Goal: Task Accomplishment & Management: Manage account settings

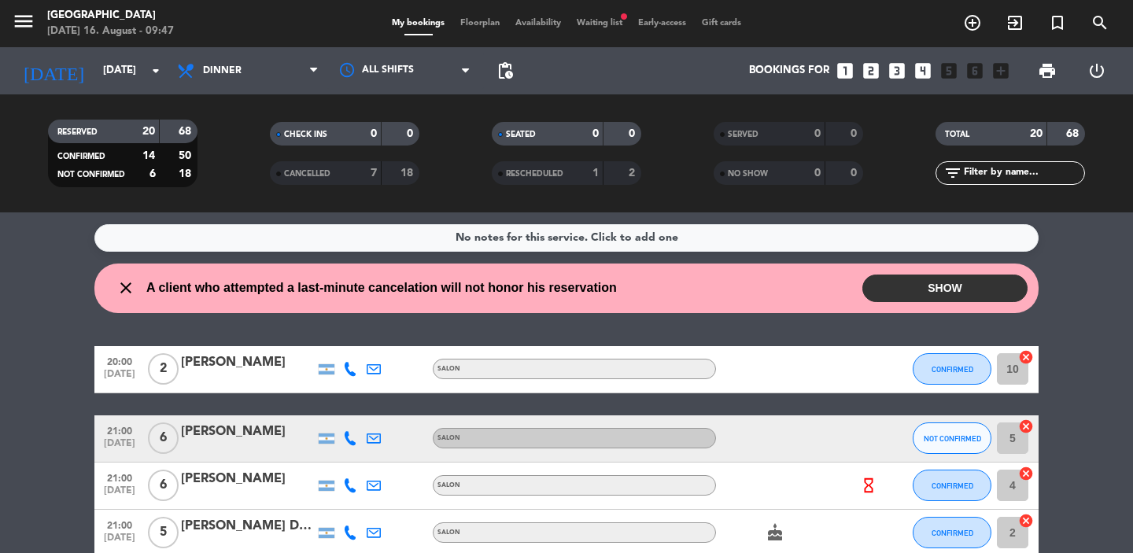
click at [915, 294] on button "SHOW" at bounding box center [944, 288] width 165 height 28
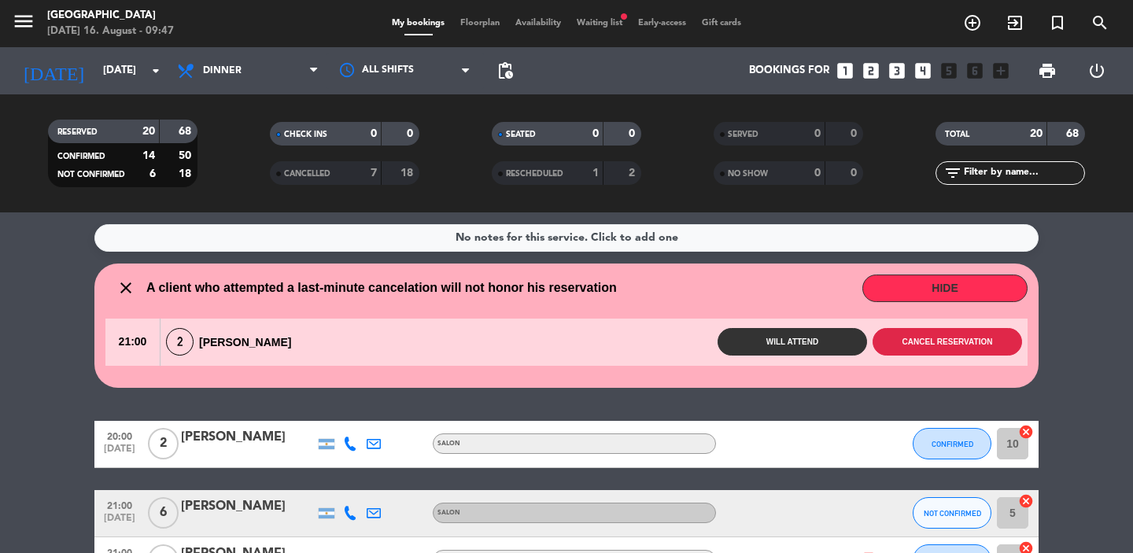
click at [923, 345] on button "Cancel reservation" at bounding box center [946, 342] width 149 height 28
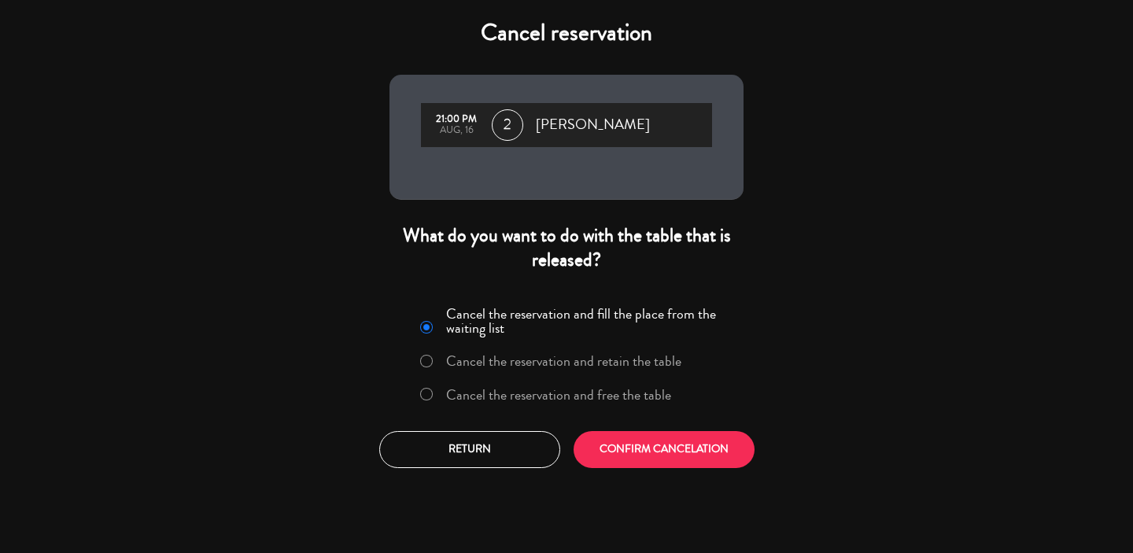
click at [425, 361] on input "Cancel the reservation and retain the table" at bounding box center [425, 360] width 10 height 10
radio input "true"
click at [635, 441] on button "CONFIRM CANCELATION" at bounding box center [663, 449] width 181 height 37
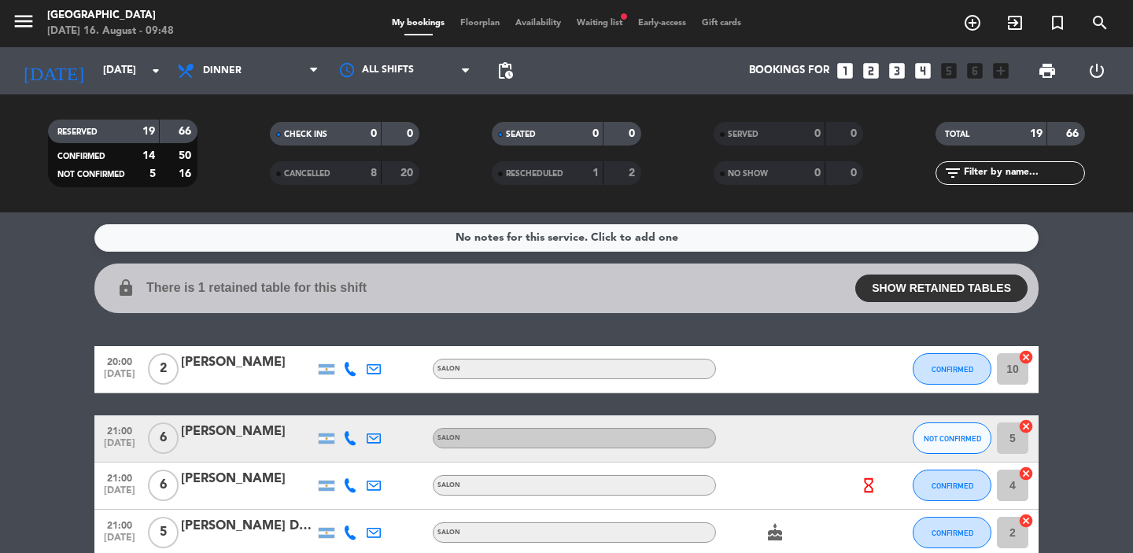
click at [591, 27] on span "Waiting list fiber_manual_record" at bounding box center [599, 23] width 61 height 9
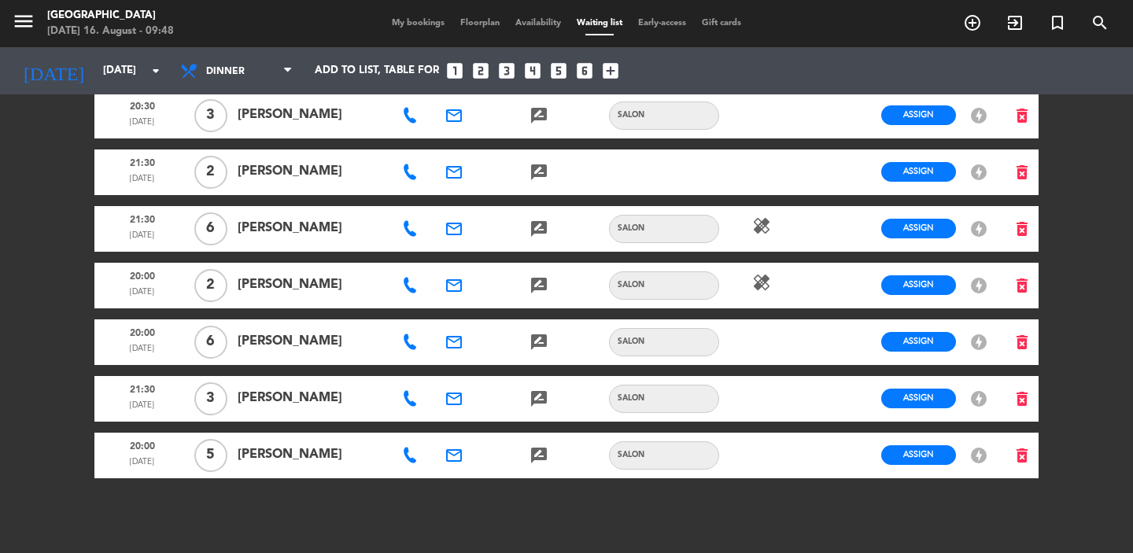
scroll to position [945, 0]
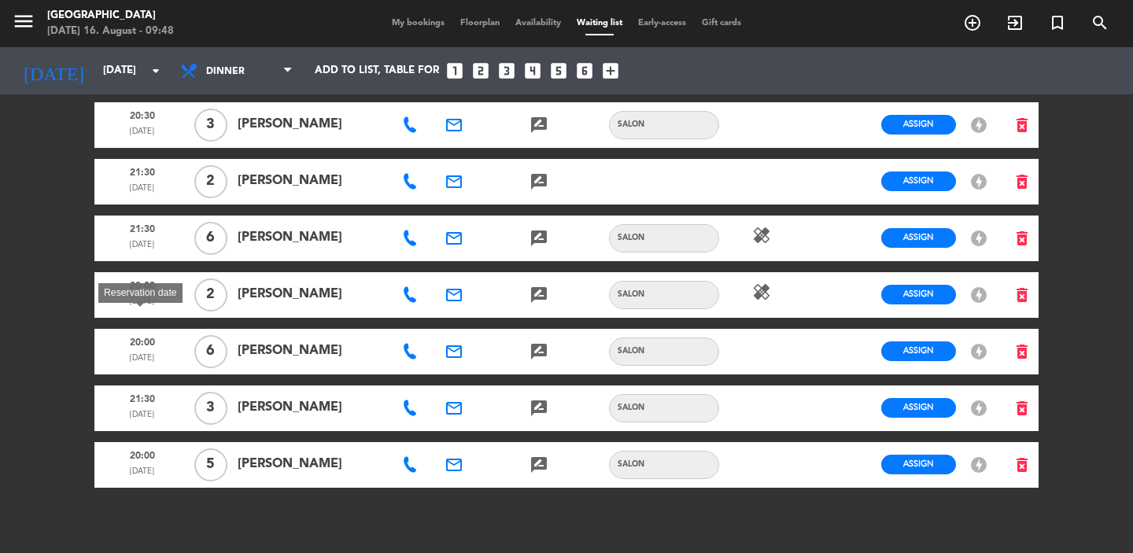
click at [147, 331] on span "20:00" at bounding box center [142, 341] width 84 height 20
click at [146, 331] on span "20:00" at bounding box center [142, 341] width 84 height 20
click at [918, 344] on span "Assign" at bounding box center [918, 350] width 31 height 12
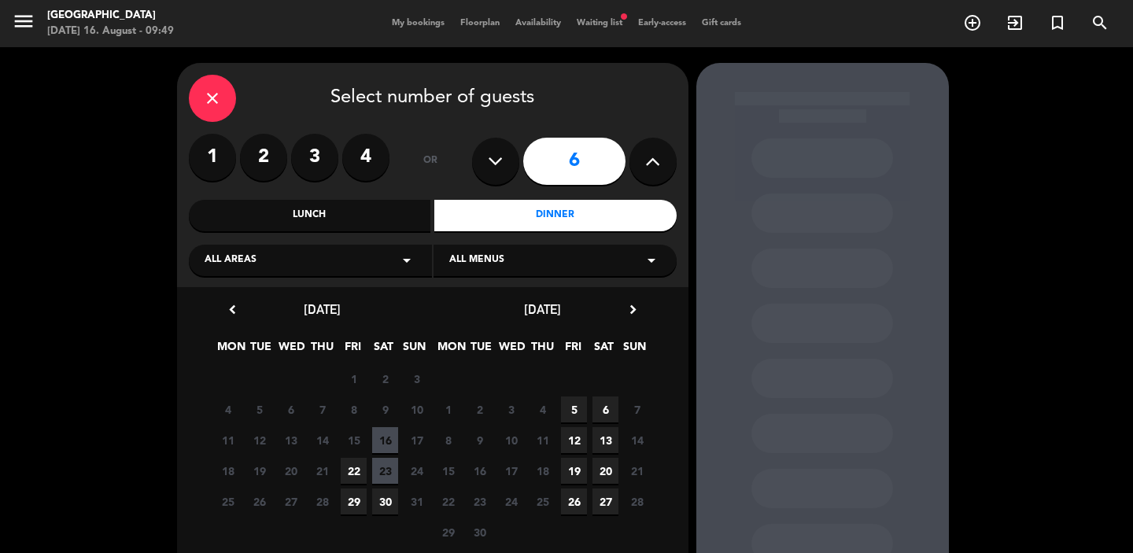
click at [384, 440] on span "16" at bounding box center [385, 440] width 26 height 26
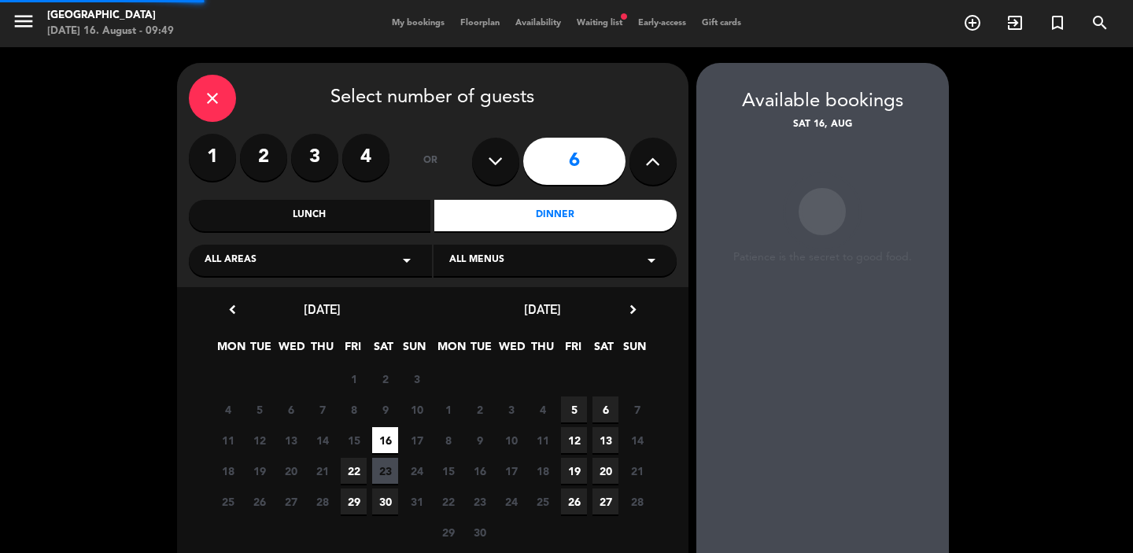
scroll to position [63, 0]
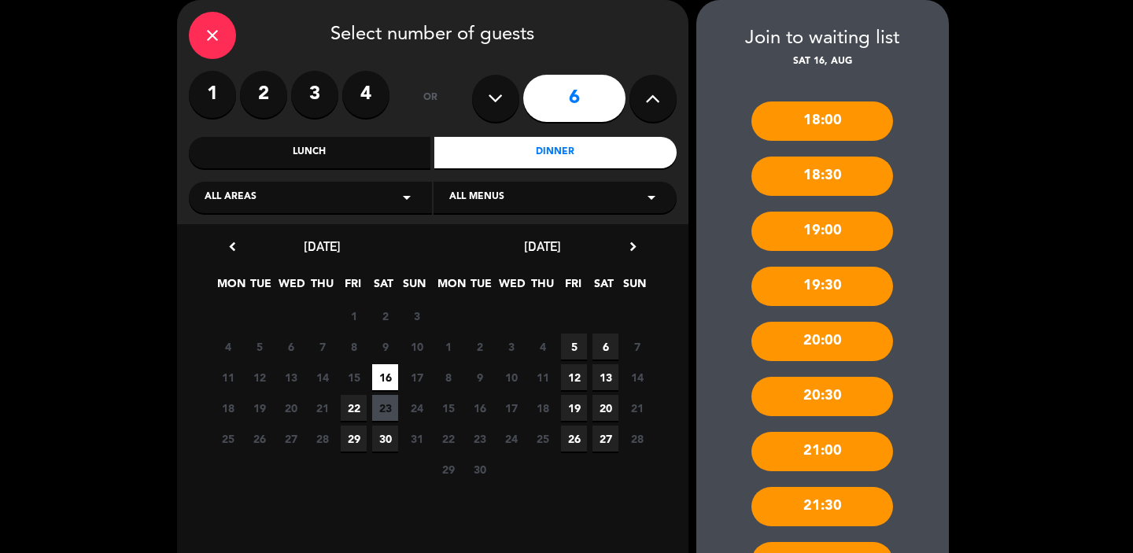
click at [385, 372] on span "16" at bounding box center [385, 377] width 26 height 26
click at [212, 33] on icon "close" at bounding box center [212, 35] width 19 height 19
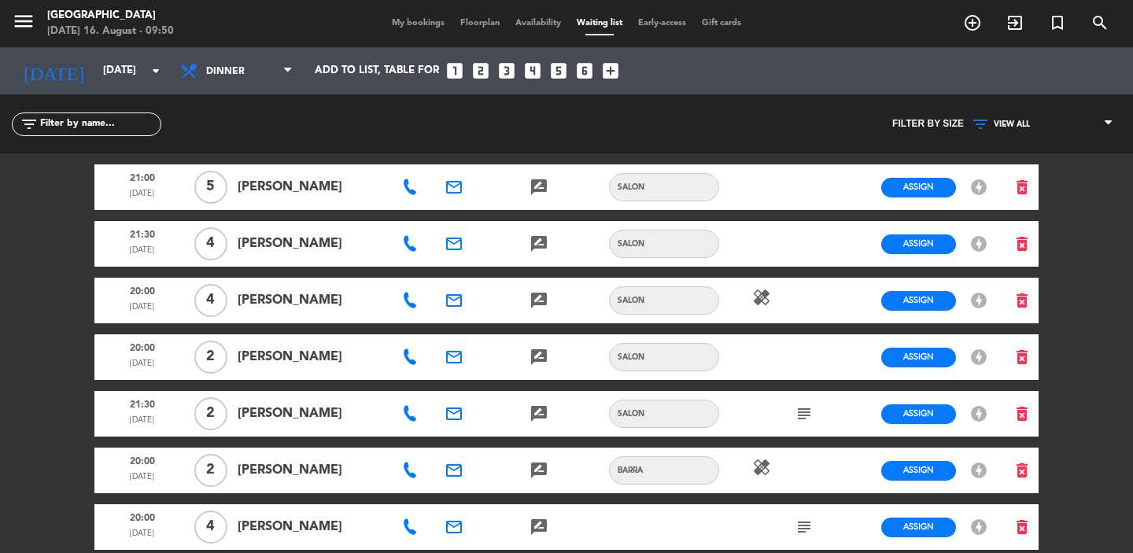
click at [474, 19] on span "Floorplan" at bounding box center [479, 23] width 55 height 9
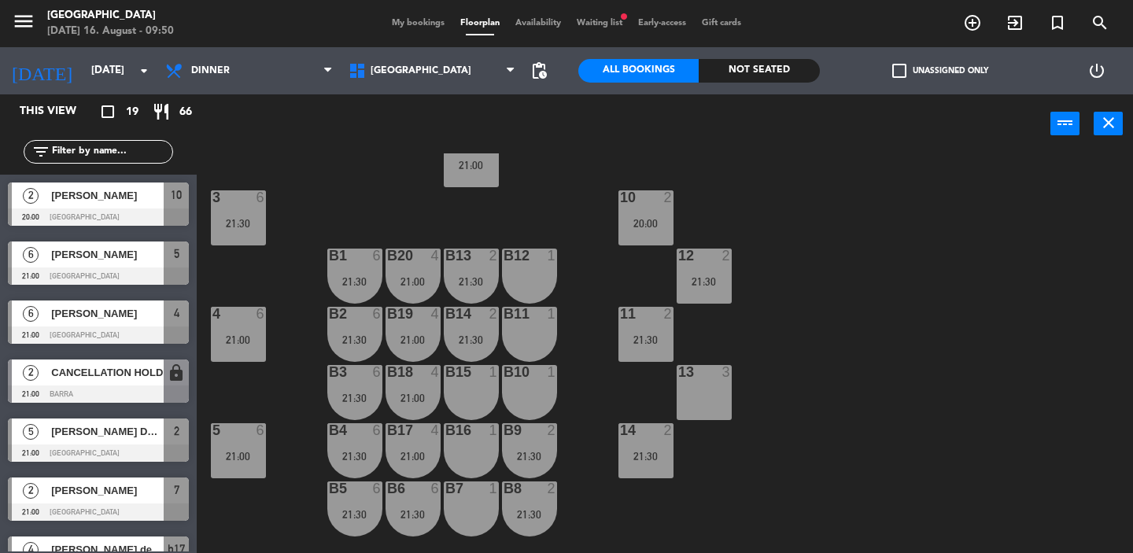
scroll to position [110, 0]
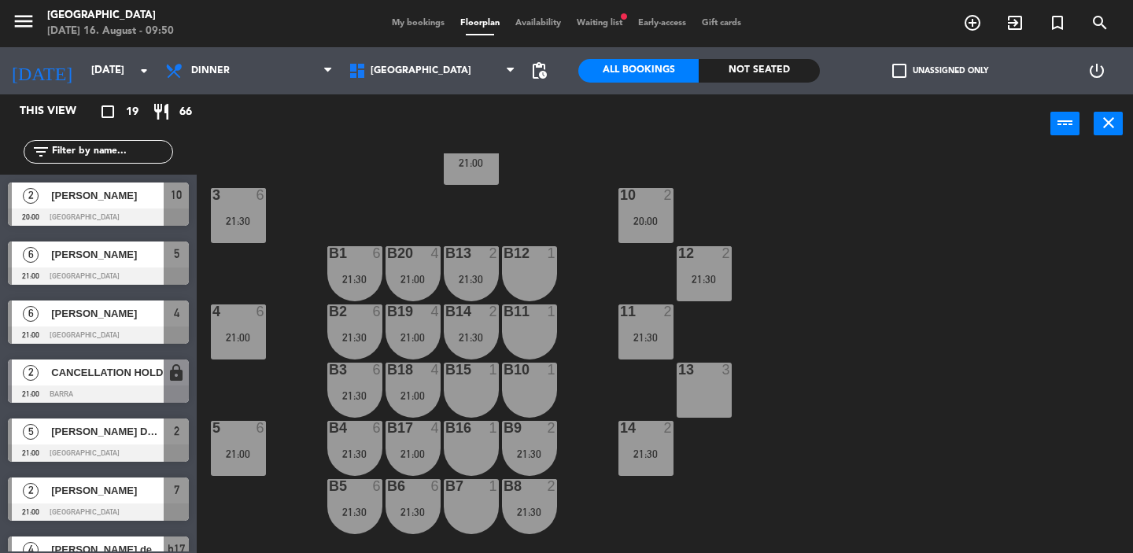
click at [535, 270] on div "B12 1" at bounding box center [529, 273] width 55 height 55
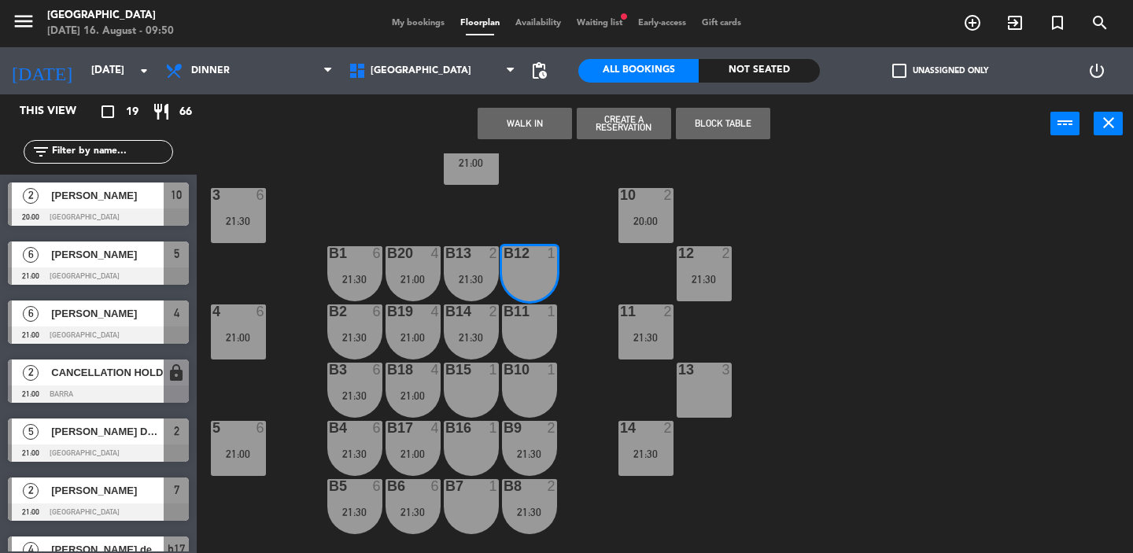
click at [613, 125] on button "Create a Reservation" at bounding box center [624, 123] width 94 height 31
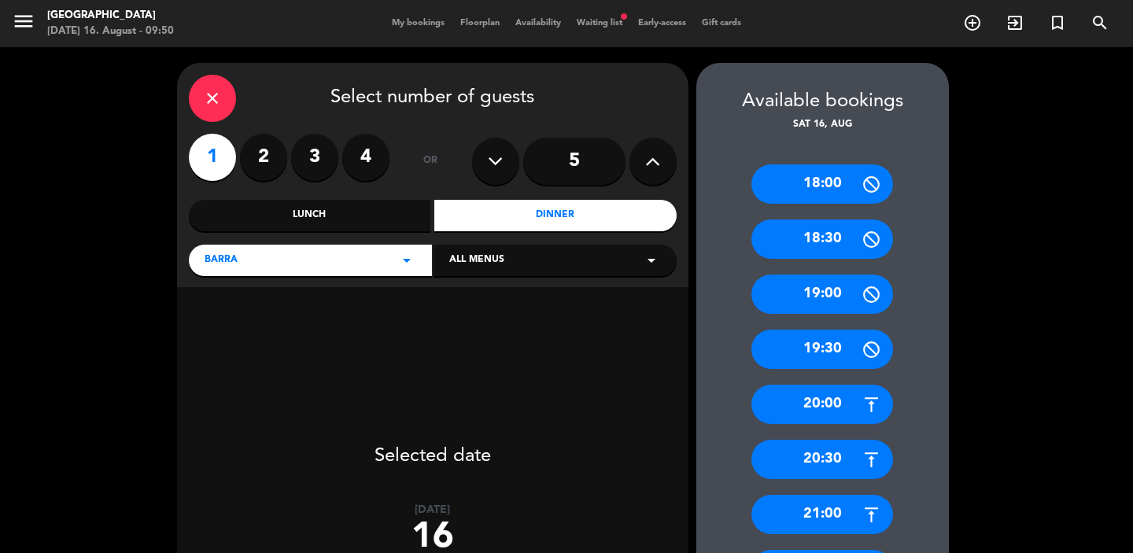
click at [651, 154] on icon at bounding box center [652, 161] width 15 height 24
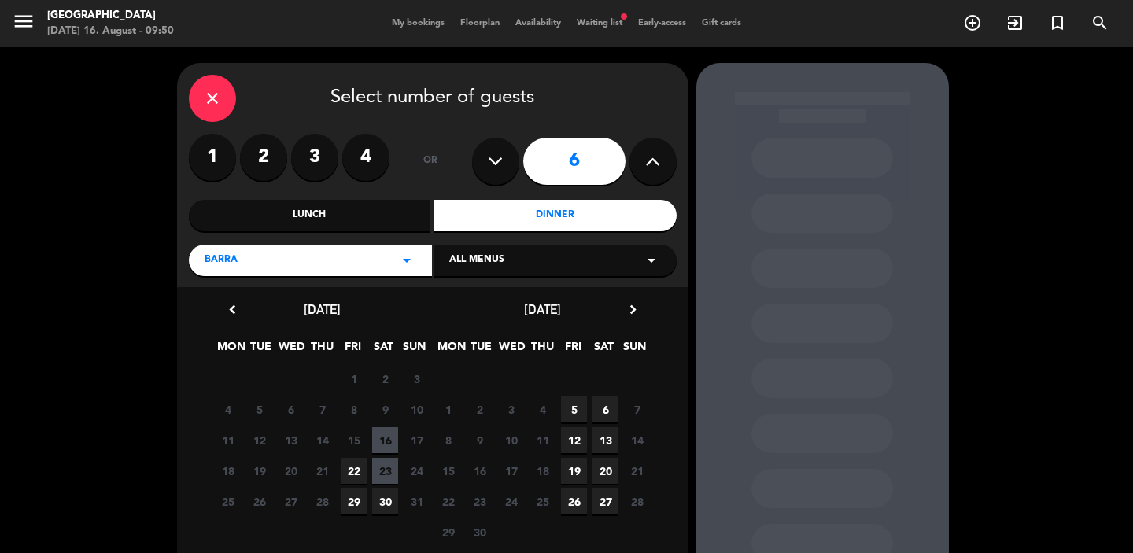
click at [497, 163] on icon at bounding box center [495, 161] width 15 height 24
click at [651, 163] on icon at bounding box center [652, 161] width 15 height 24
type input "6"
click at [383, 444] on span "16" at bounding box center [385, 440] width 26 height 26
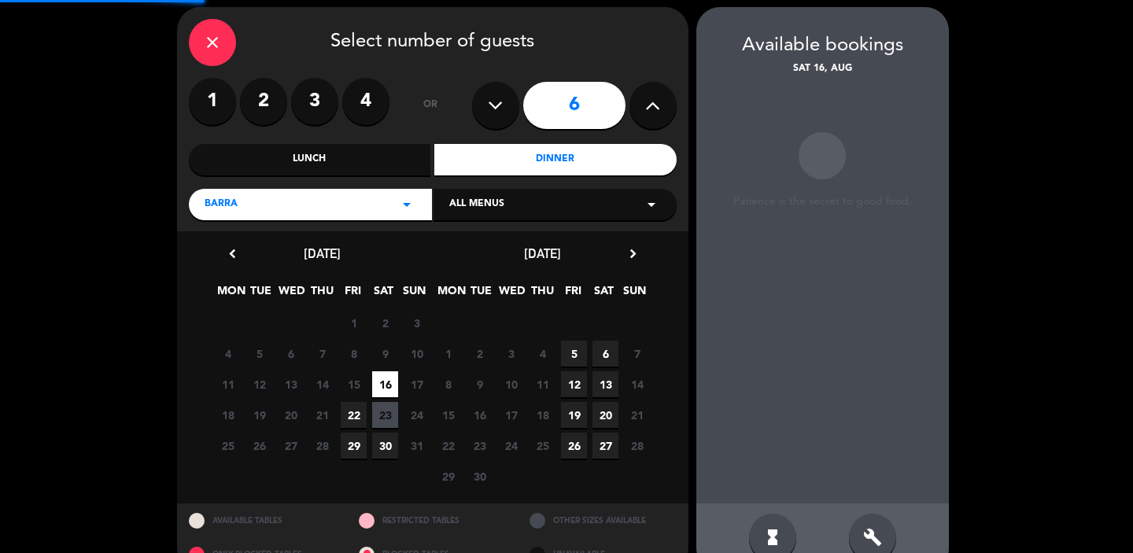
scroll to position [63, 0]
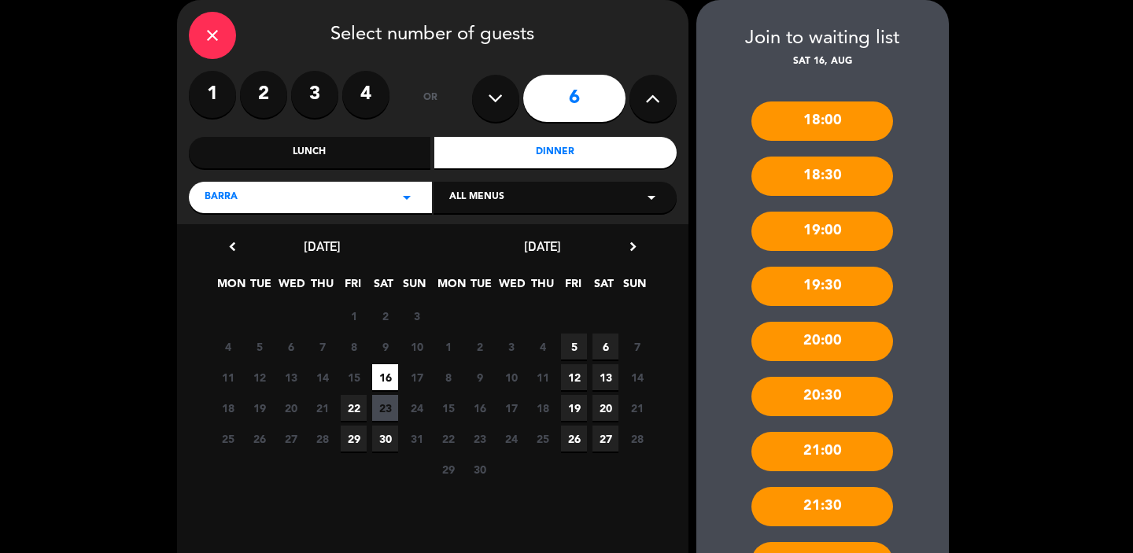
click at [826, 332] on div "20:00" at bounding box center [822, 341] width 142 height 39
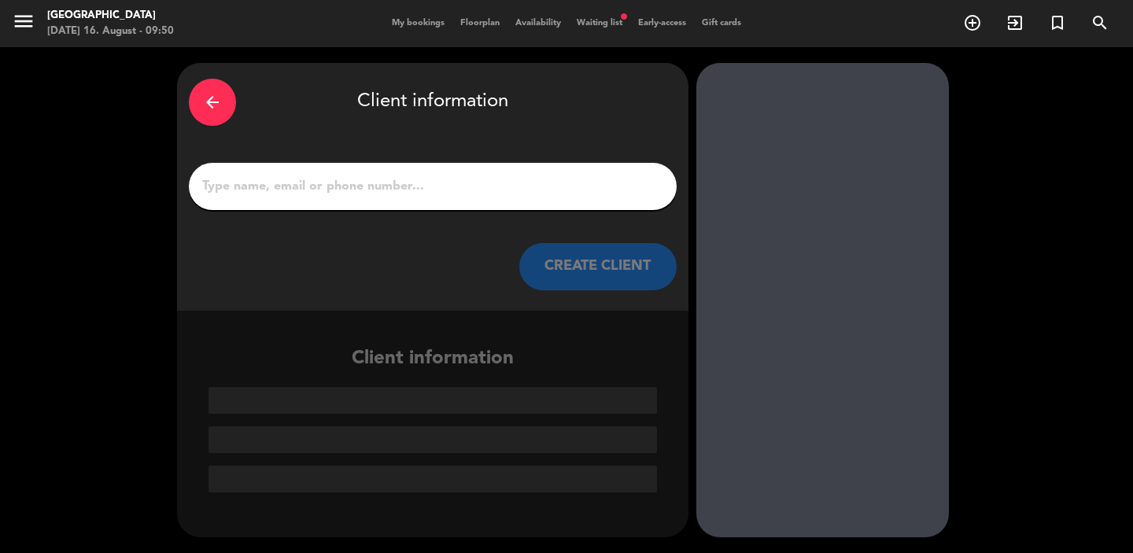
scroll to position [0, 0]
click at [512, 180] on input "1" at bounding box center [433, 186] width 464 height 22
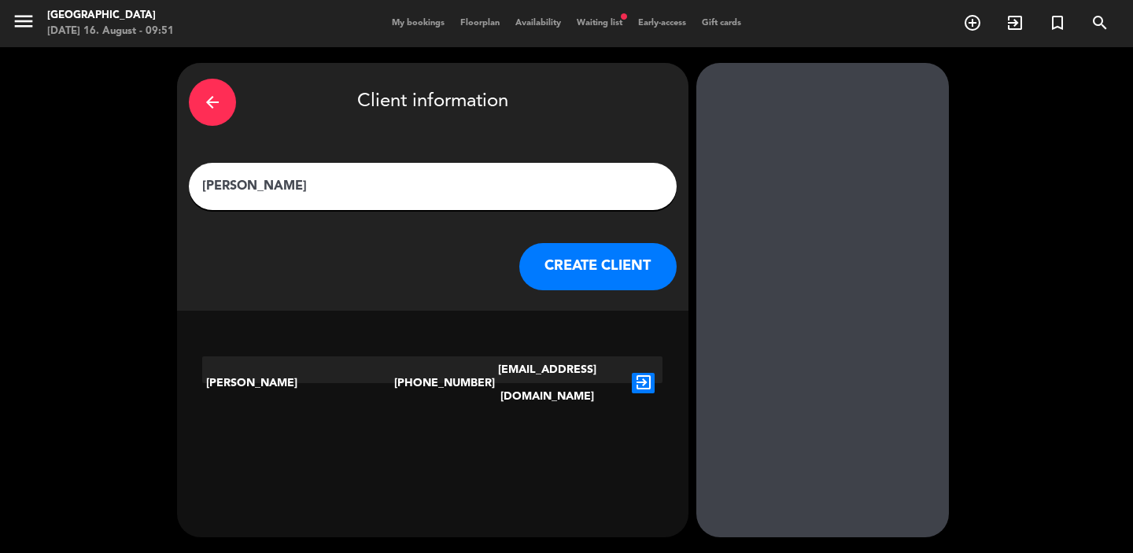
type input "[PERSON_NAME]"
click at [642, 379] on icon "exit_to_app" at bounding box center [643, 383] width 23 height 20
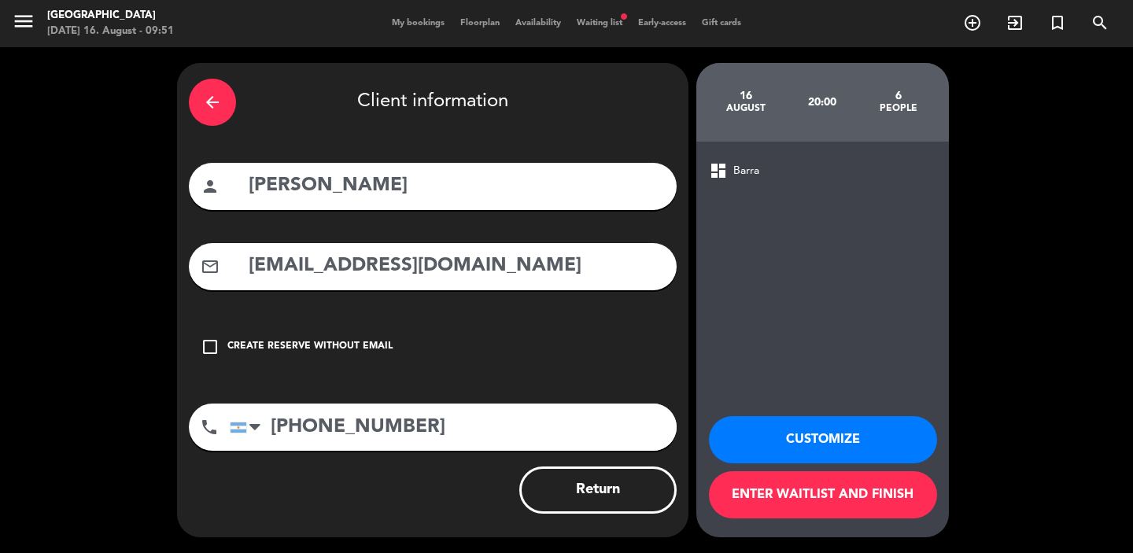
click at [797, 492] on button "Enter waitlist and finish" at bounding box center [823, 494] width 228 height 47
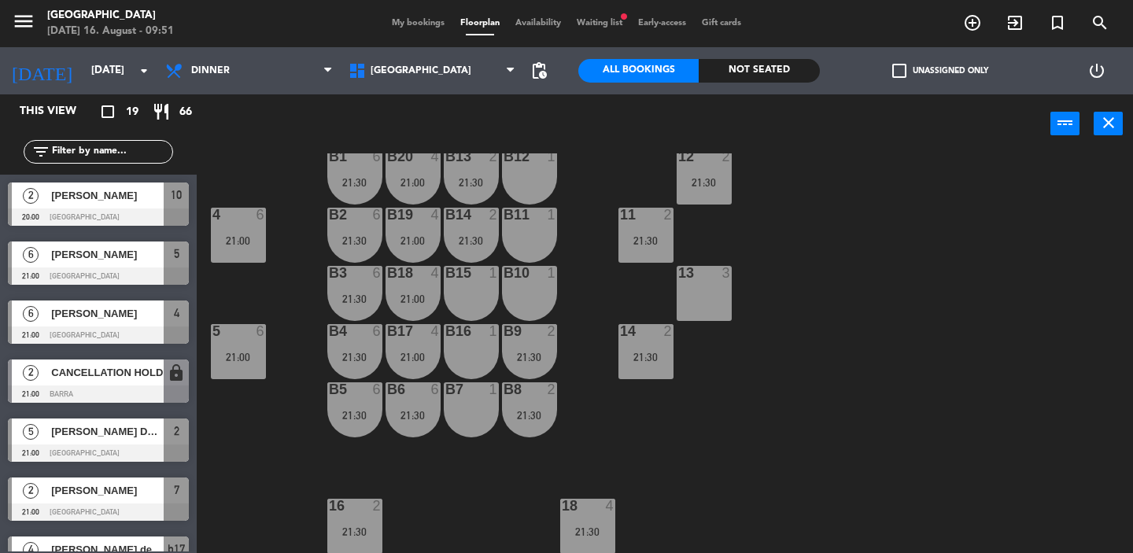
click at [410, 19] on span "My bookings" at bounding box center [418, 23] width 68 height 9
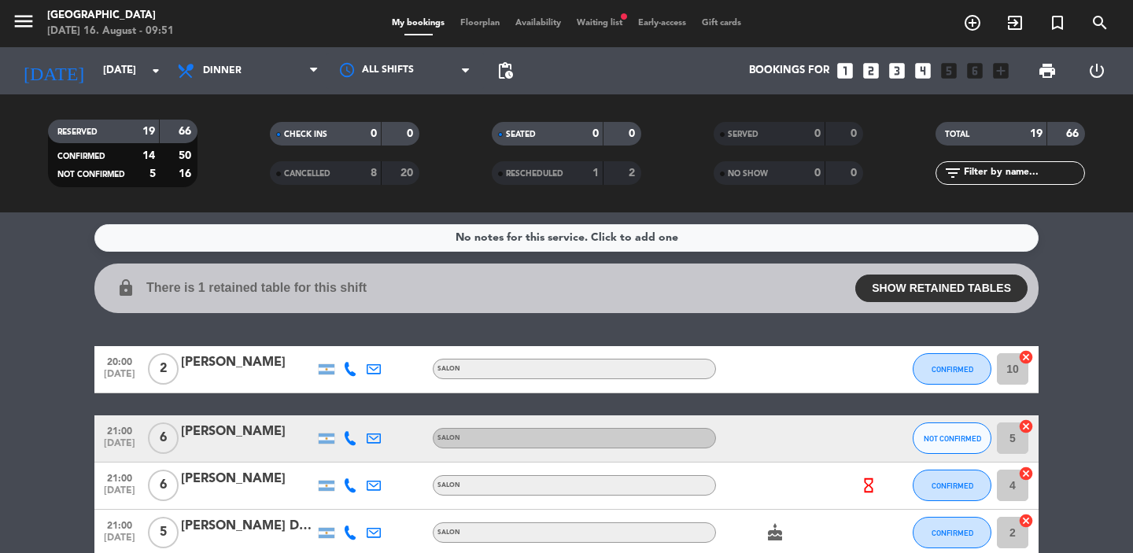
click at [593, 25] on span "Waiting list fiber_manual_record" at bounding box center [599, 23] width 61 height 9
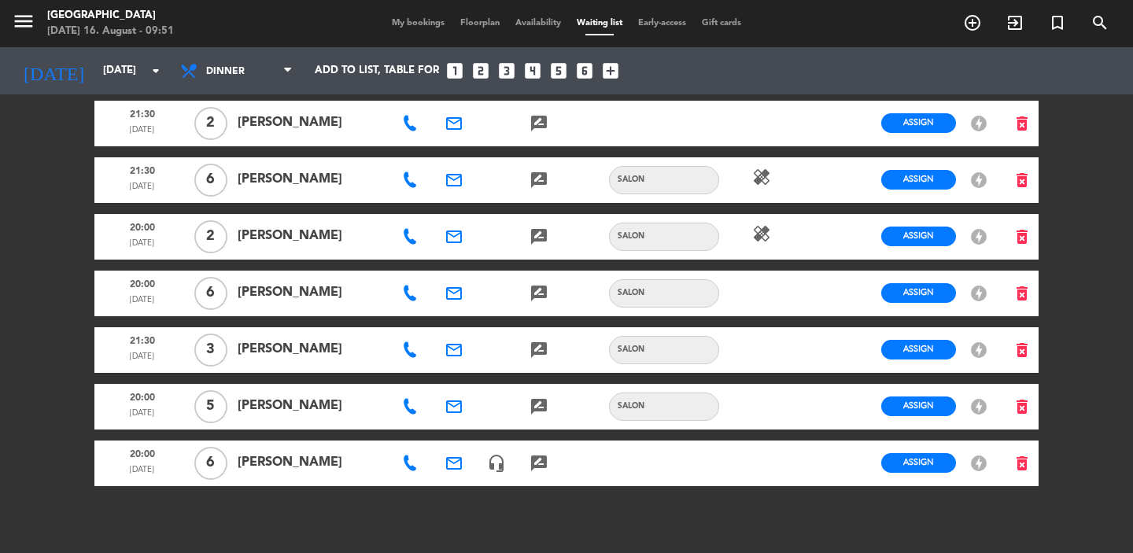
scroll to position [1011, 0]
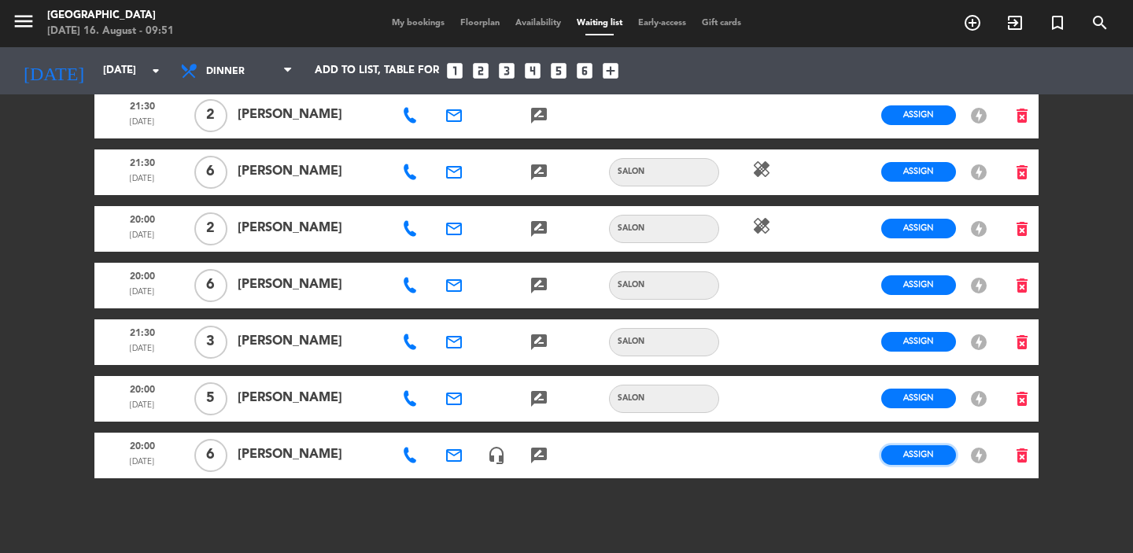
click at [899, 445] on button "Assign" at bounding box center [918, 455] width 75 height 20
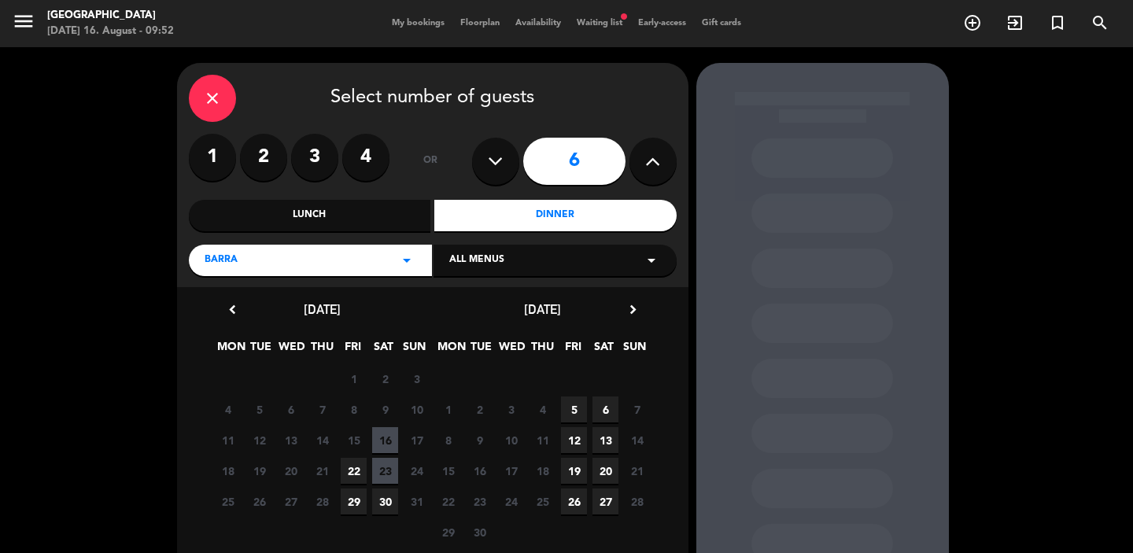
click at [381, 443] on span "16" at bounding box center [385, 440] width 26 height 26
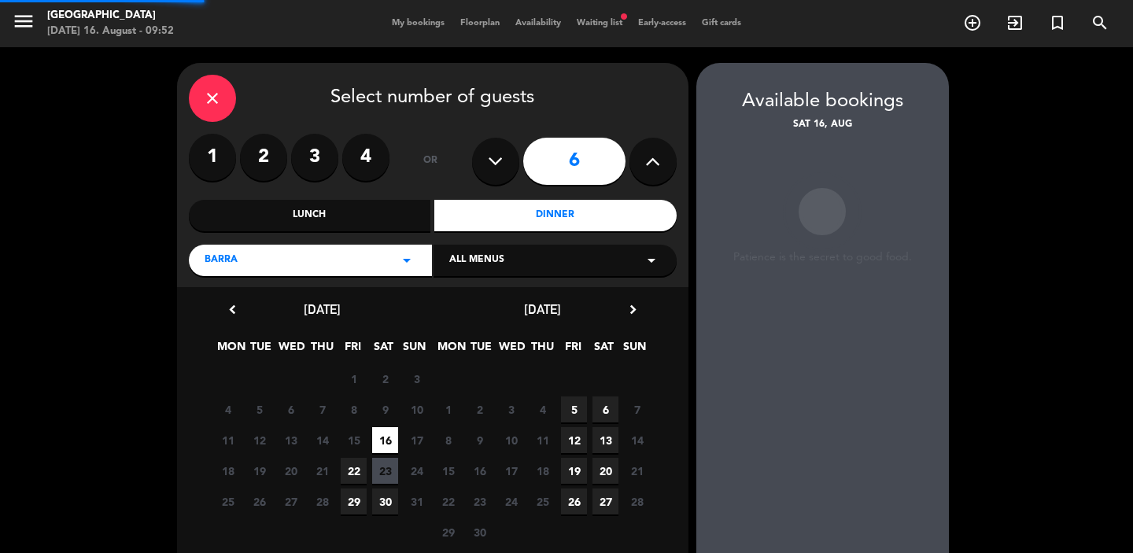
scroll to position [63, 0]
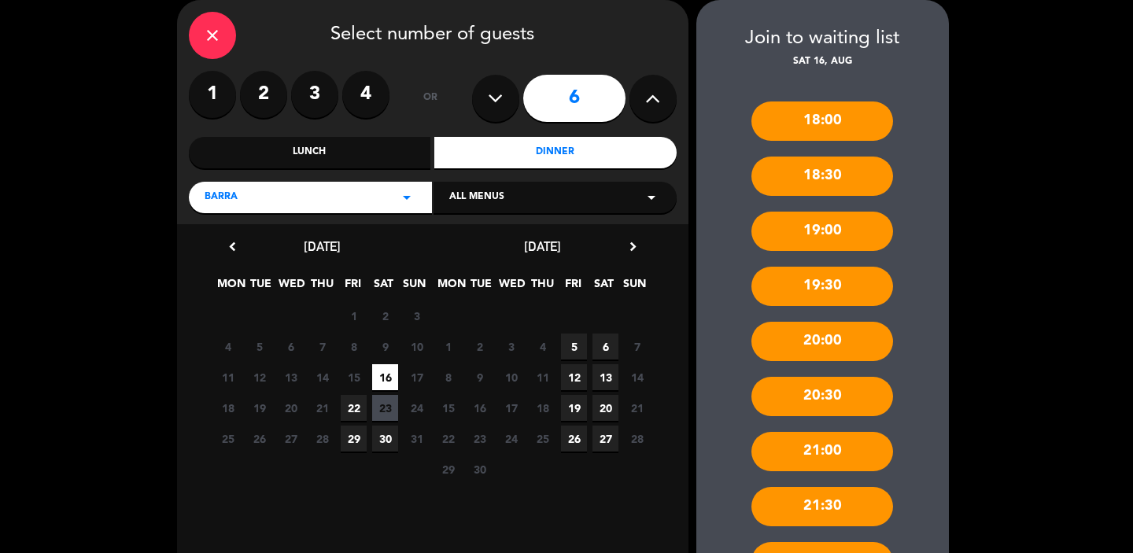
click at [809, 340] on div "20:00" at bounding box center [822, 341] width 142 height 39
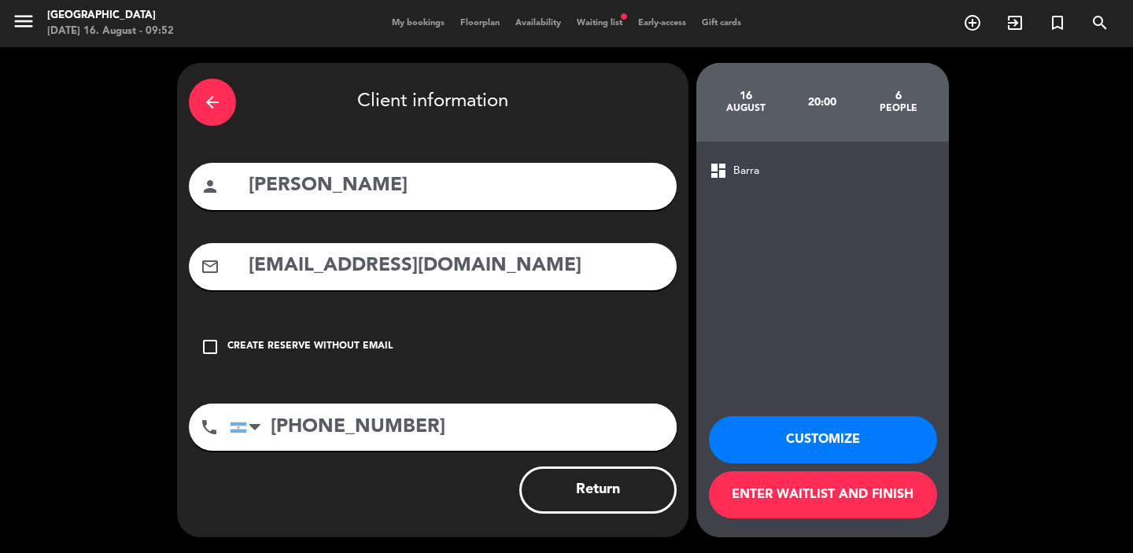
click at [769, 437] on button "Customize" at bounding box center [823, 439] width 228 height 47
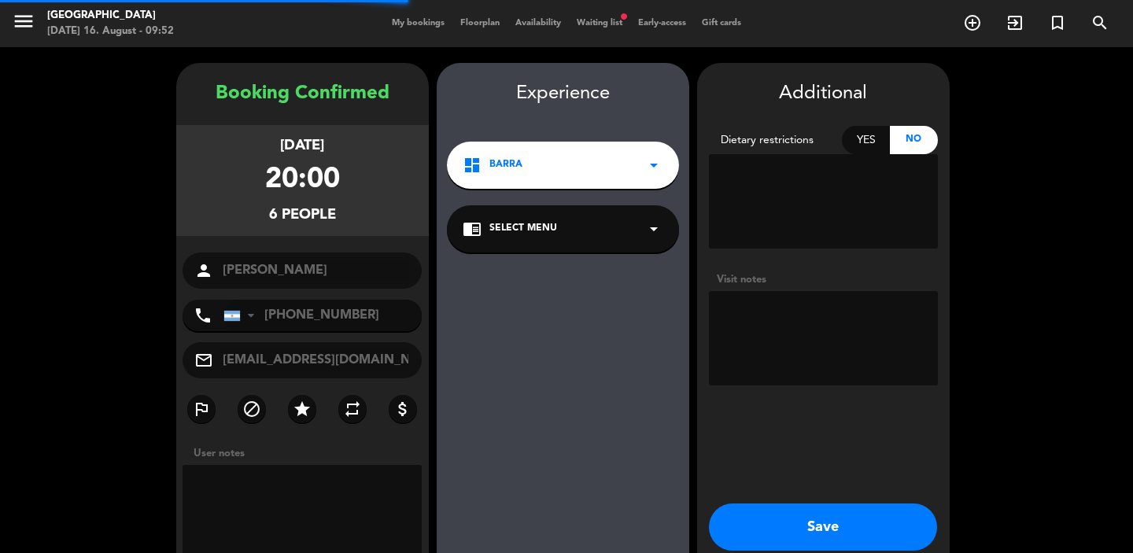
scroll to position [63, 0]
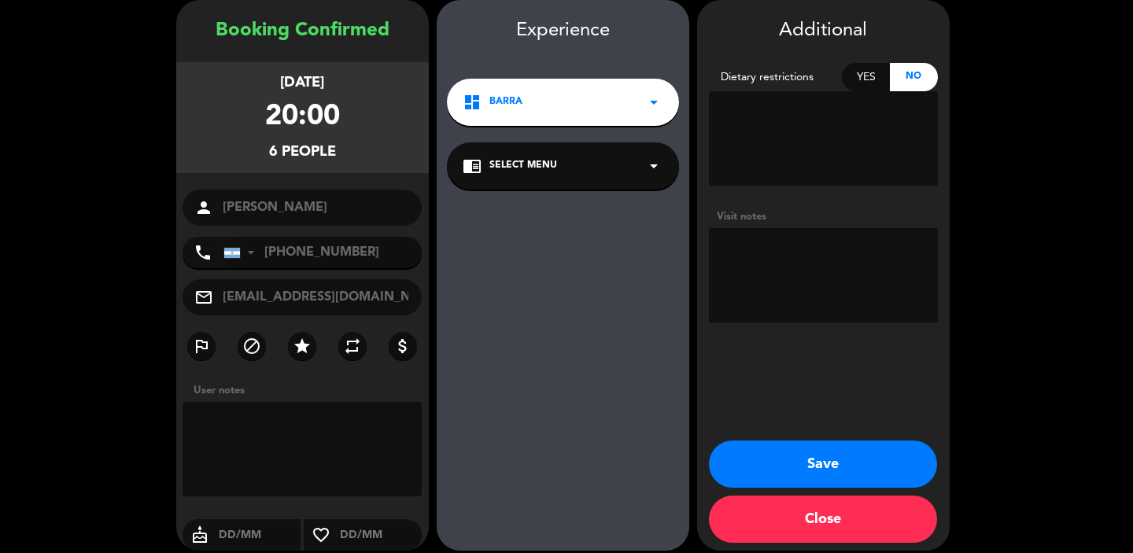
click at [806, 460] on button "Save" at bounding box center [823, 463] width 228 height 47
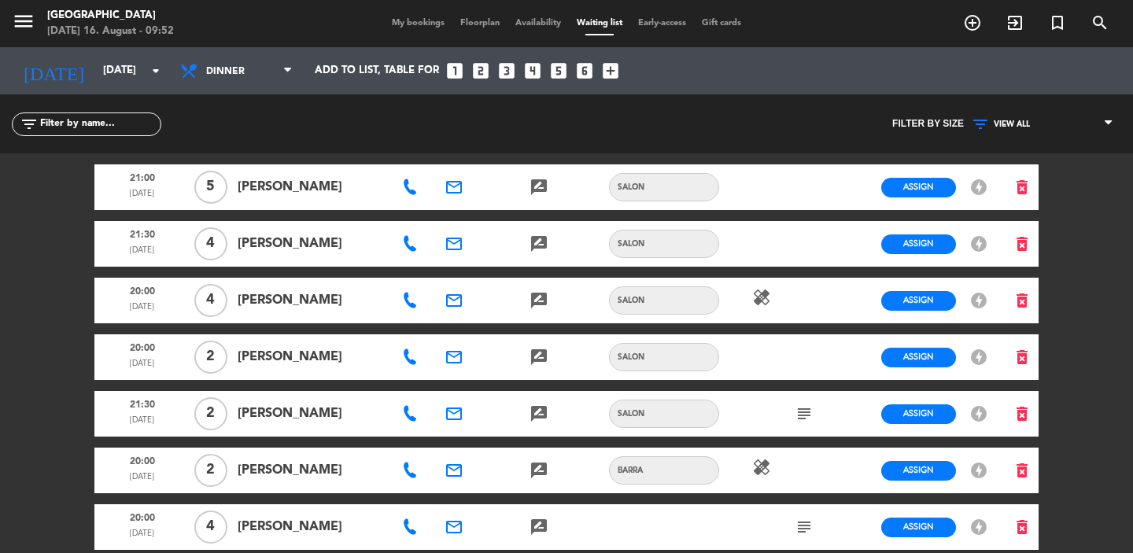
click at [414, 21] on span "My bookings" at bounding box center [418, 23] width 68 height 9
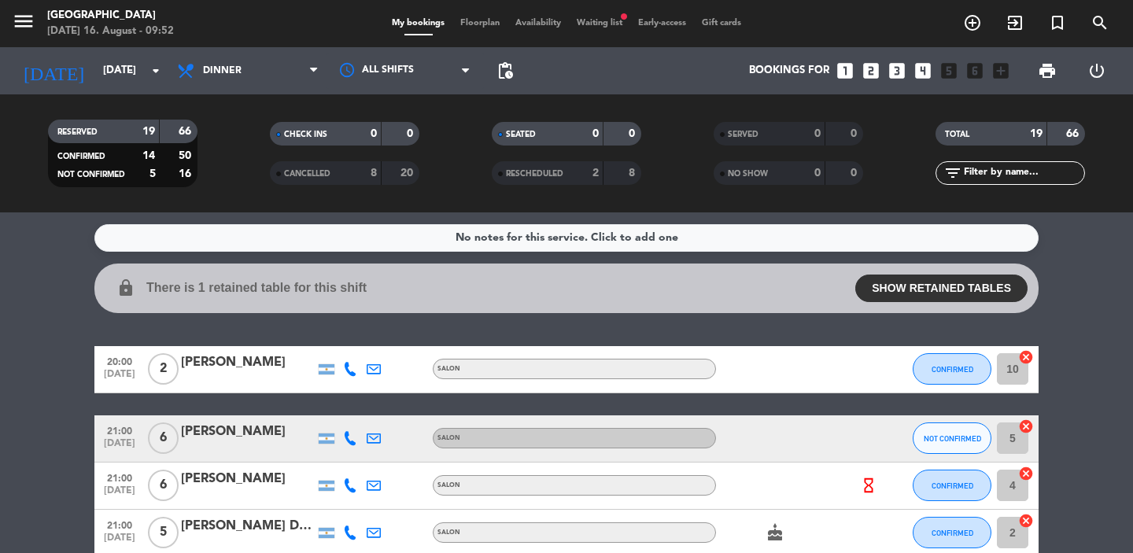
click at [414, 21] on span "My bookings" at bounding box center [418, 23] width 68 height 9
click at [489, 24] on span "Floorplan" at bounding box center [479, 23] width 55 height 9
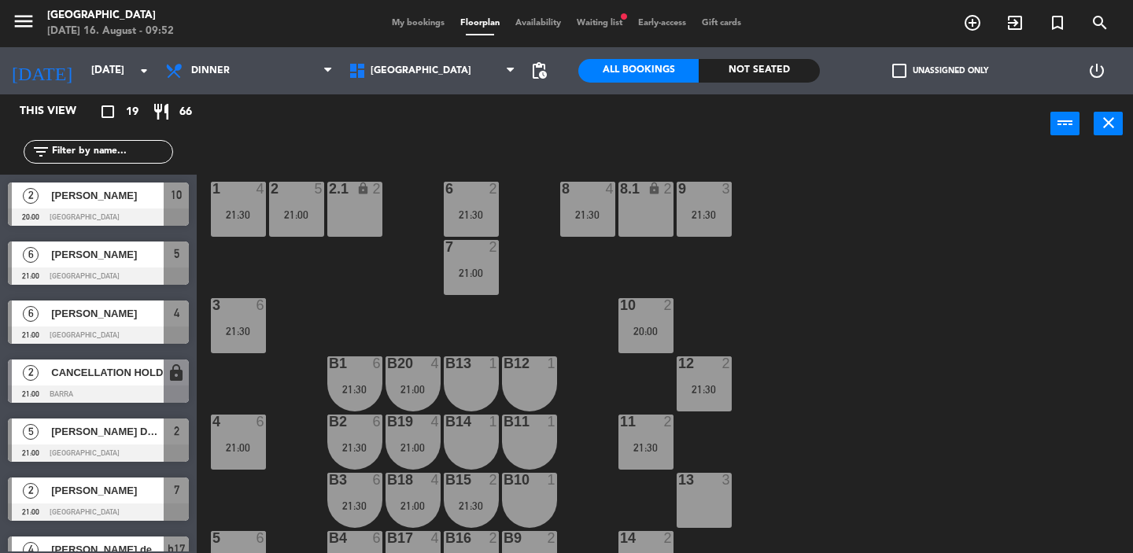
click at [601, 24] on span "Waiting list fiber_manual_record" at bounding box center [599, 23] width 61 height 9
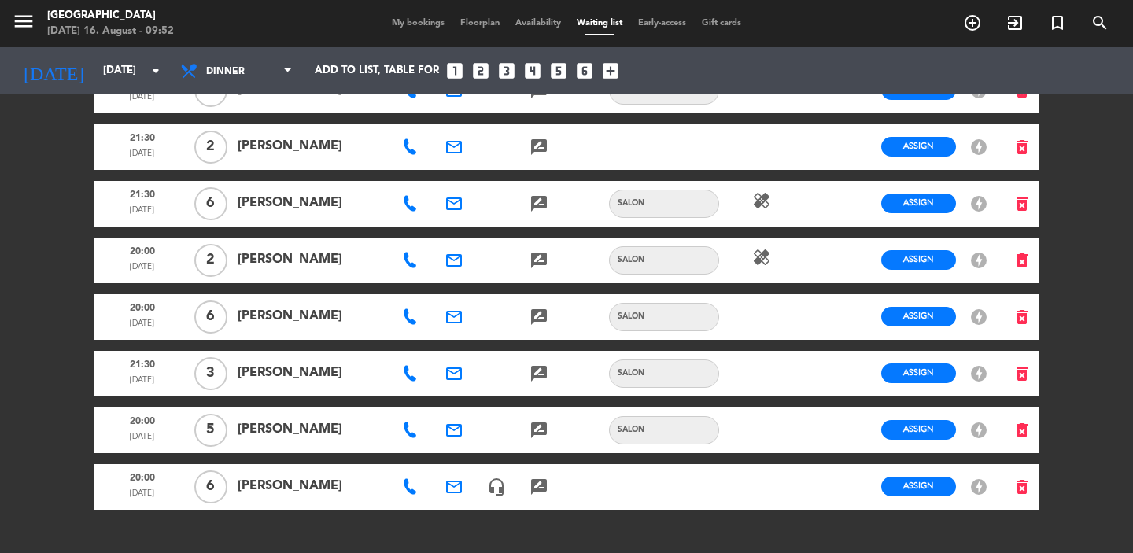
scroll to position [1011, 0]
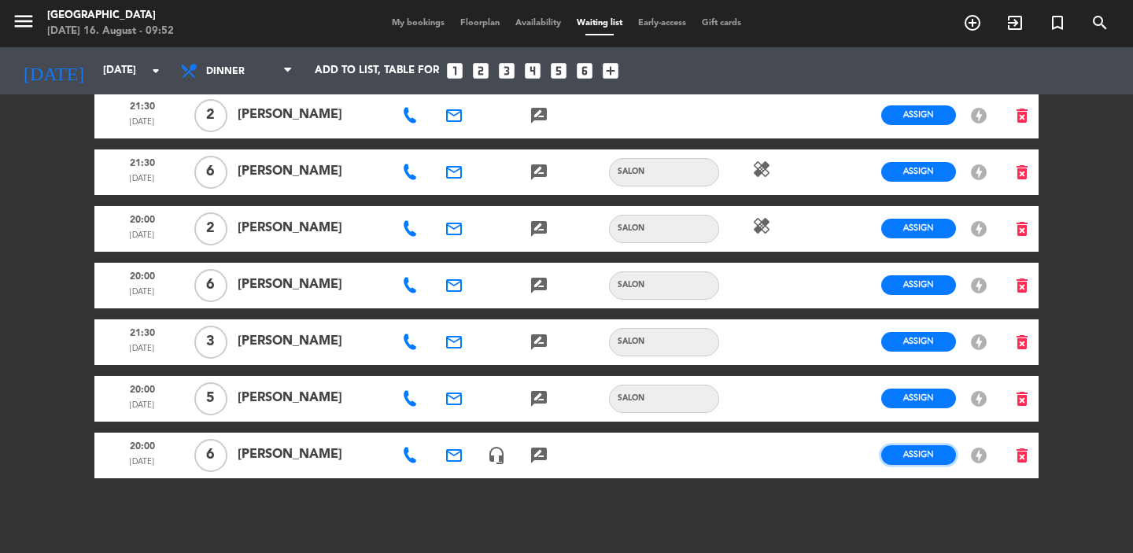
click at [918, 448] on span "Assign" at bounding box center [918, 454] width 31 height 12
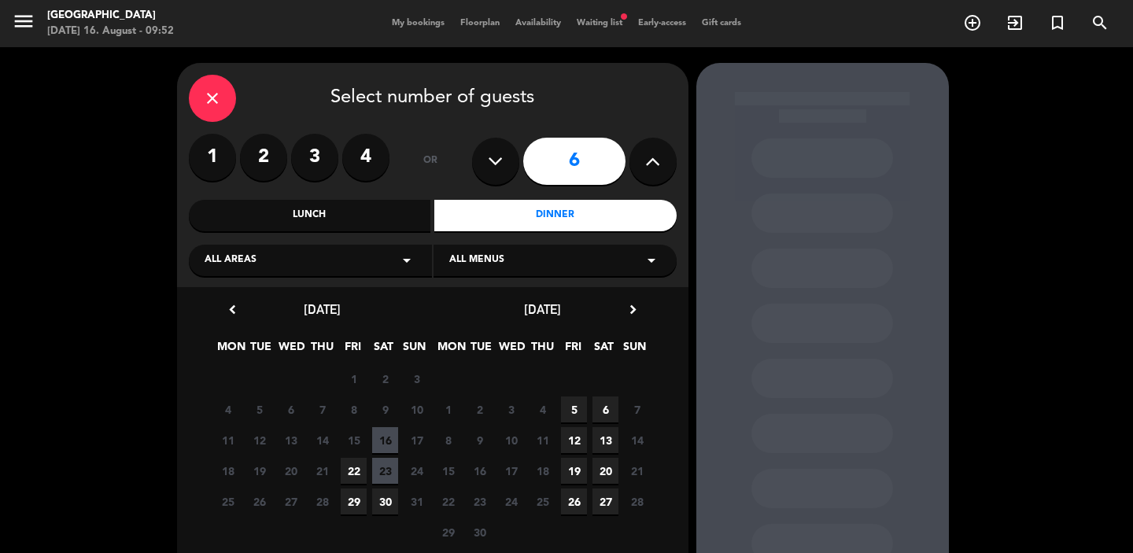
click at [391, 442] on span "16" at bounding box center [385, 440] width 26 height 26
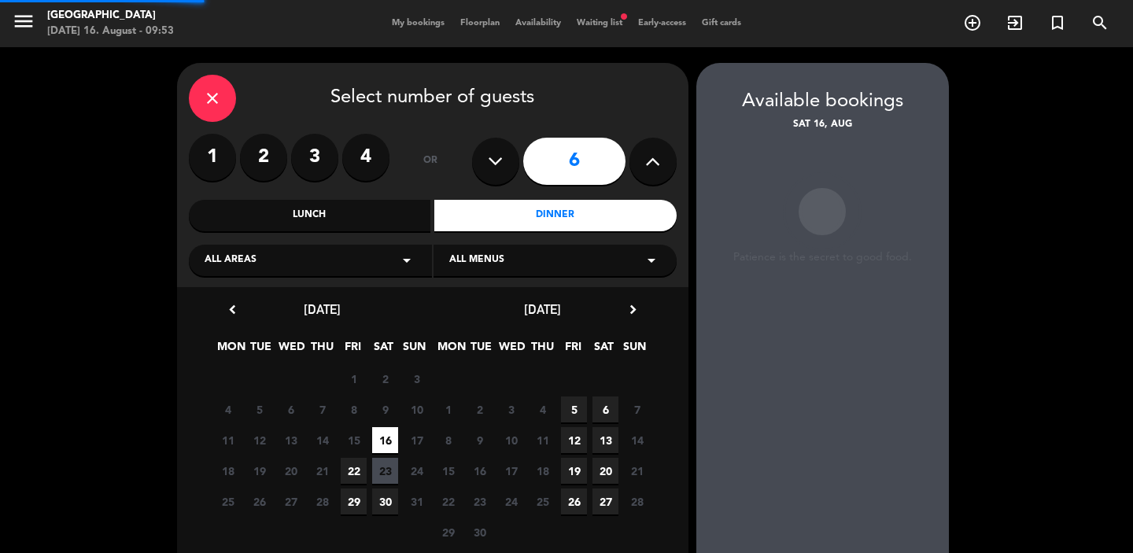
scroll to position [63, 0]
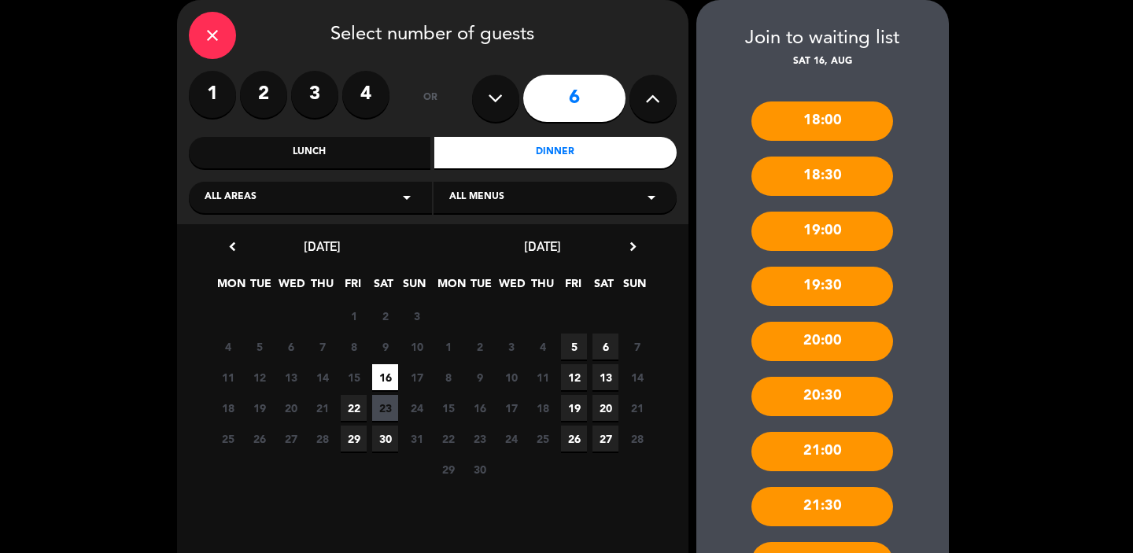
click at [803, 341] on div "20:00" at bounding box center [822, 341] width 142 height 39
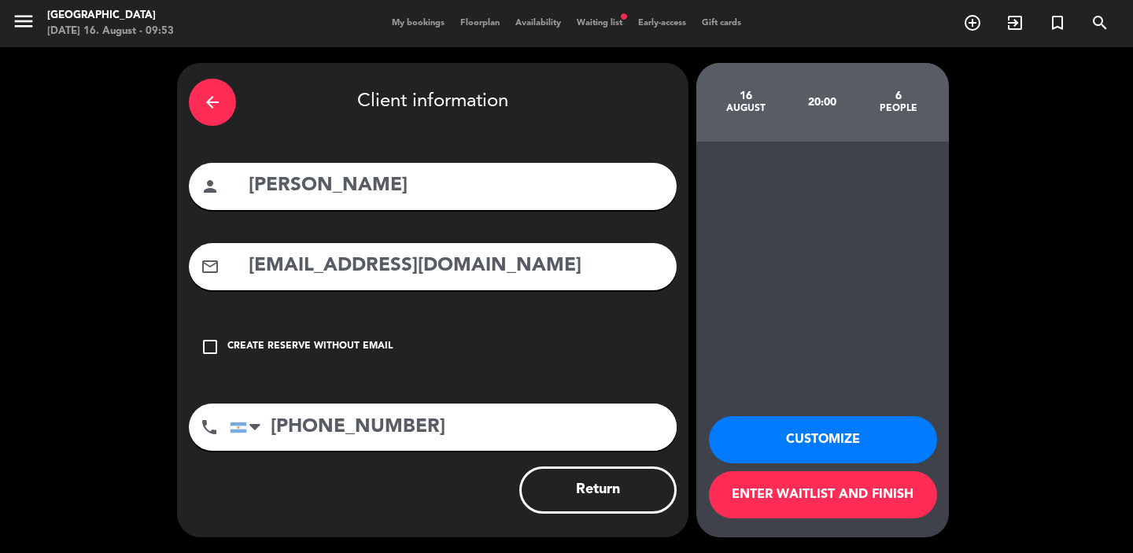
click at [775, 495] on button "Enter waitlist and finish" at bounding box center [823, 494] width 228 height 47
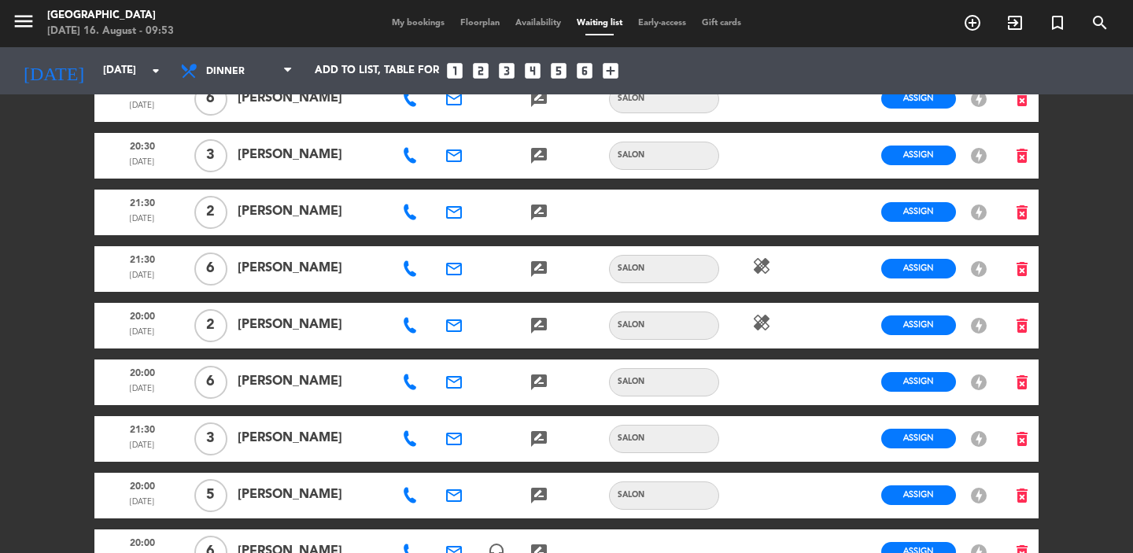
scroll to position [1011, 0]
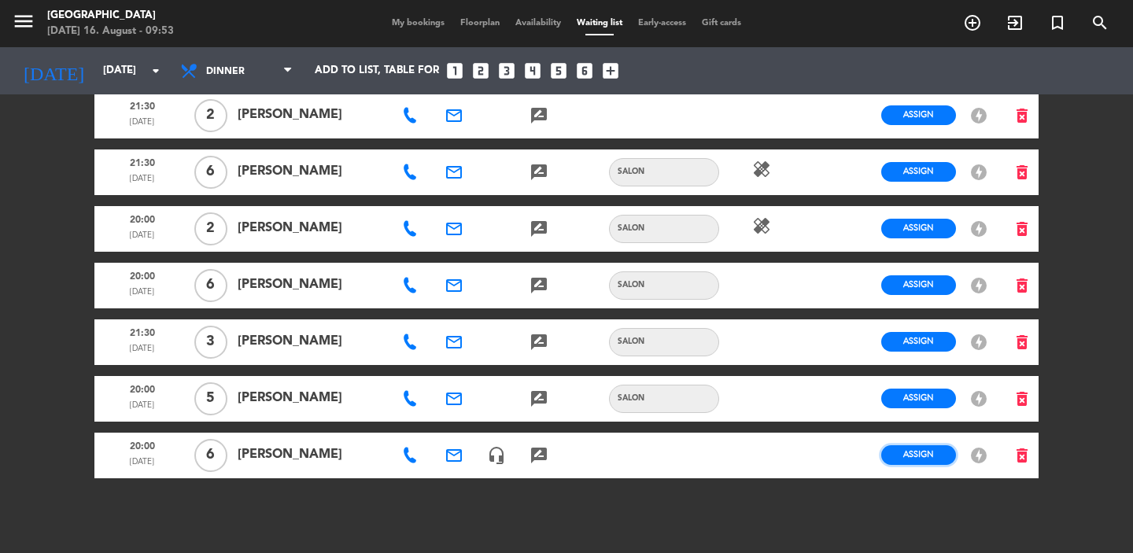
click at [918, 447] on button "Assign" at bounding box center [918, 455] width 75 height 20
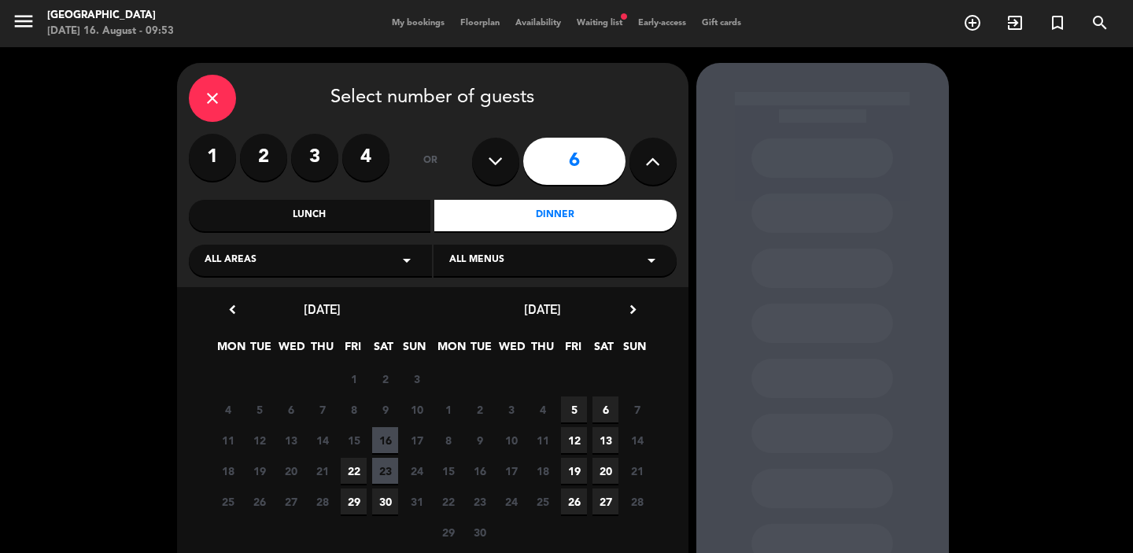
click at [390, 437] on span "16" at bounding box center [385, 440] width 26 height 26
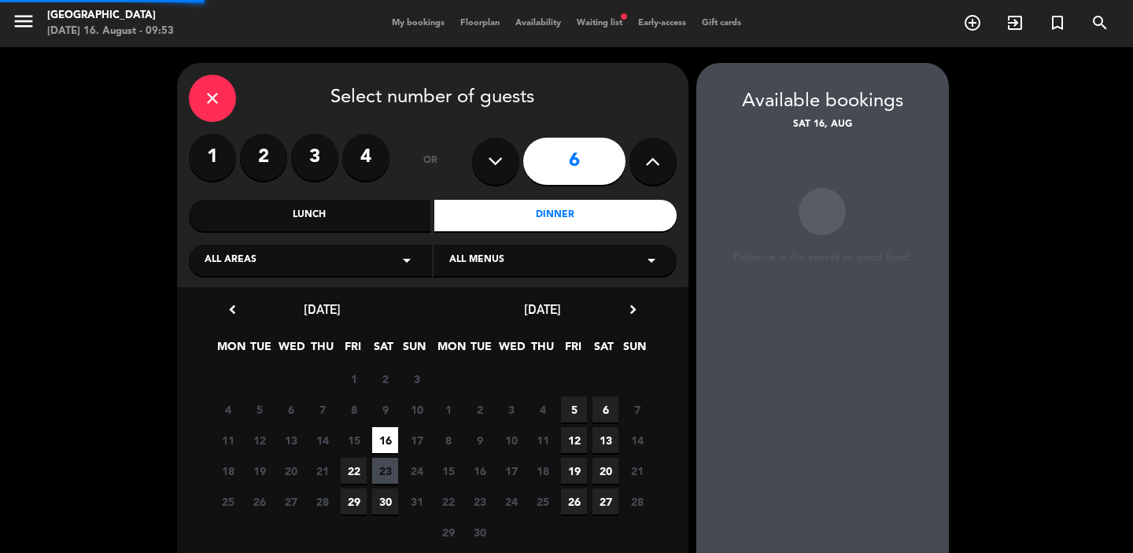
scroll to position [63, 0]
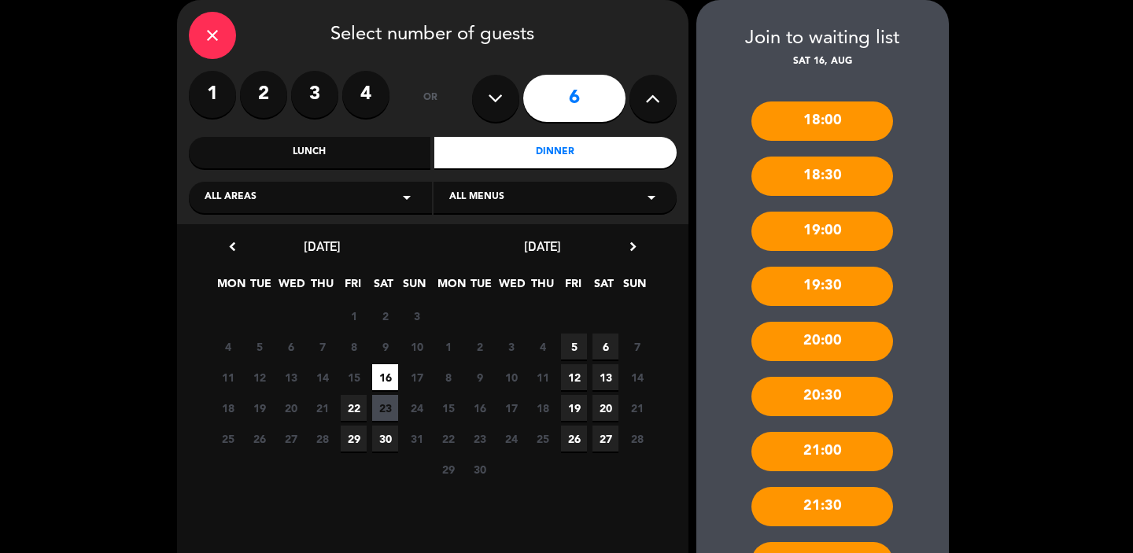
click at [827, 345] on div "20:00" at bounding box center [822, 341] width 142 height 39
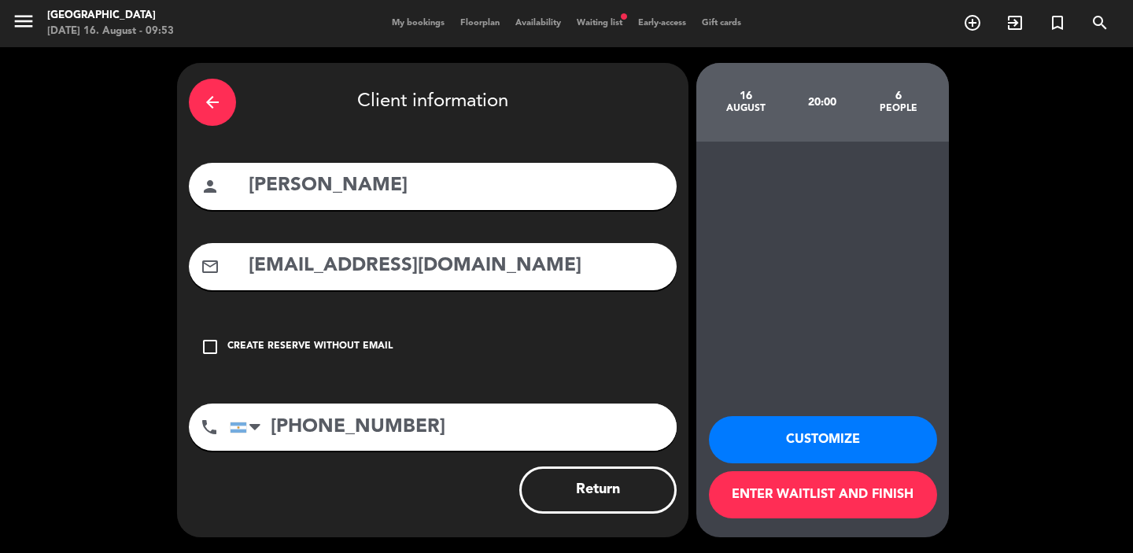
click at [750, 431] on button "Customize" at bounding box center [823, 439] width 228 height 47
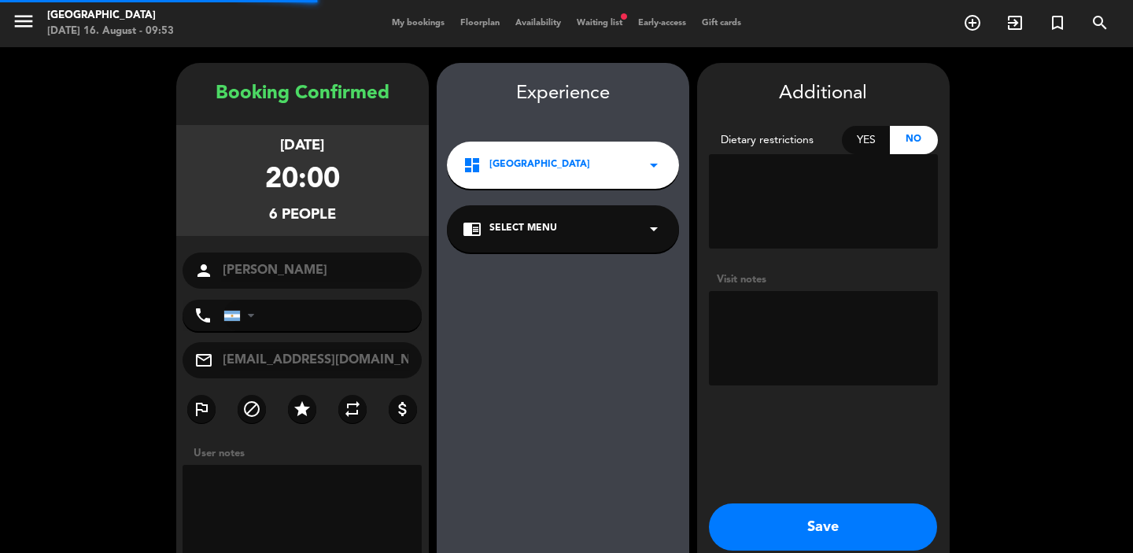
type input "[PHONE_NUMBER]"
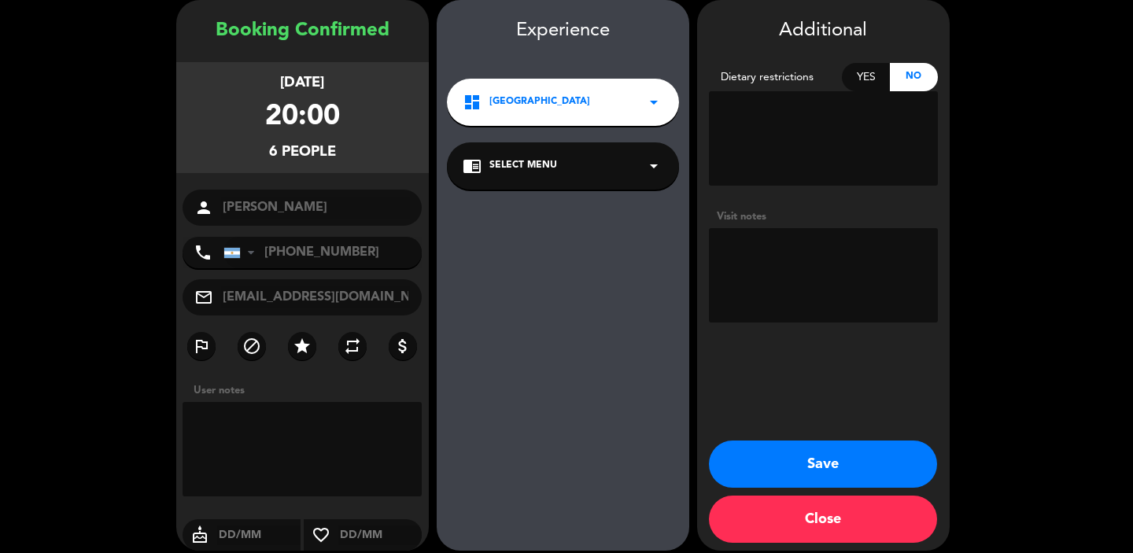
scroll to position [76, 0]
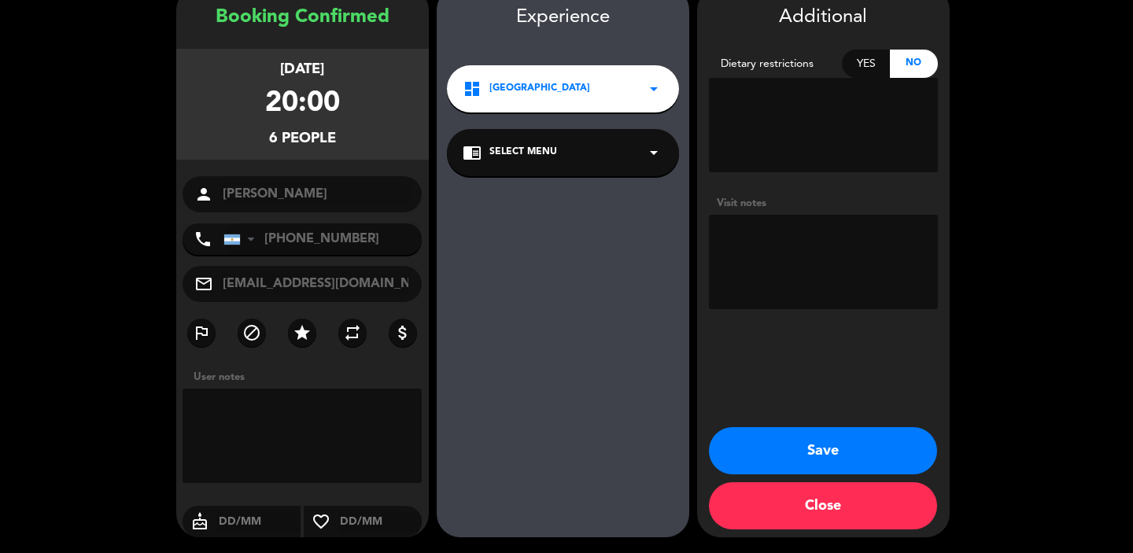
click at [796, 450] on button "Save" at bounding box center [823, 450] width 228 height 47
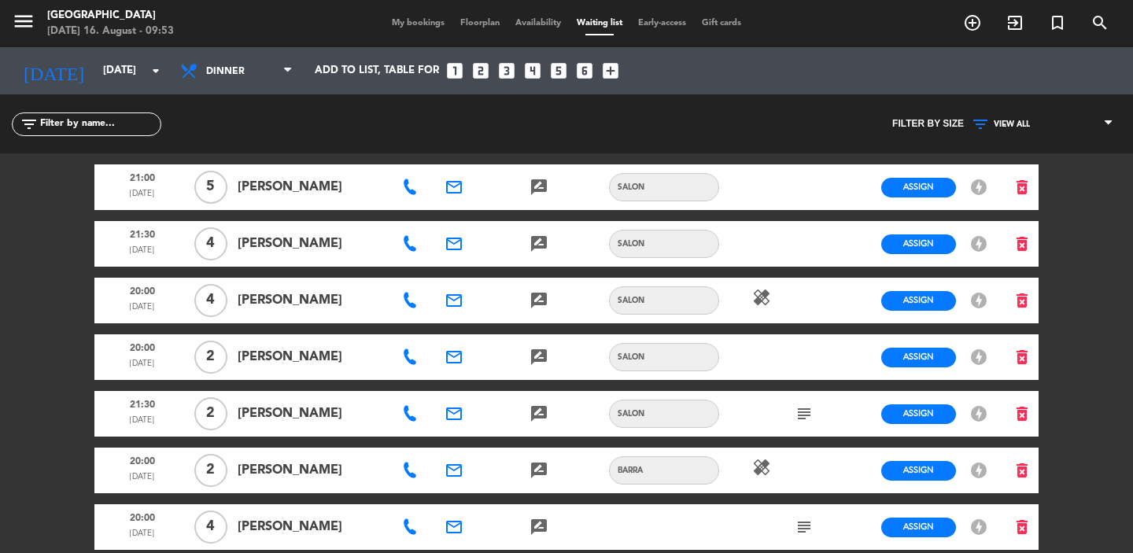
click at [418, 20] on span "My bookings" at bounding box center [418, 23] width 68 height 9
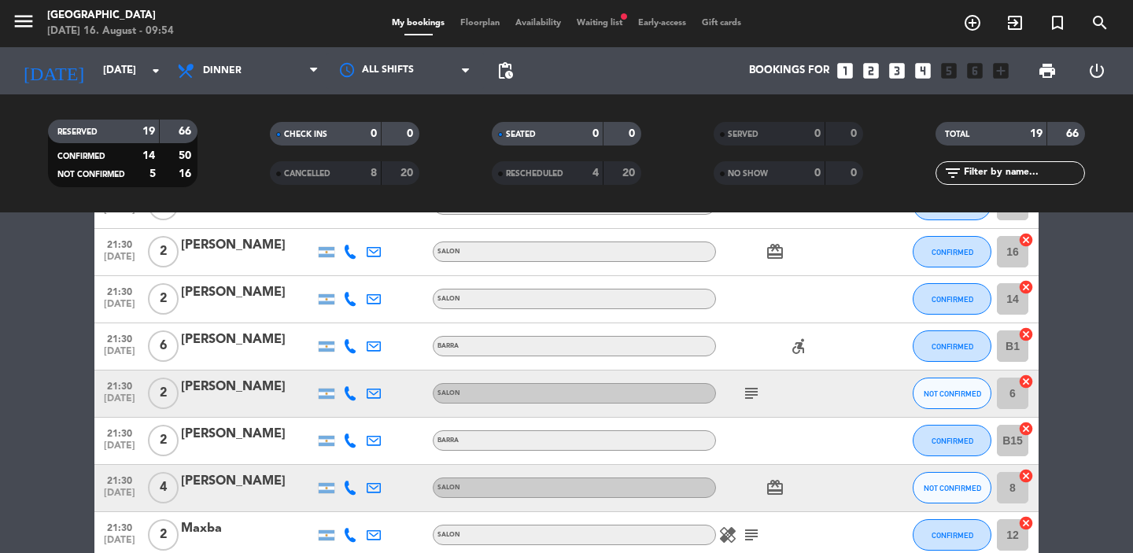
scroll to position [812, 0]
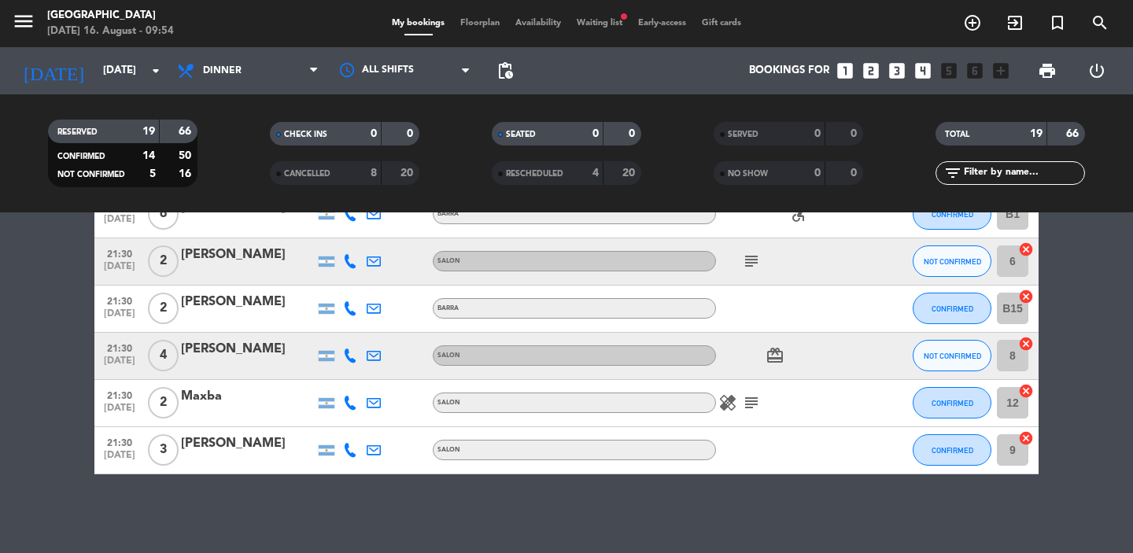
click at [479, 19] on span "Floorplan" at bounding box center [479, 23] width 55 height 9
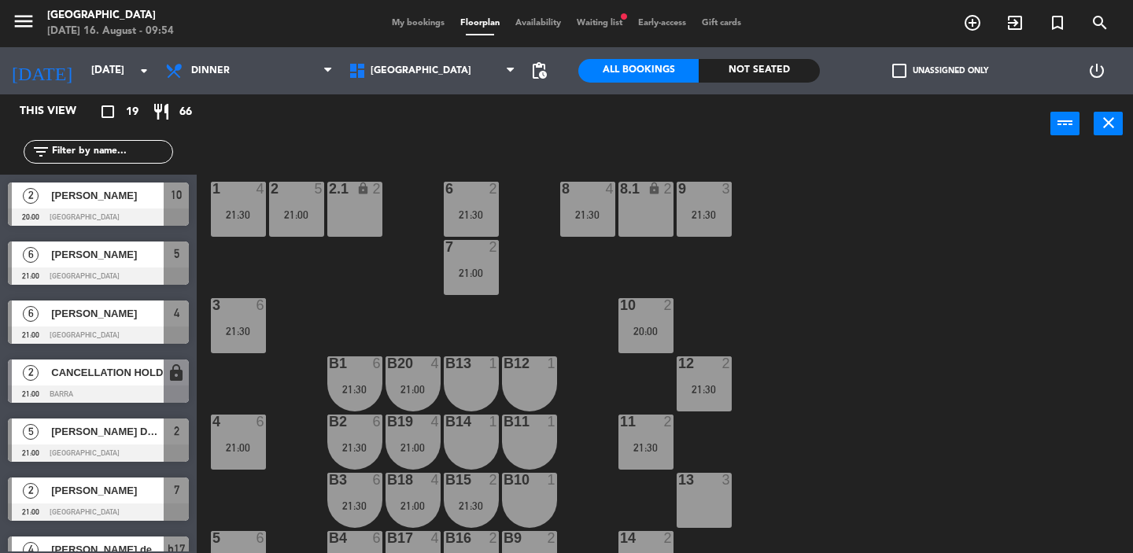
click at [182, 380] on span "lock" at bounding box center [176, 372] width 19 height 19
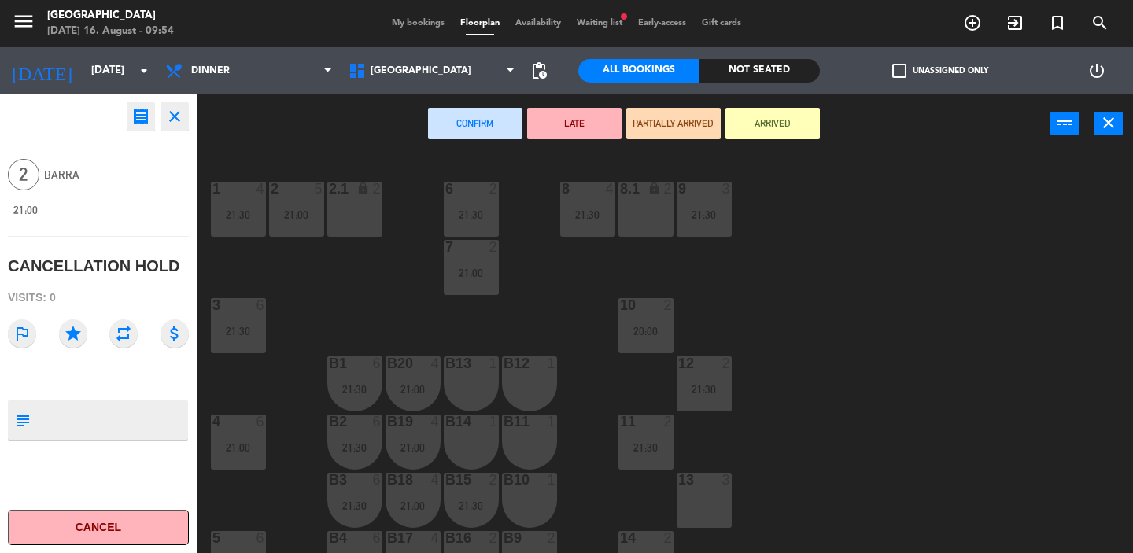
click at [120, 526] on button "Cancel" at bounding box center [98, 527] width 181 height 35
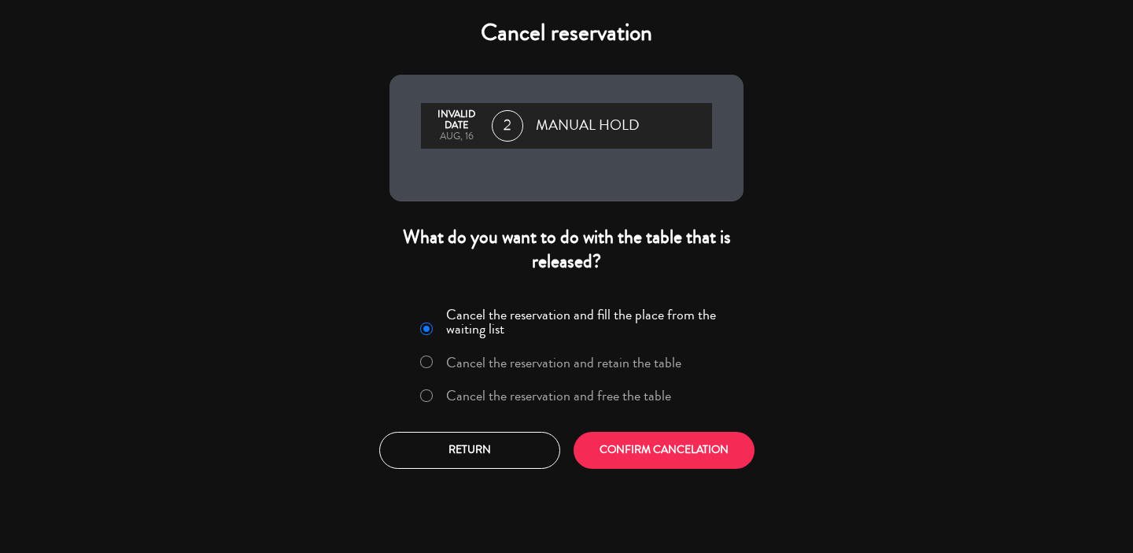
click at [426, 392] on input "Cancel the reservation and free the table" at bounding box center [425, 394] width 10 height 10
radio input "true"
click at [636, 455] on button "CONFIRM CANCELATION" at bounding box center [663, 450] width 181 height 37
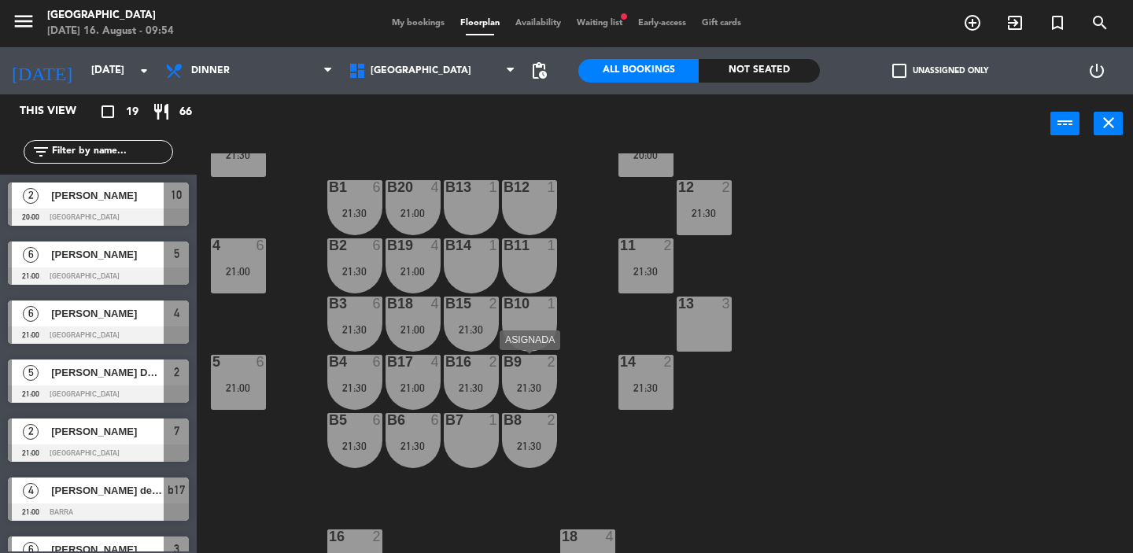
scroll to position [171, 0]
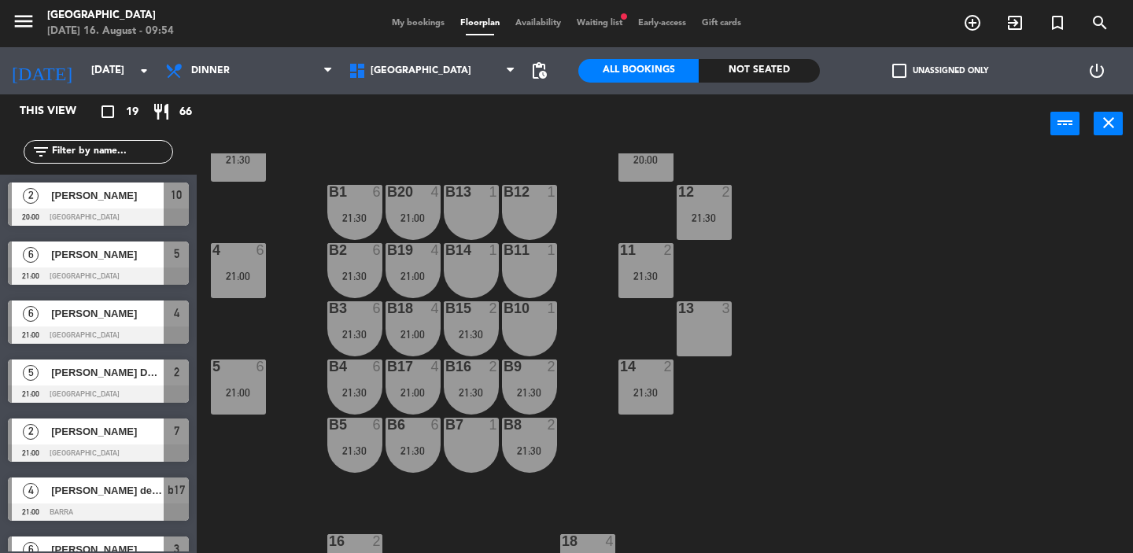
click at [418, 19] on span "My bookings" at bounding box center [418, 23] width 68 height 9
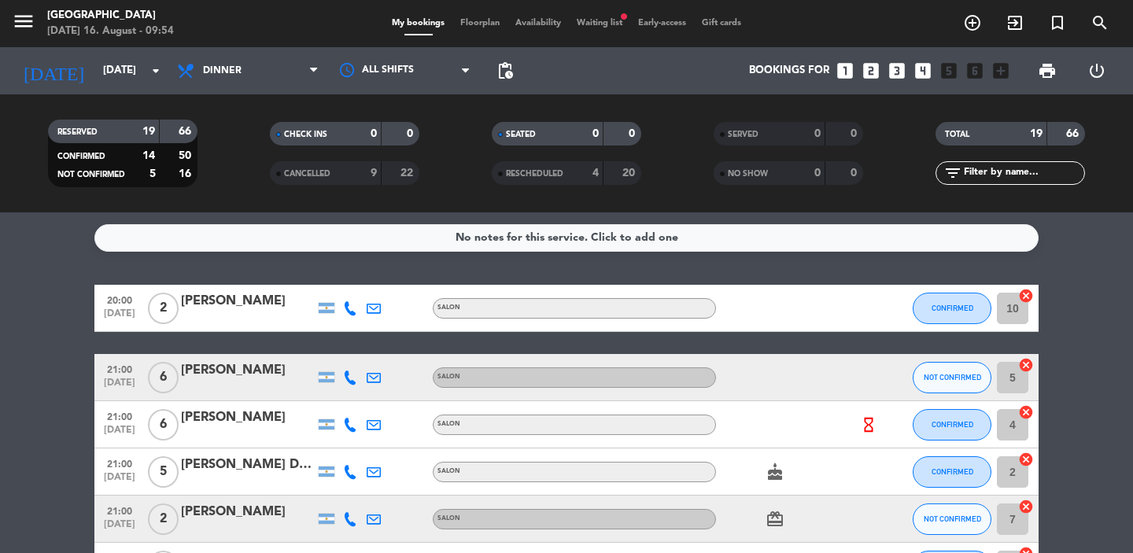
click at [587, 31] on div "menu [GEOGRAPHIC_DATA] [DATE] 16. August - 09:54 My bookings Floorplan Availabi…" at bounding box center [566, 23] width 1133 height 47
click at [588, 26] on span "Waiting list fiber_manual_record" at bounding box center [599, 23] width 61 height 9
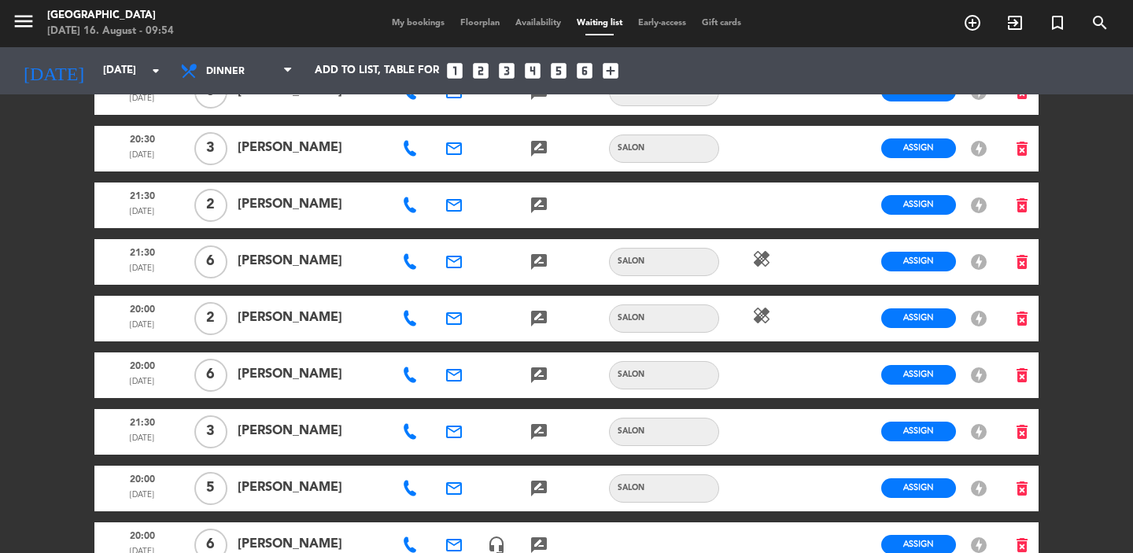
scroll to position [1011, 0]
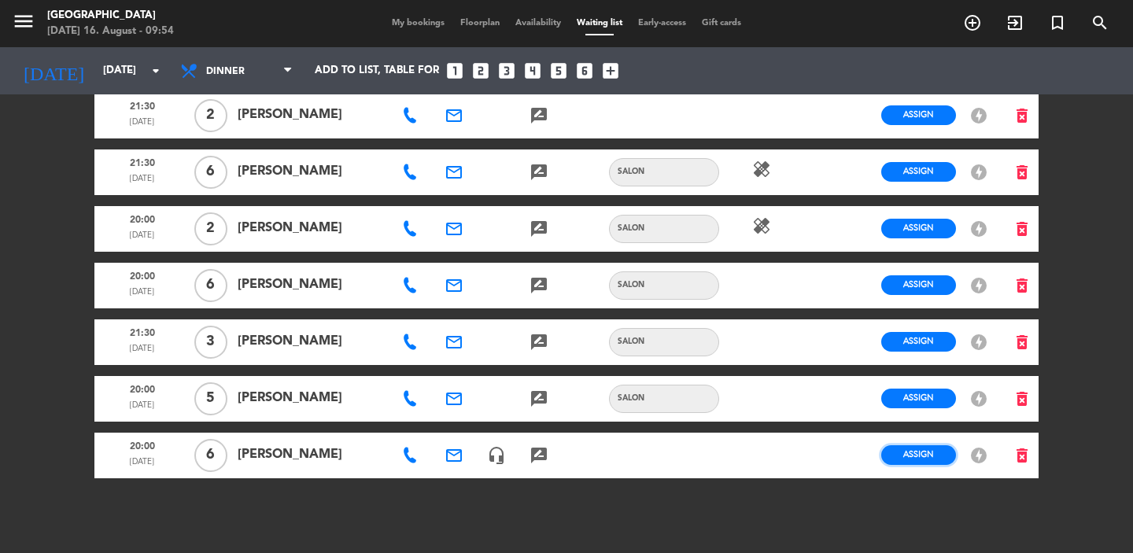
click at [917, 448] on span "Assign" at bounding box center [918, 454] width 31 height 12
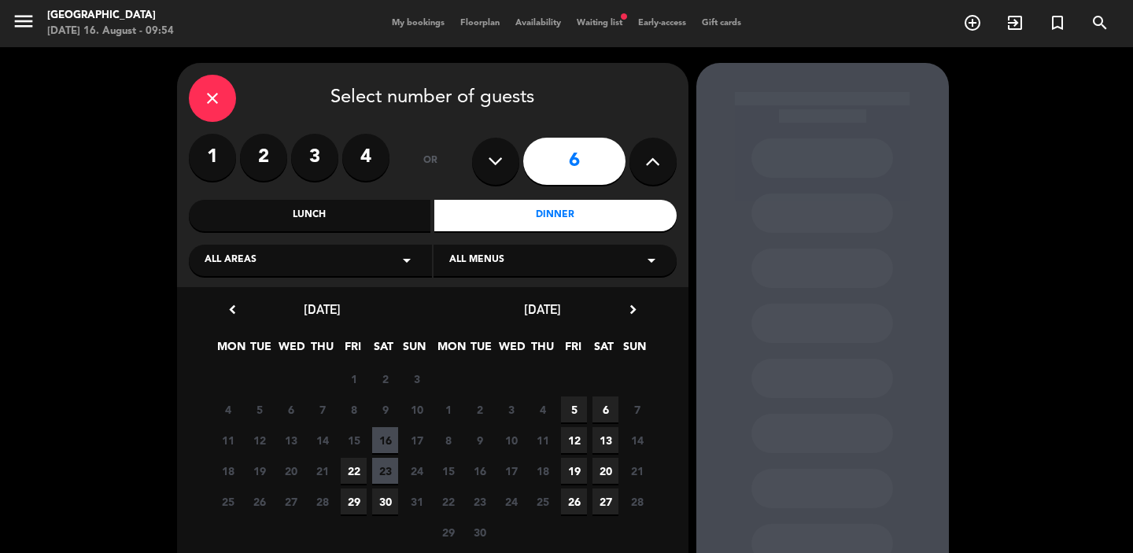
click at [395, 440] on span "16" at bounding box center [385, 440] width 26 height 26
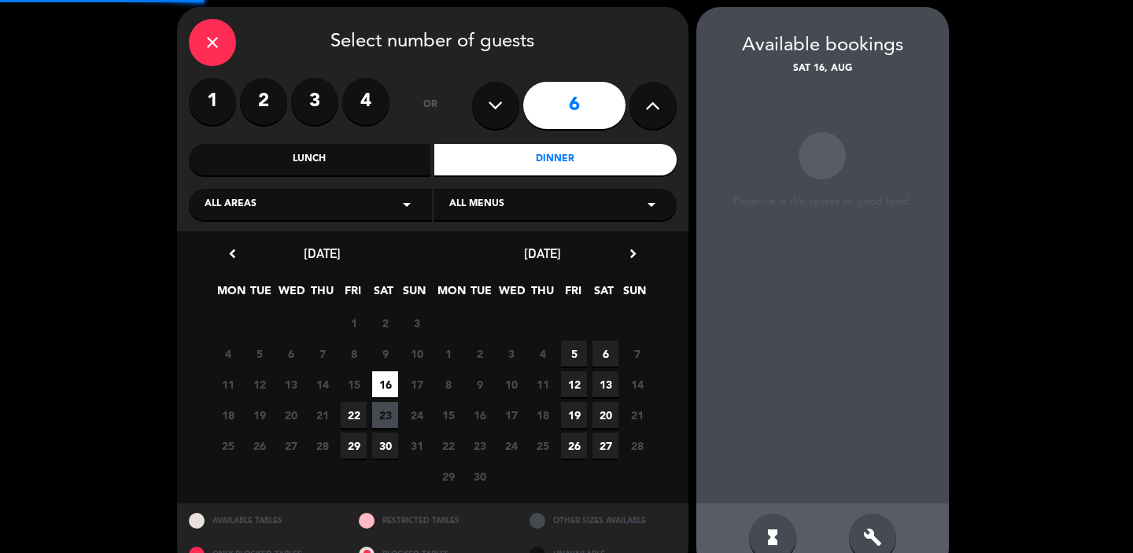
scroll to position [63, 0]
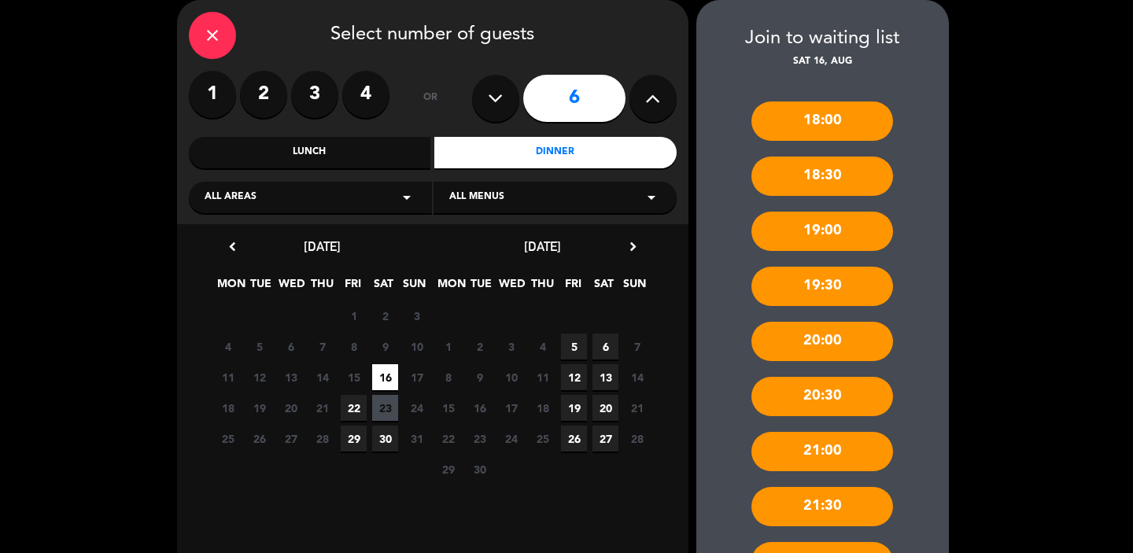
click at [820, 342] on div "20:00" at bounding box center [822, 341] width 142 height 39
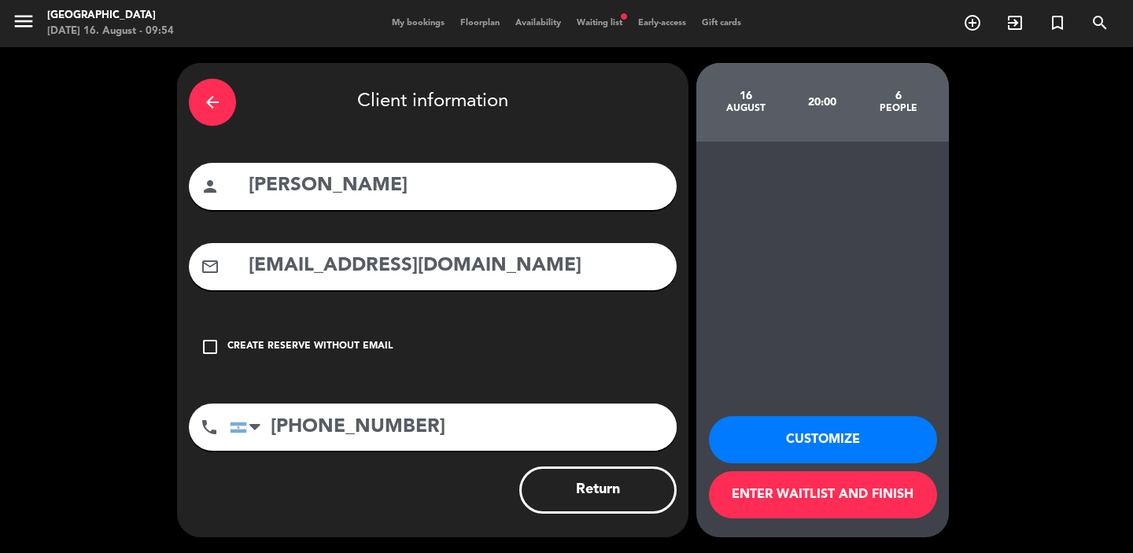
click at [790, 443] on button "Customize" at bounding box center [823, 439] width 228 height 47
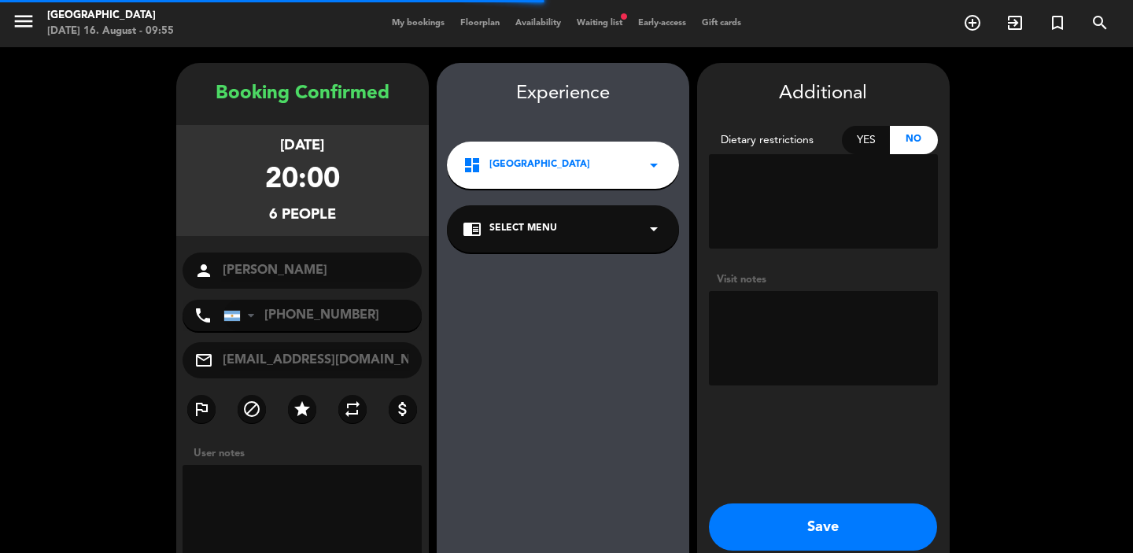
scroll to position [63, 0]
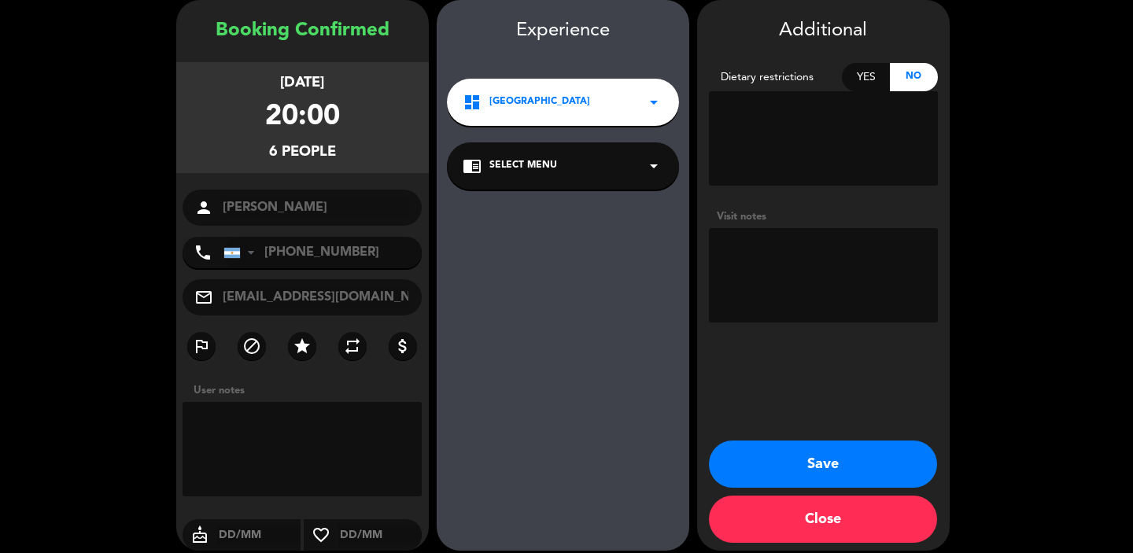
click at [650, 105] on icon "arrow_drop_down" at bounding box center [653, 102] width 19 height 19
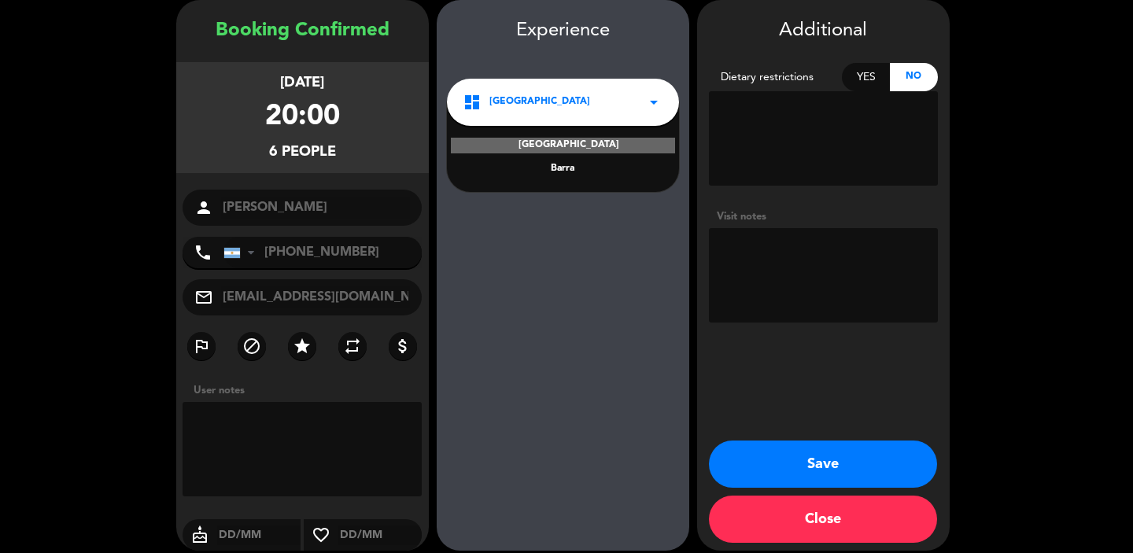
click at [558, 171] on div "Barra" at bounding box center [562, 169] width 201 height 16
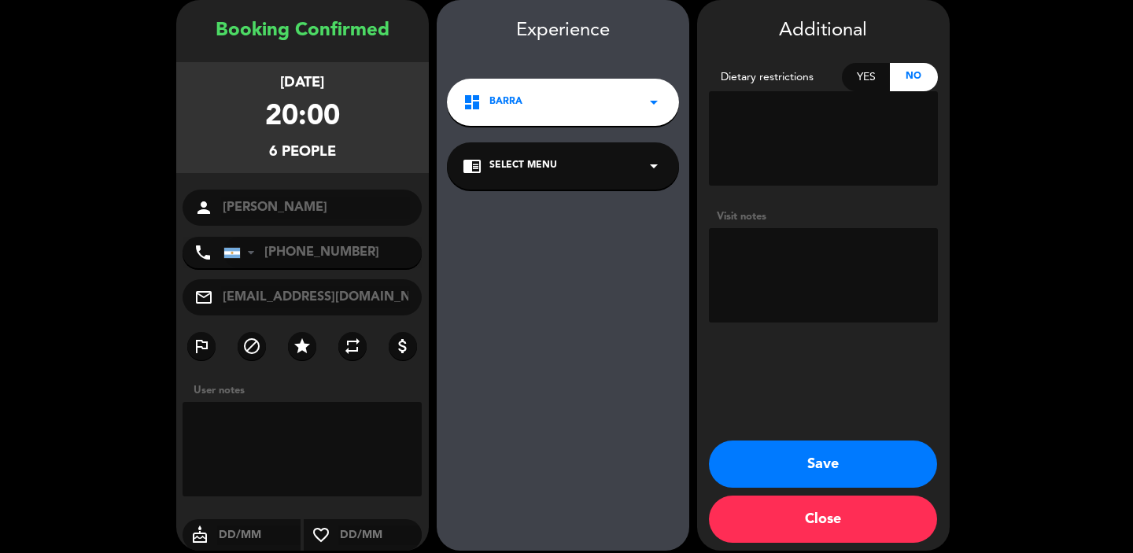
click at [795, 454] on button "Save" at bounding box center [823, 463] width 228 height 47
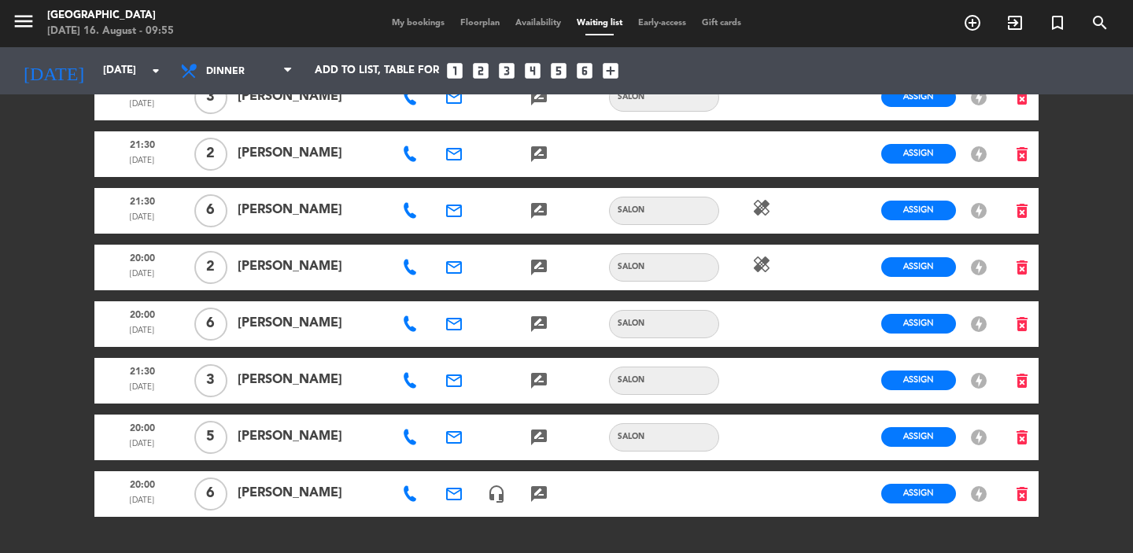
scroll to position [1011, 0]
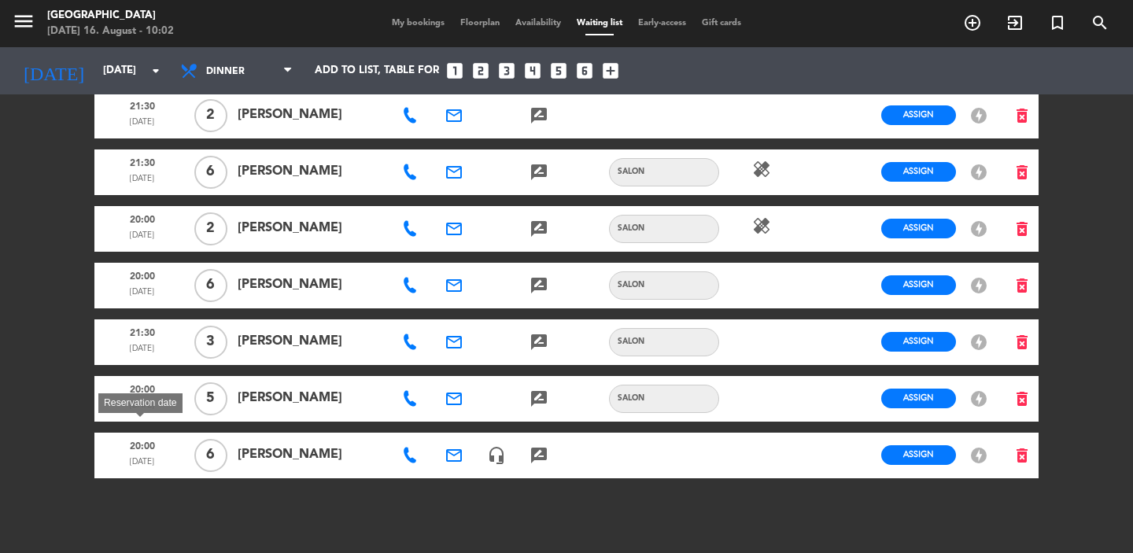
click at [149, 455] on span "[DATE]" at bounding box center [142, 465] width 84 height 20
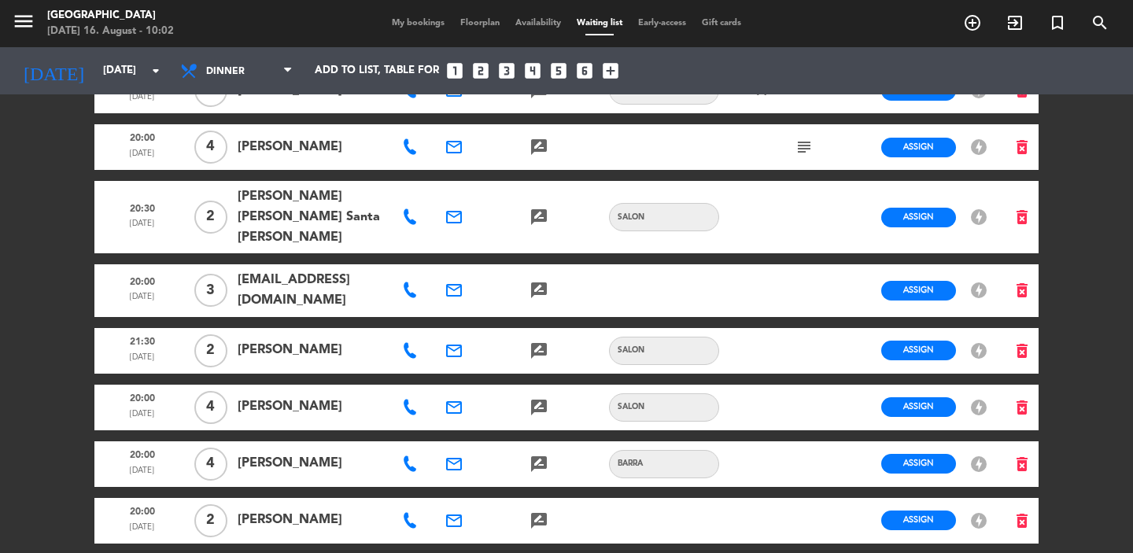
scroll to position [0, 0]
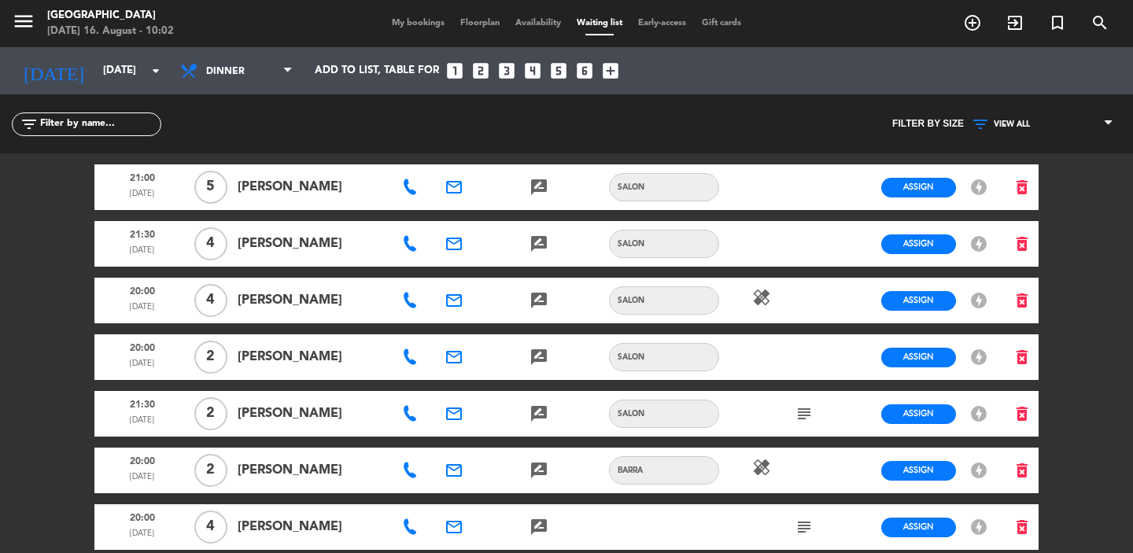
click at [427, 21] on span "My bookings" at bounding box center [418, 23] width 68 height 9
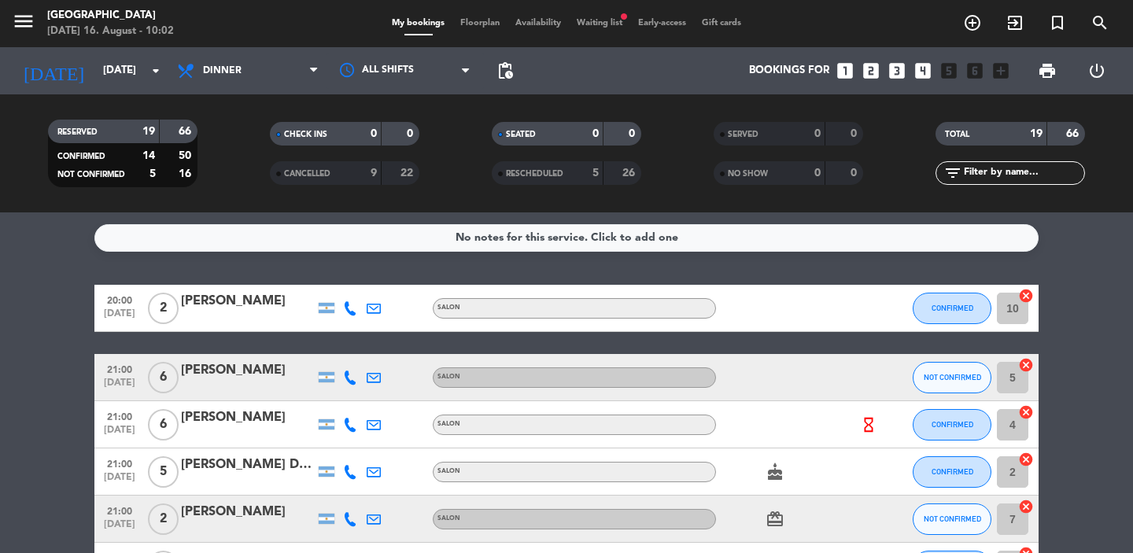
click at [483, 27] on span "Floorplan" at bounding box center [479, 23] width 55 height 9
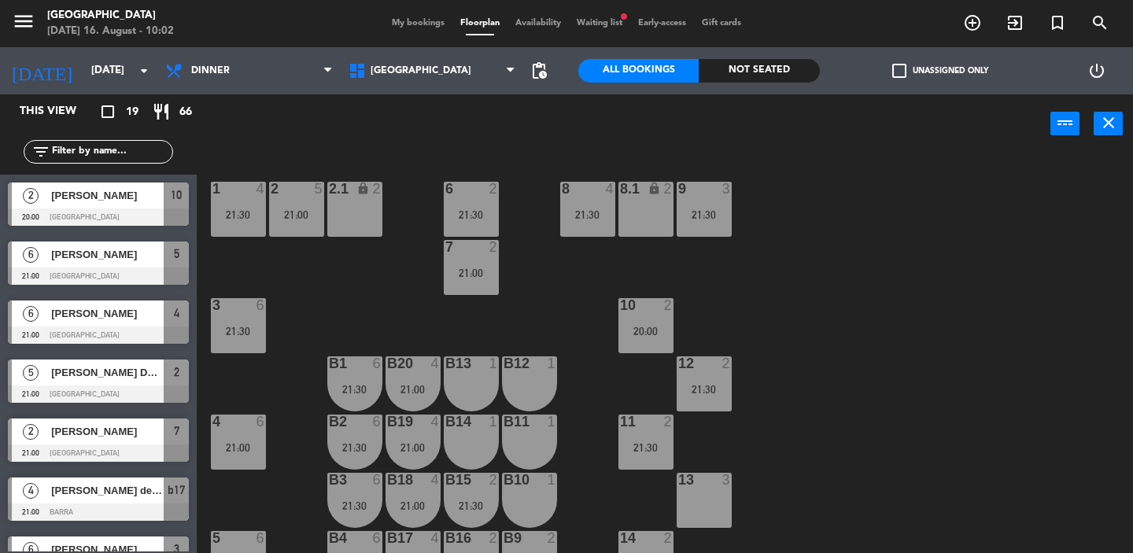
click at [480, 370] on div "B13 1" at bounding box center [471, 364] width 55 height 16
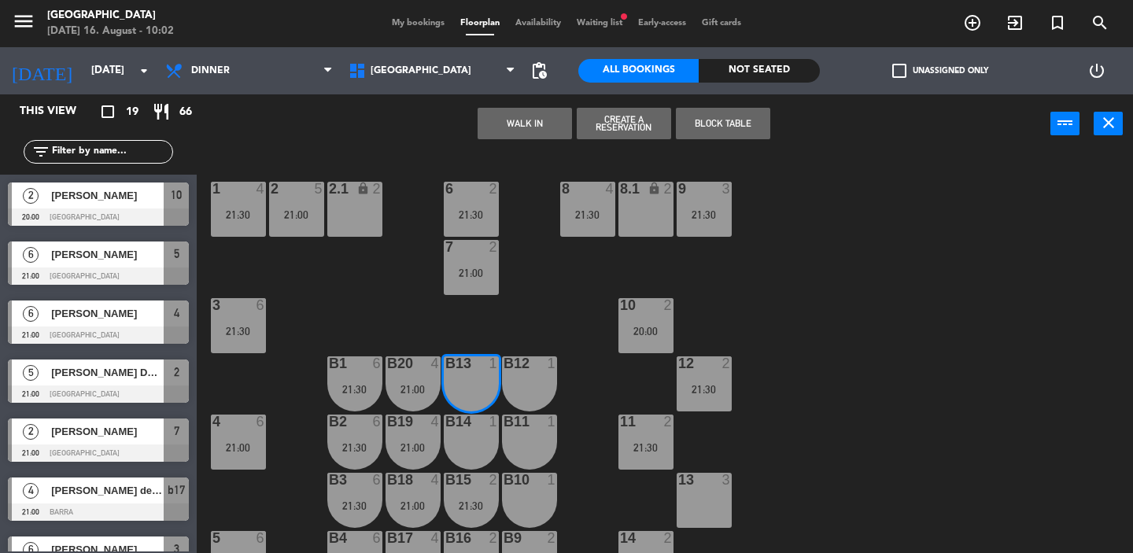
click at [516, 377] on div "B12 1" at bounding box center [529, 383] width 55 height 55
click at [504, 429] on div "B11" at bounding box center [503, 421] width 1 height 14
click at [617, 129] on button "Create a Reservation" at bounding box center [624, 123] width 94 height 31
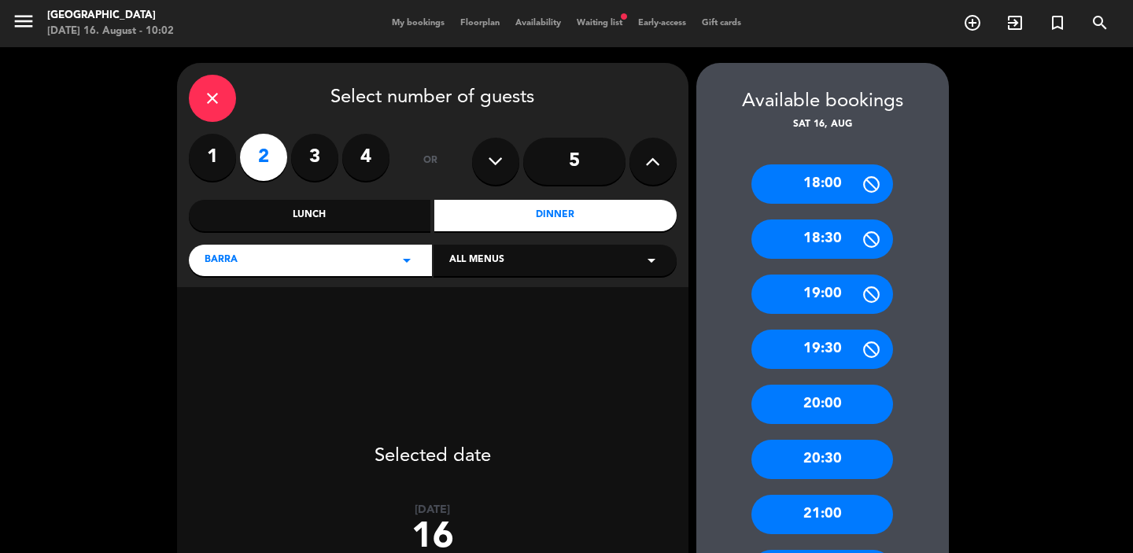
click at [649, 163] on icon at bounding box center [652, 161] width 15 height 24
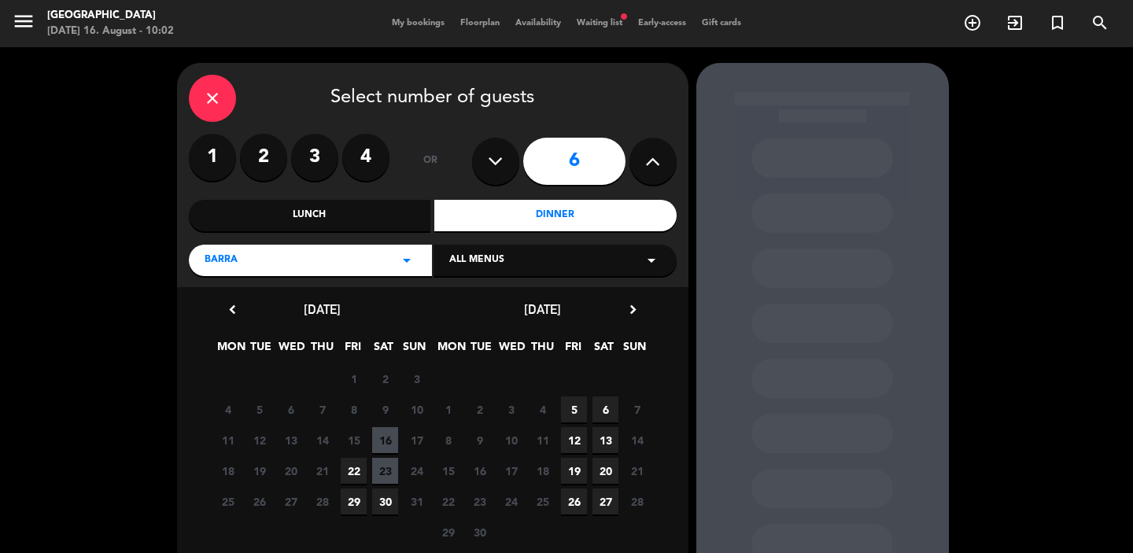
click at [392, 442] on span "16" at bounding box center [385, 440] width 26 height 26
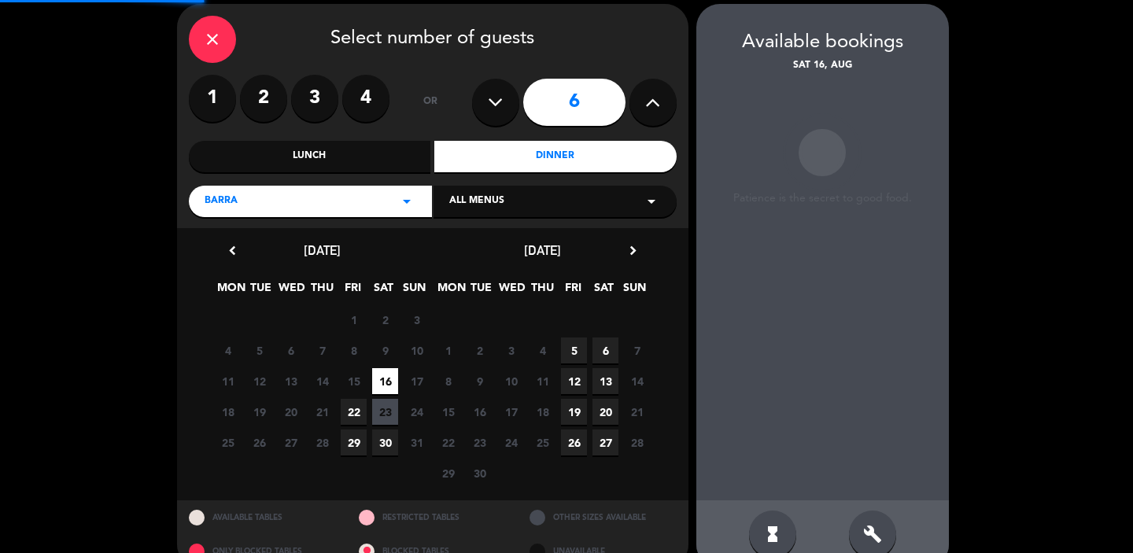
scroll to position [63, 0]
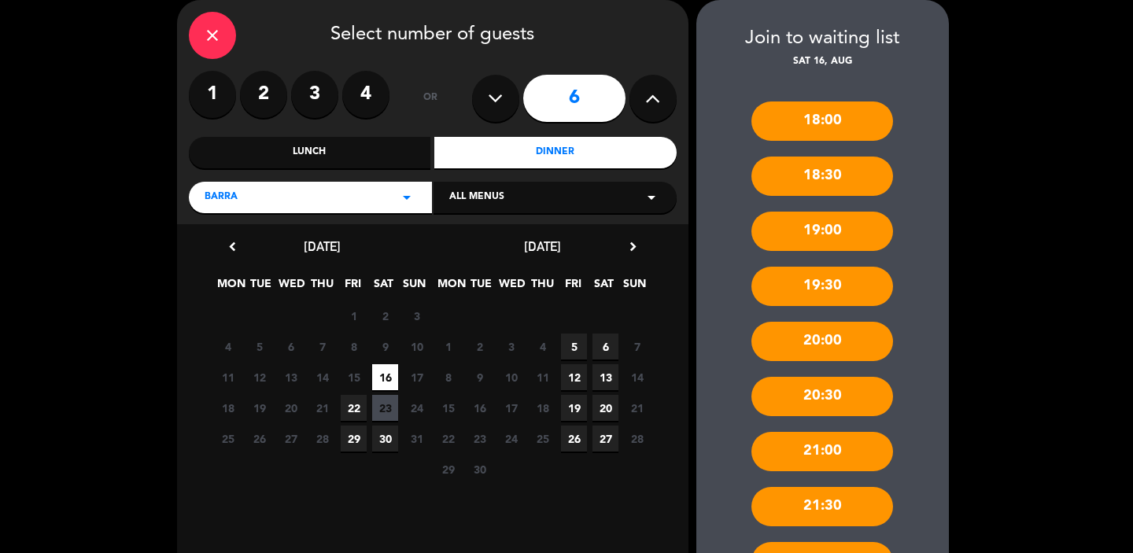
click at [803, 341] on div "20:00" at bounding box center [822, 341] width 142 height 39
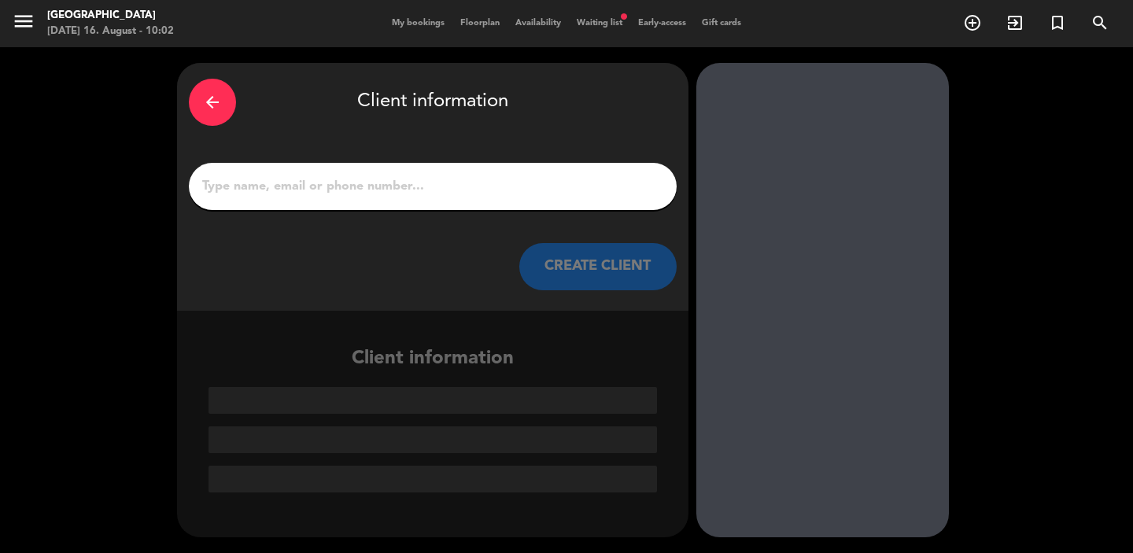
scroll to position [0, 0]
click at [540, 183] on input "1" at bounding box center [433, 186] width 464 height 22
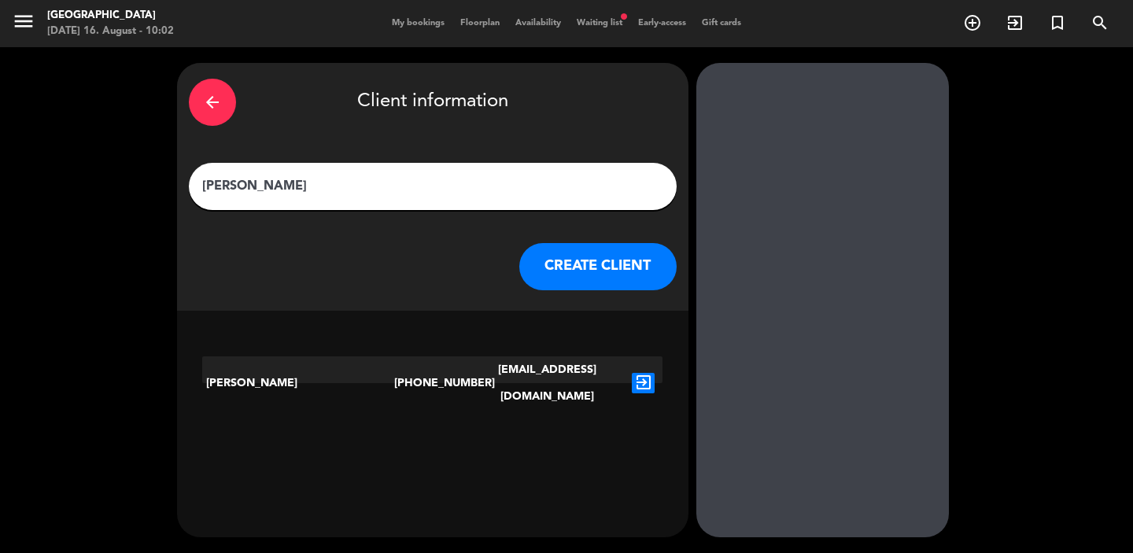
type input "[PERSON_NAME]"
click at [647, 374] on icon "exit_to_app" at bounding box center [643, 383] width 23 height 20
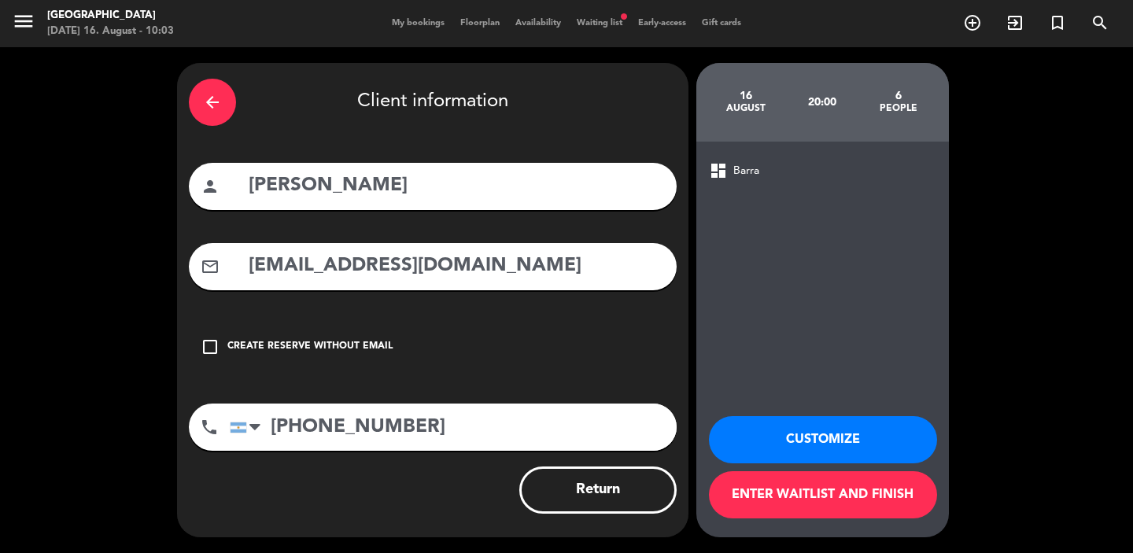
click at [782, 437] on button "Customize" at bounding box center [823, 439] width 228 height 47
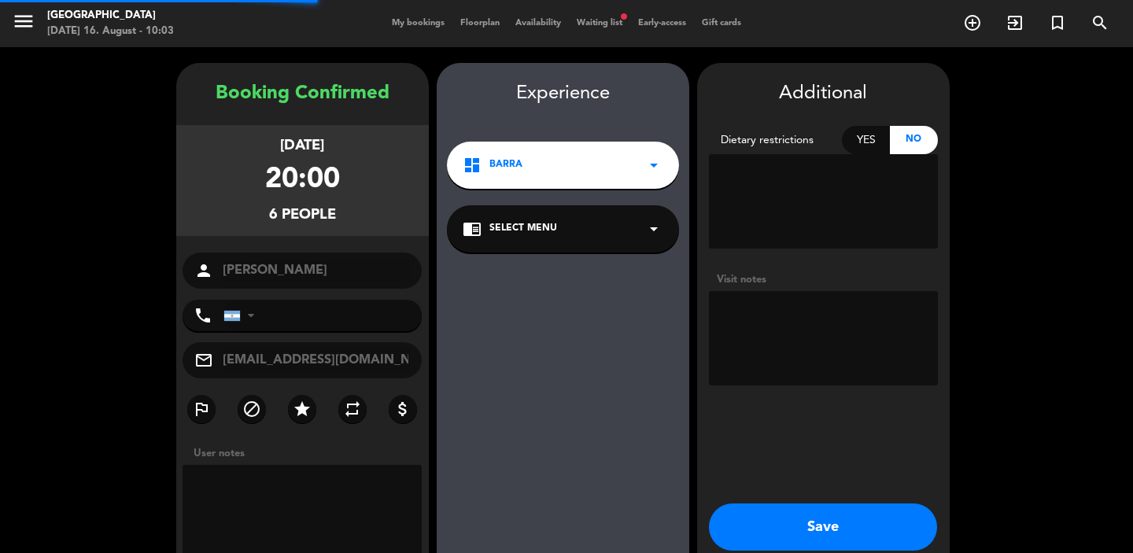
type input "[PHONE_NUMBER]"
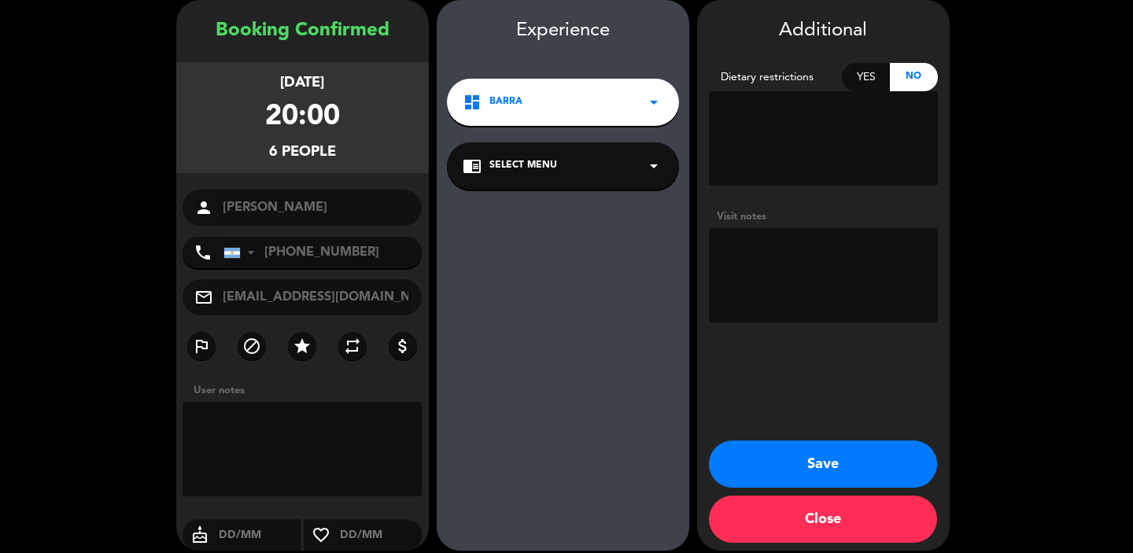
scroll to position [76, 0]
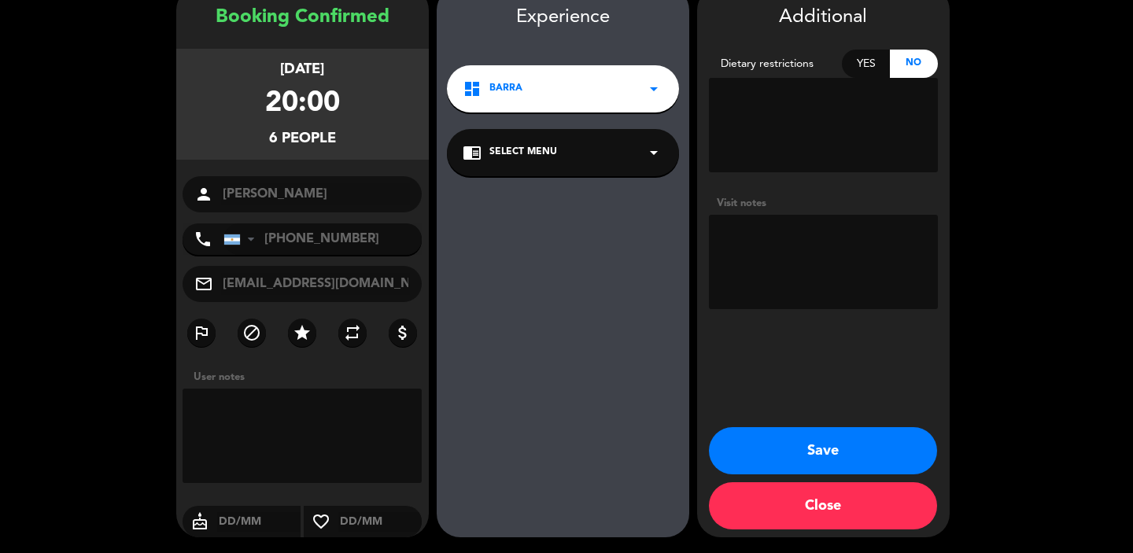
click at [772, 463] on button "Save" at bounding box center [823, 450] width 228 height 47
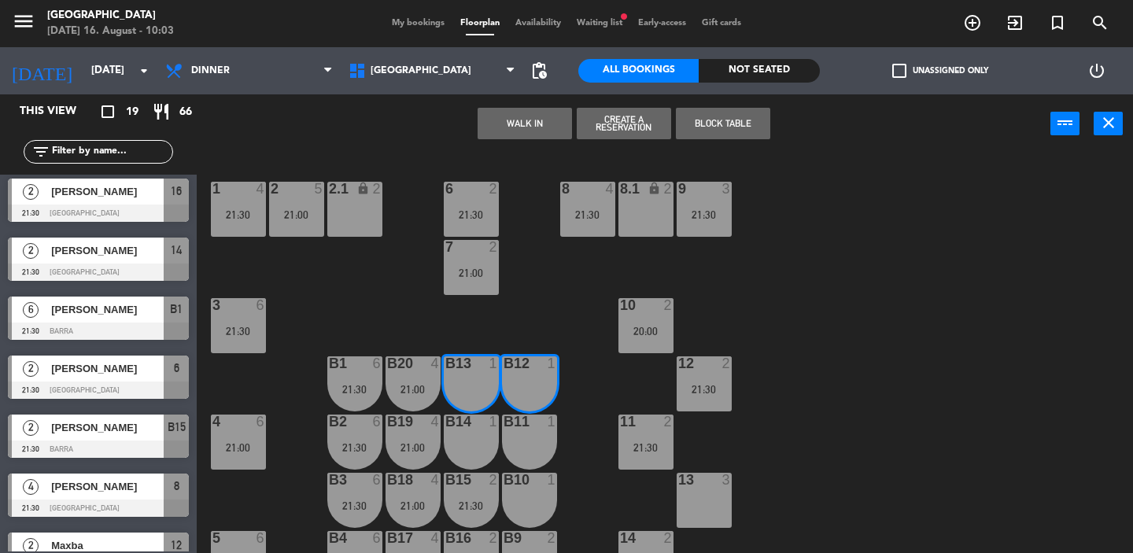
scroll to position [744, 0]
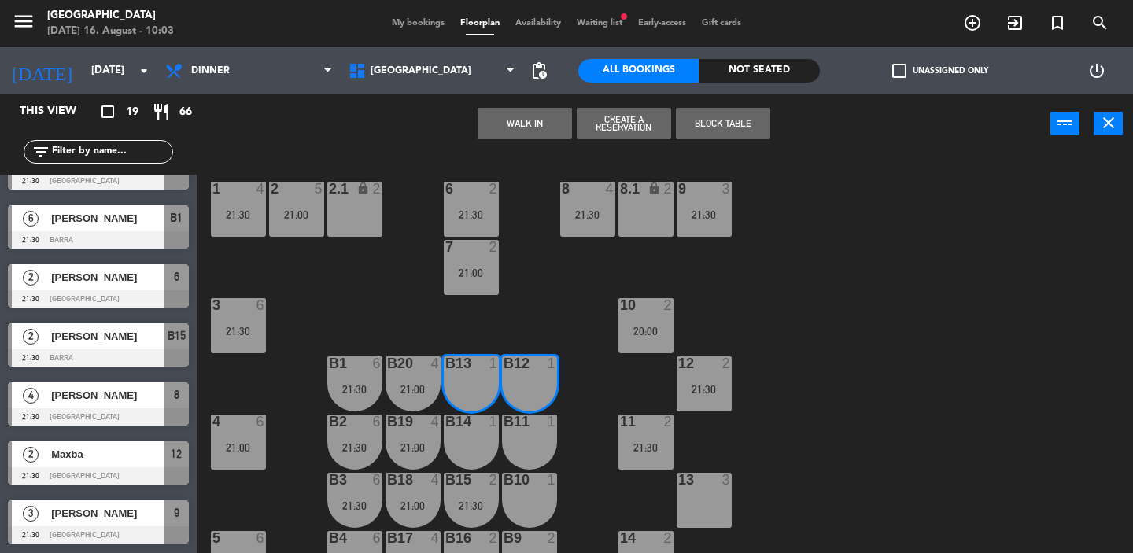
click at [468, 434] on div "B14 1" at bounding box center [471, 441] width 55 height 55
click at [507, 437] on div "B11 1" at bounding box center [529, 441] width 55 height 55
click at [733, 134] on button "Block Table" at bounding box center [723, 123] width 94 height 31
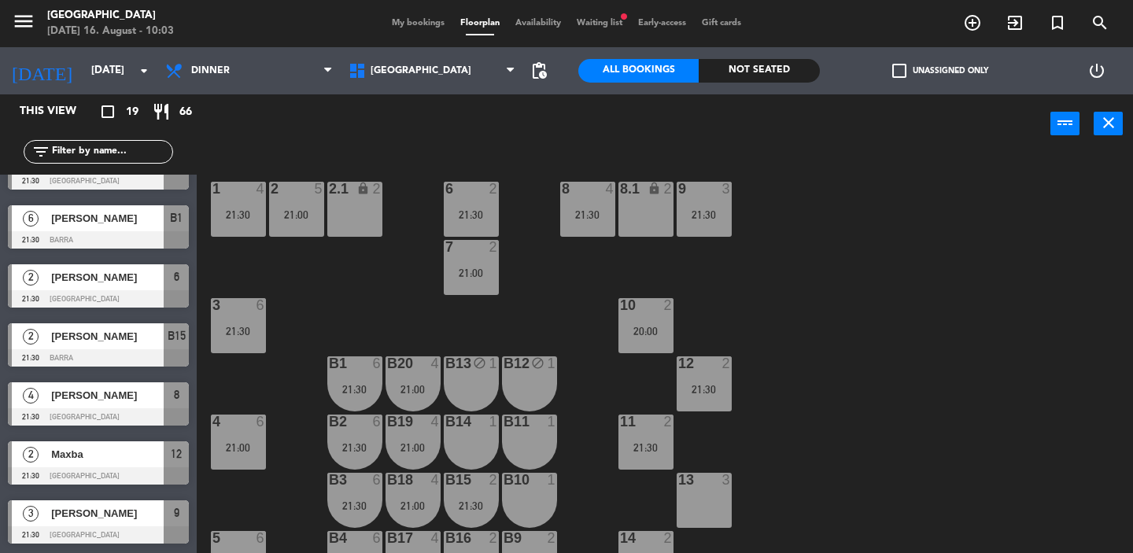
click at [467, 458] on div "B14 1" at bounding box center [471, 441] width 55 height 55
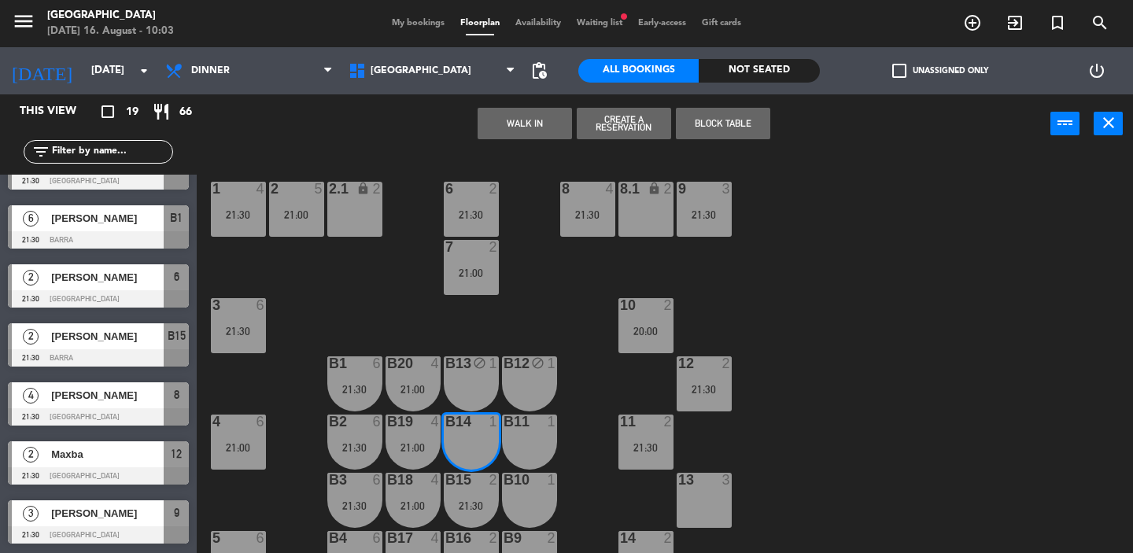
click at [525, 437] on div "B11 1" at bounding box center [529, 441] width 55 height 55
click at [717, 119] on button "Block Table" at bounding box center [723, 123] width 94 height 31
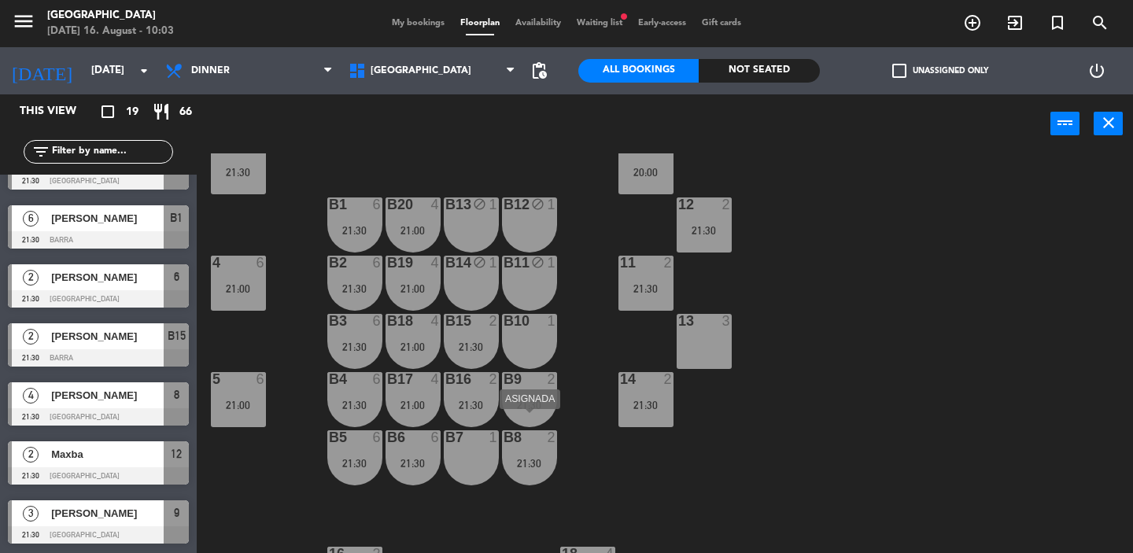
scroll to position [175, 0]
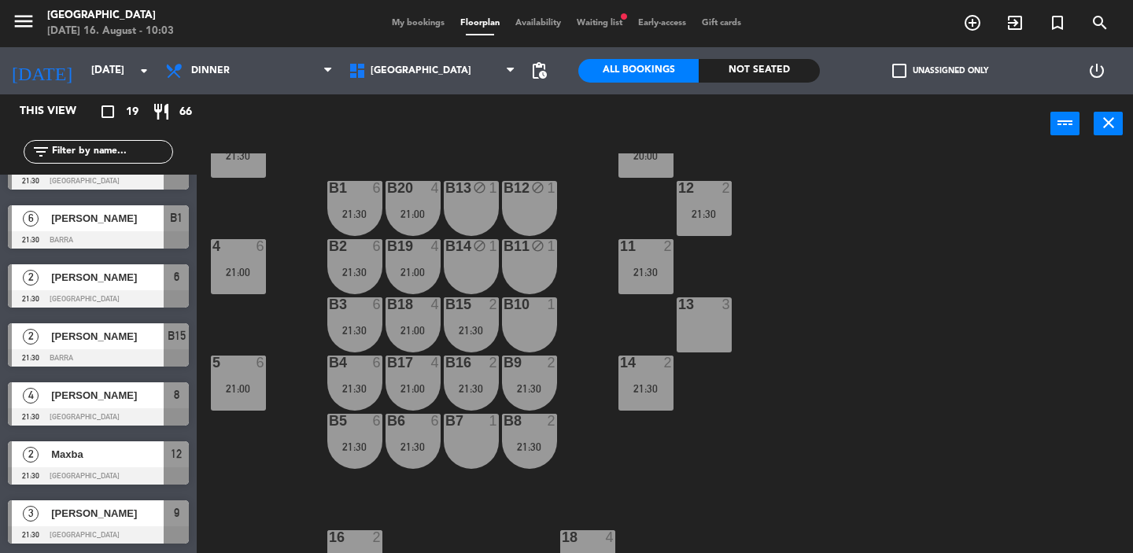
click at [533, 305] on div at bounding box center [529, 304] width 26 height 14
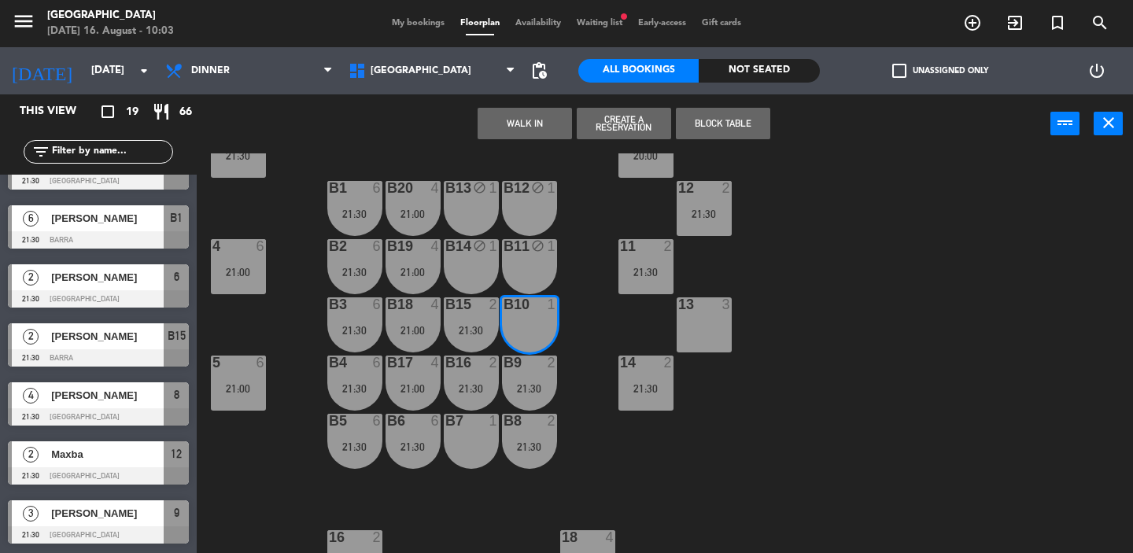
click at [477, 451] on div "B7 1" at bounding box center [471, 441] width 55 height 55
click at [725, 124] on button "Block Table" at bounding box center [723, 123] width 94 height 31
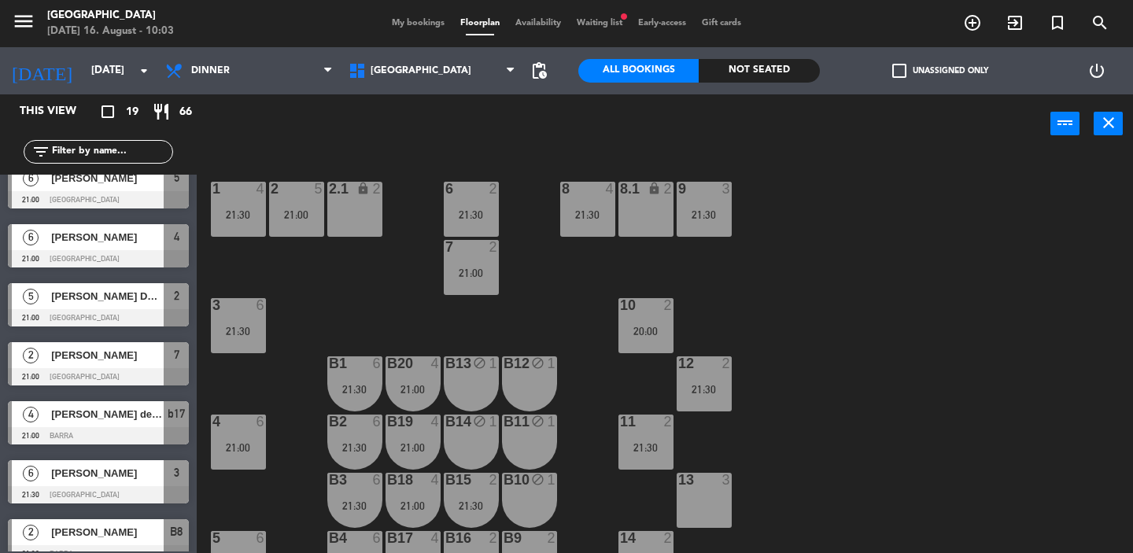
scroll to position [0, 0]
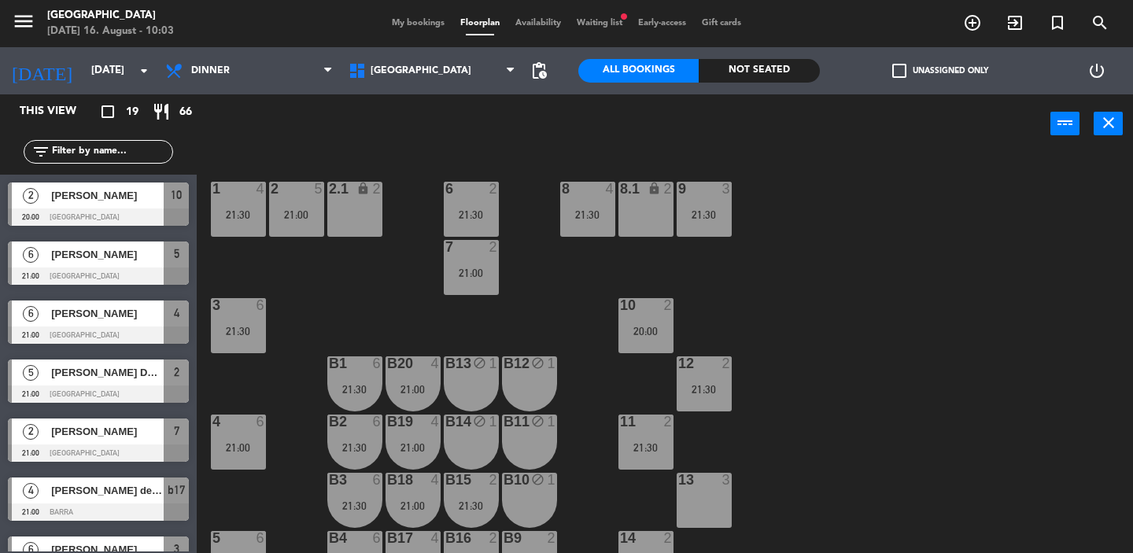
click at [605, 24] on span "Waiting list fiber_manual_record" at bounding box center [599, 23] width 61 height 9
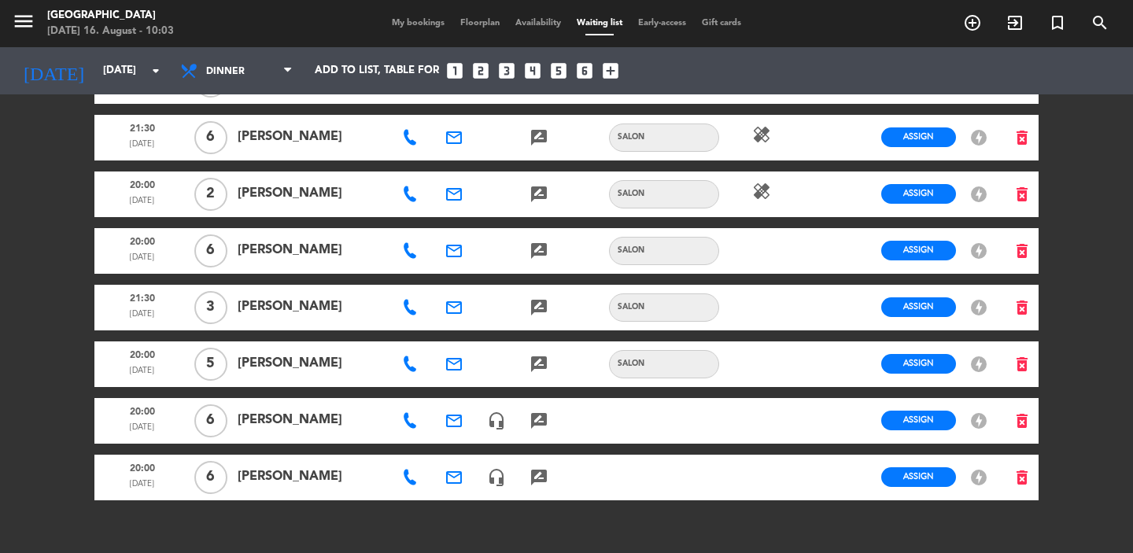
scroll to position [1068, 0]
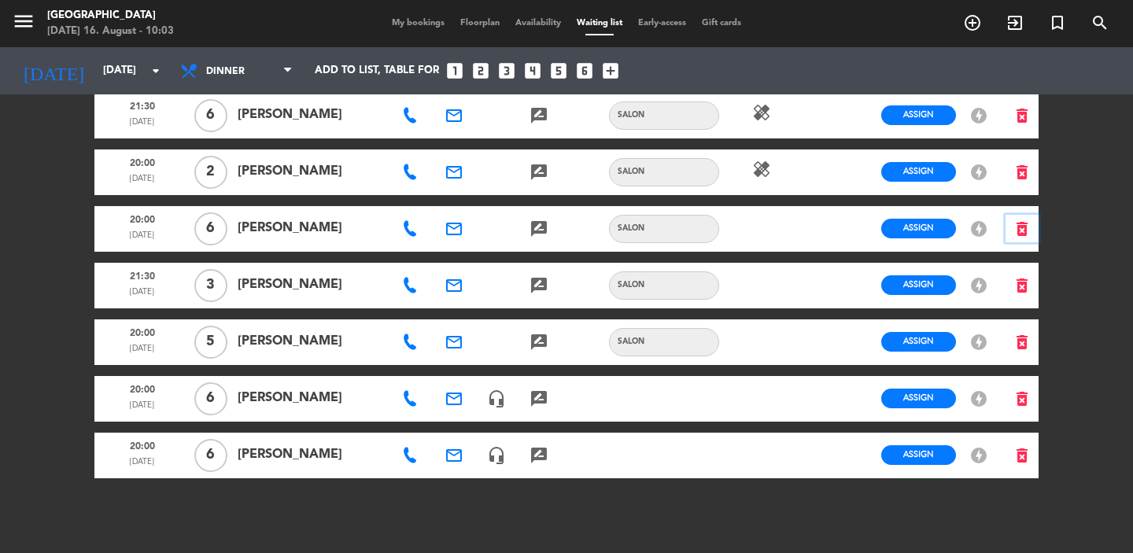
click at [1019, 219] on icon "delete_forever" at bounding box center [1021, 228] width 19 height 19
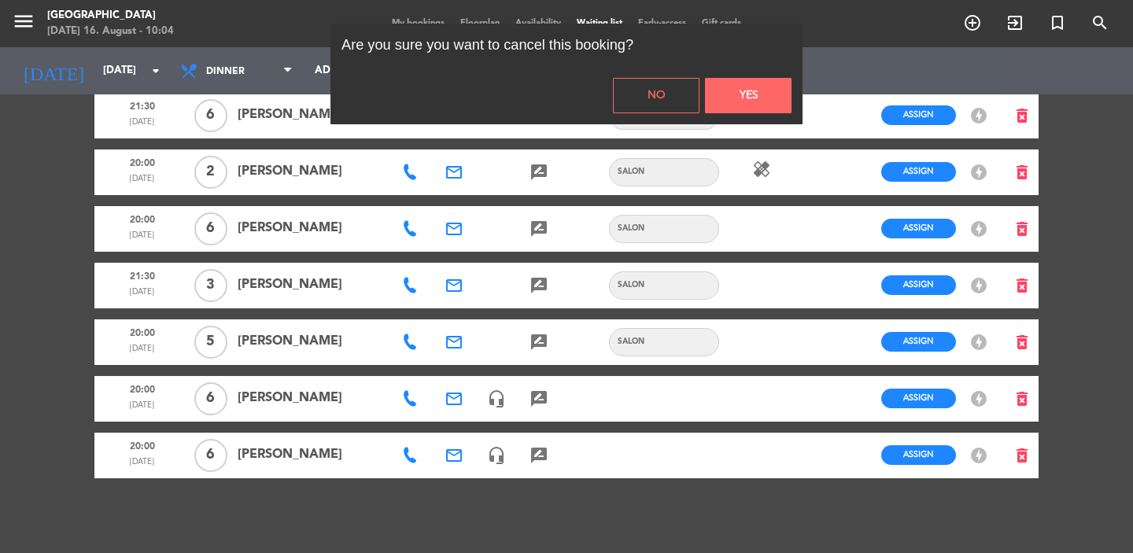
click at [746, 90] on button "Yes" at bounding box center [748, 95] width 87 height 35
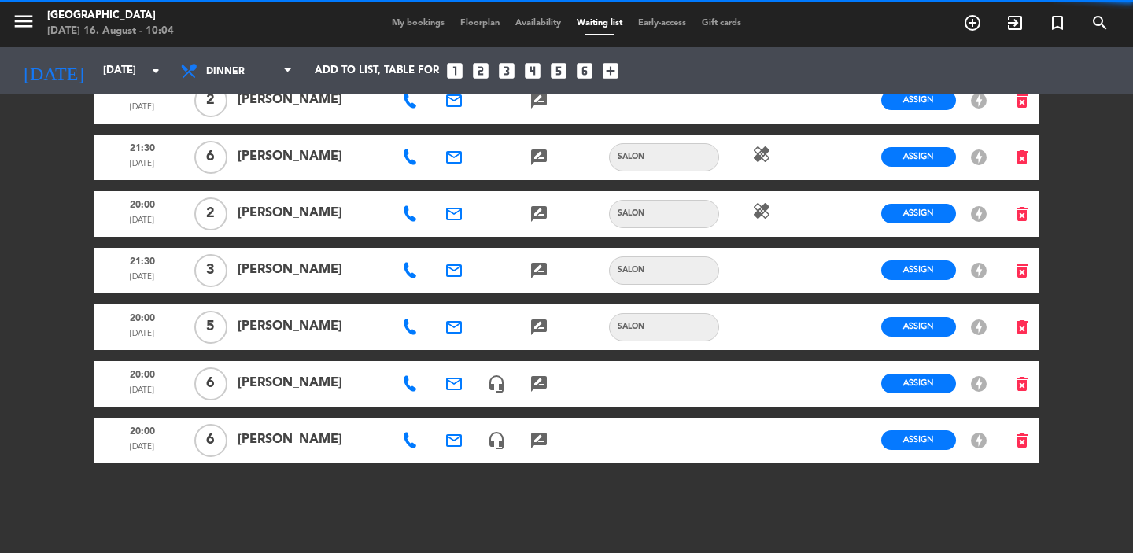
scroll to position [1011, 0]
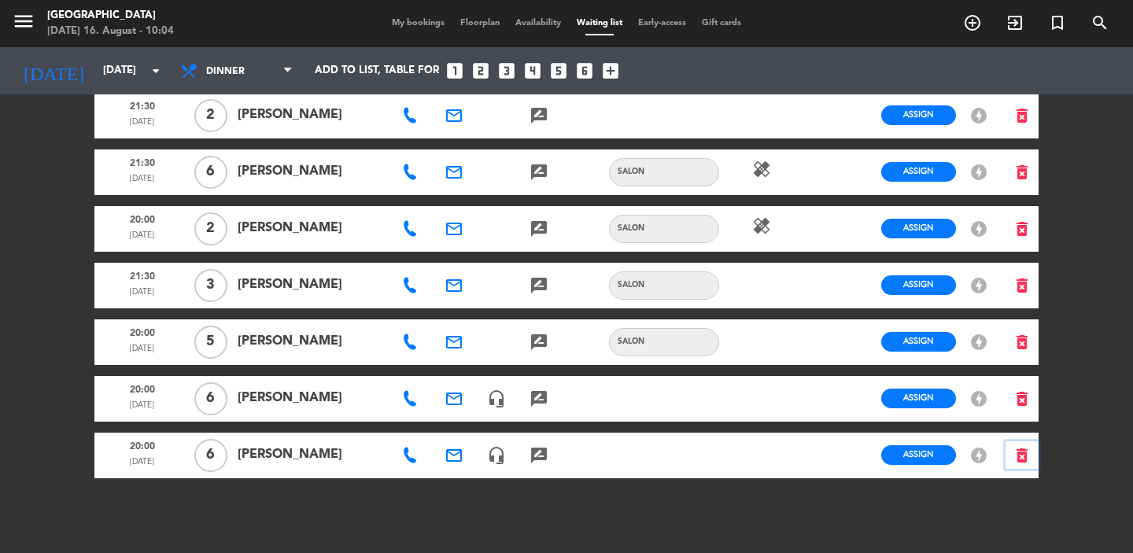
click at [1030, 448] on icon "delete_forever" at bounding box center [1021, 455] width 19 height 19
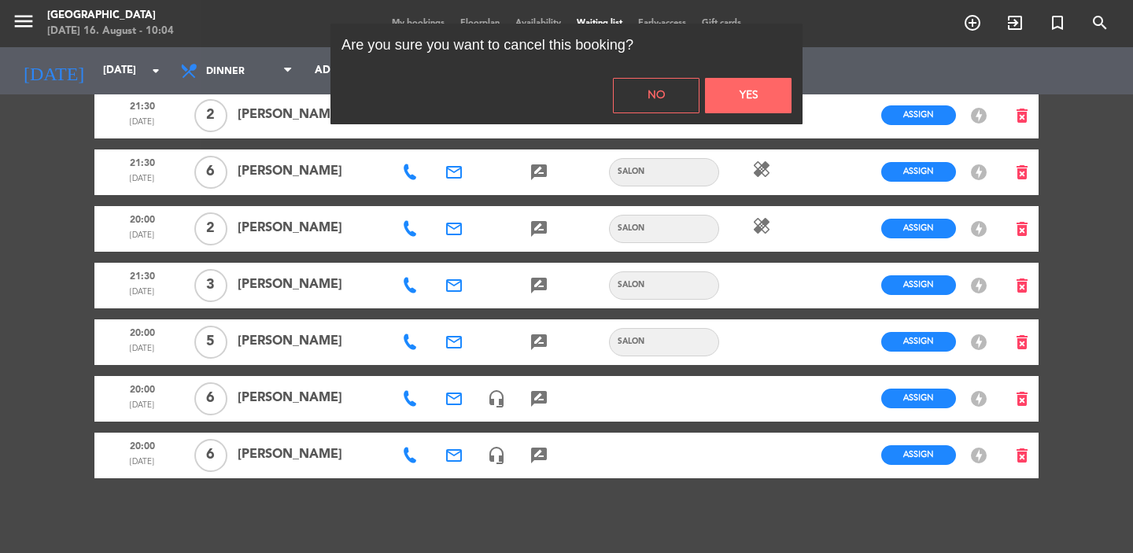
click at [733, 94] on button "Yes" at bounding box center [748, 95] width 87 height 35
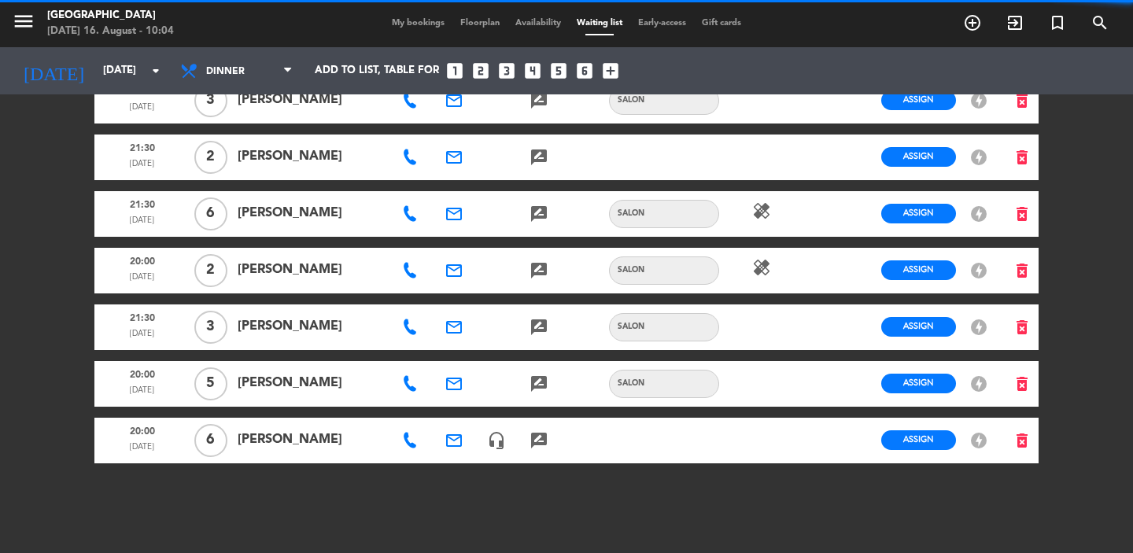
scroll to position [955, 0]
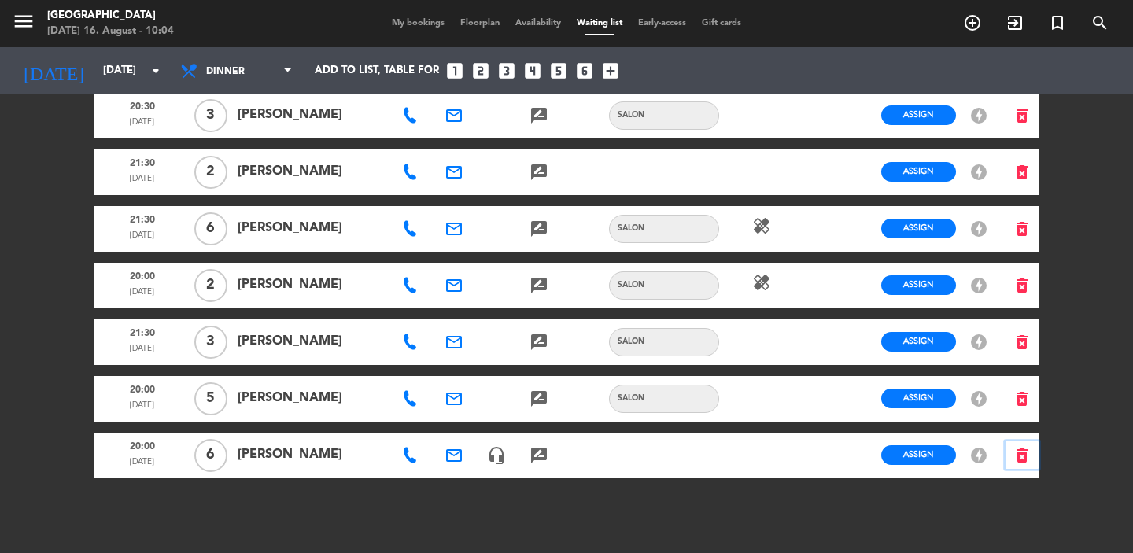
click at [1024, 446] on icon "delete_forever" at bounding box center [1021, 455] width 19 height 19
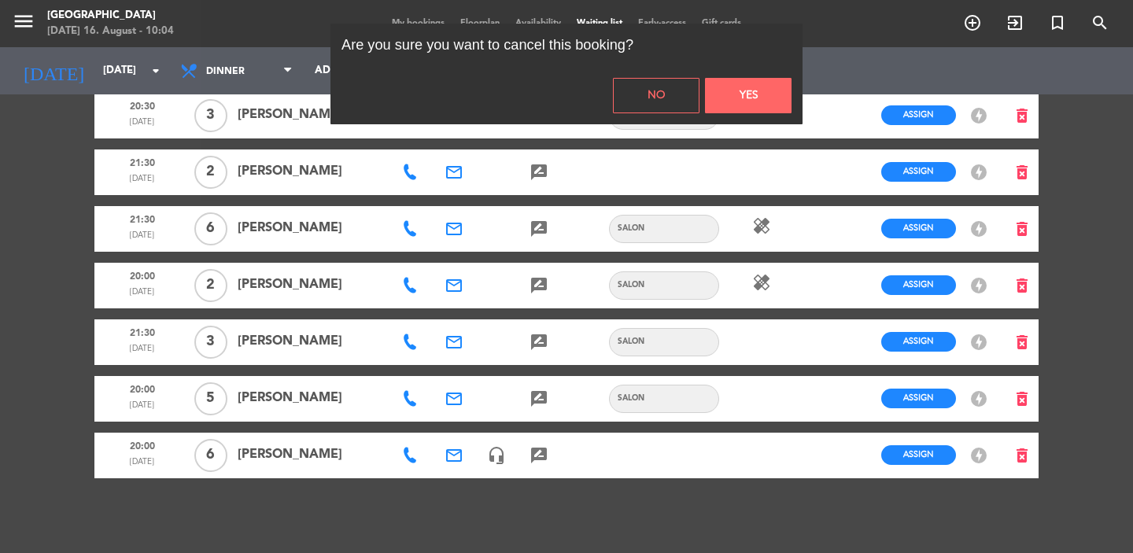
click at [753, 93] on button "Yes" at bounding box center [748, 95] width 87 height 35
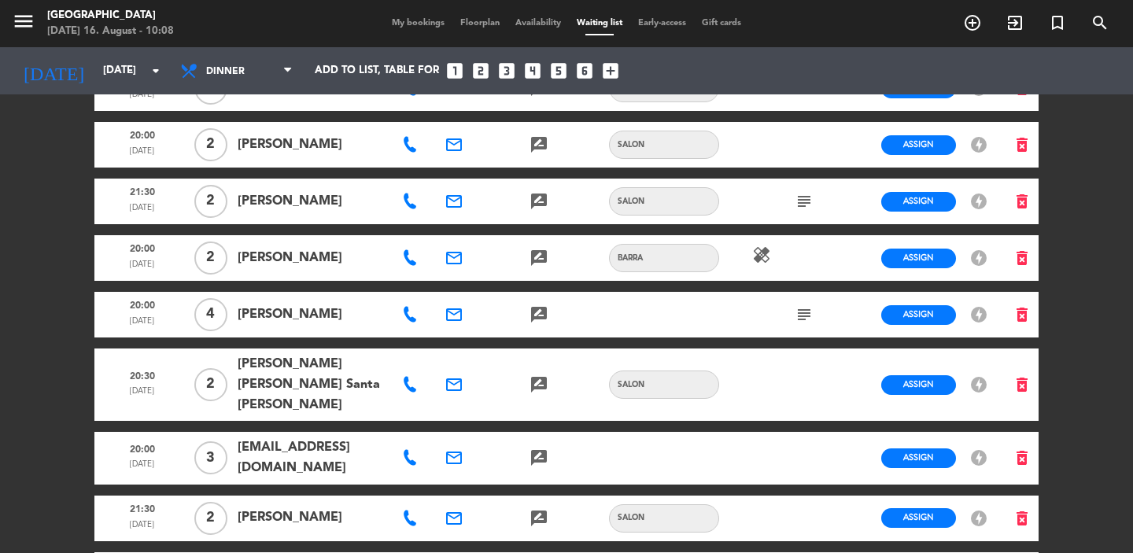
scroll to position [0, 0]
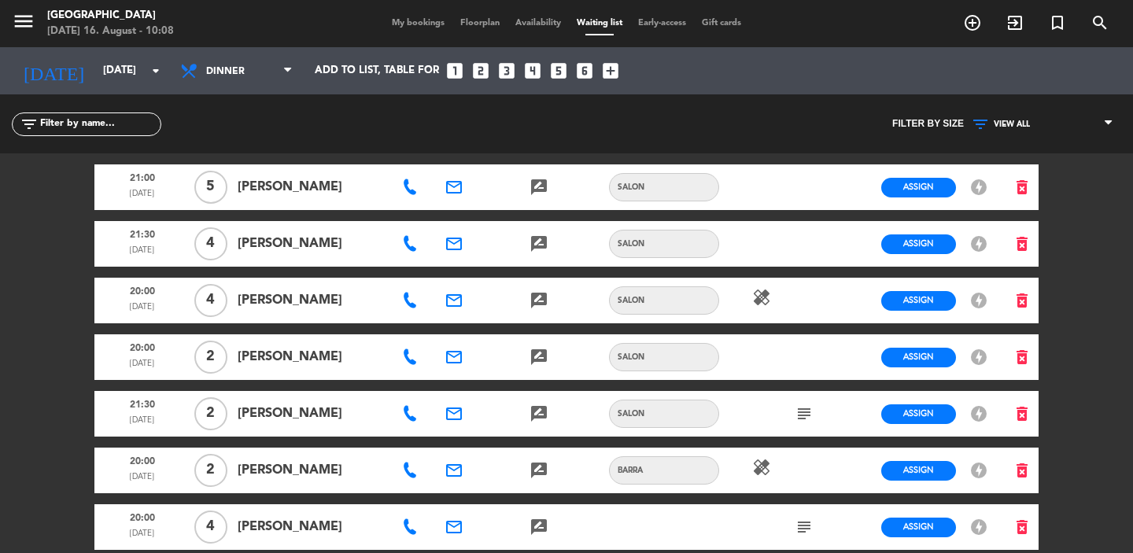
click at [415, 23] on span "My bookings" at bounding box center [418, 23] width 68 height 9
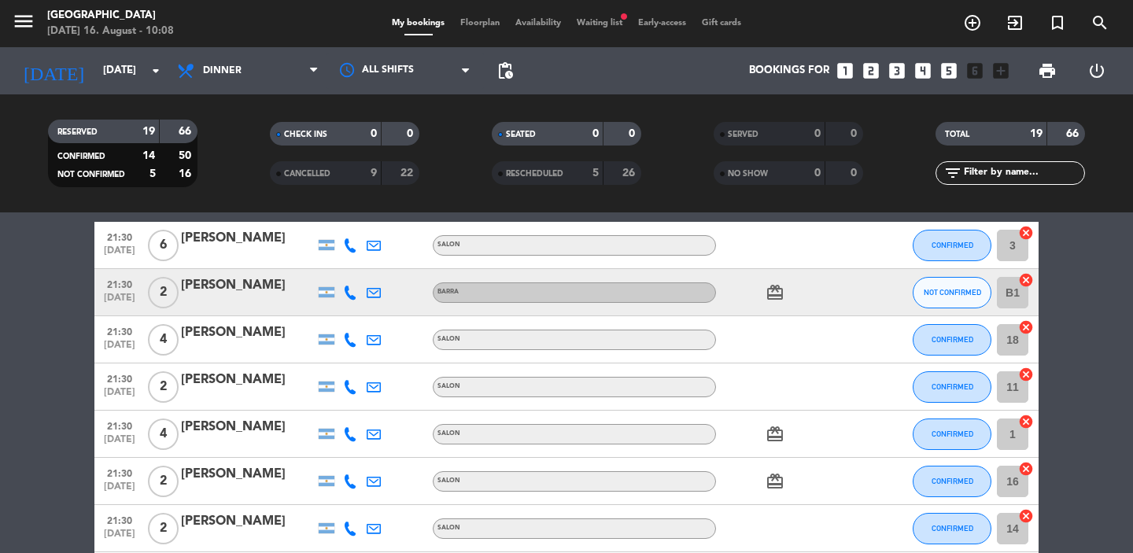
scroll to position [128, 0]
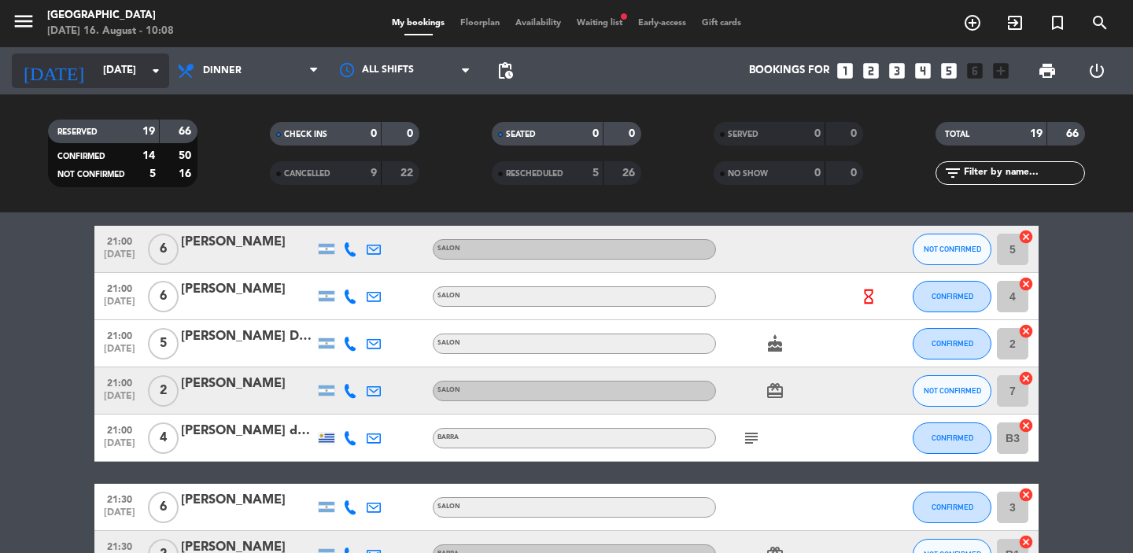
click at [154, 74] on icon "arrow_drop_down" at bounding box center [155, 70] width 19 height 19
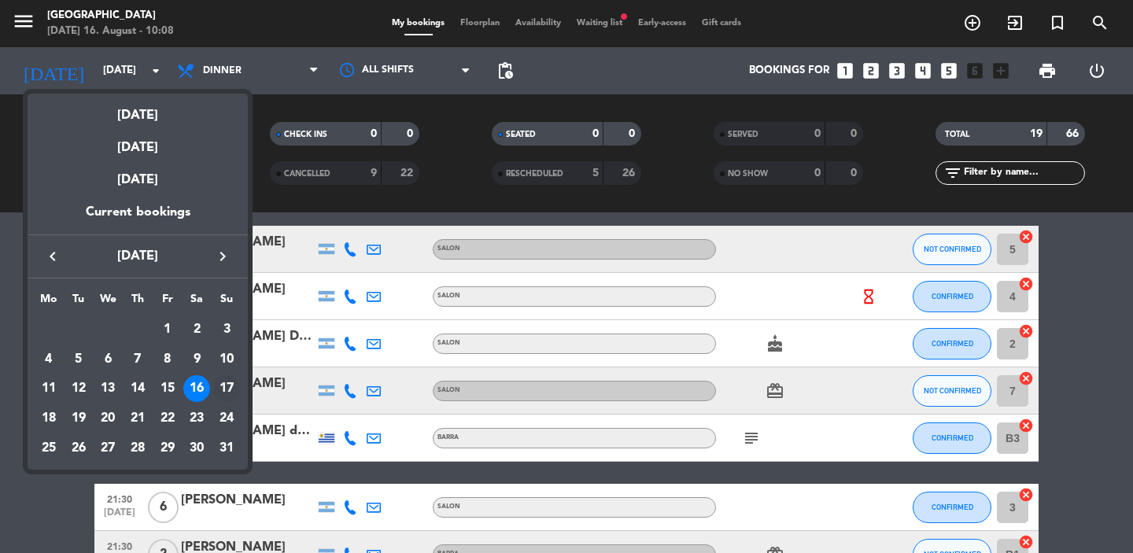
click at [227, 382] on div "17" at bounding box center [226, 388] width 27 height 27
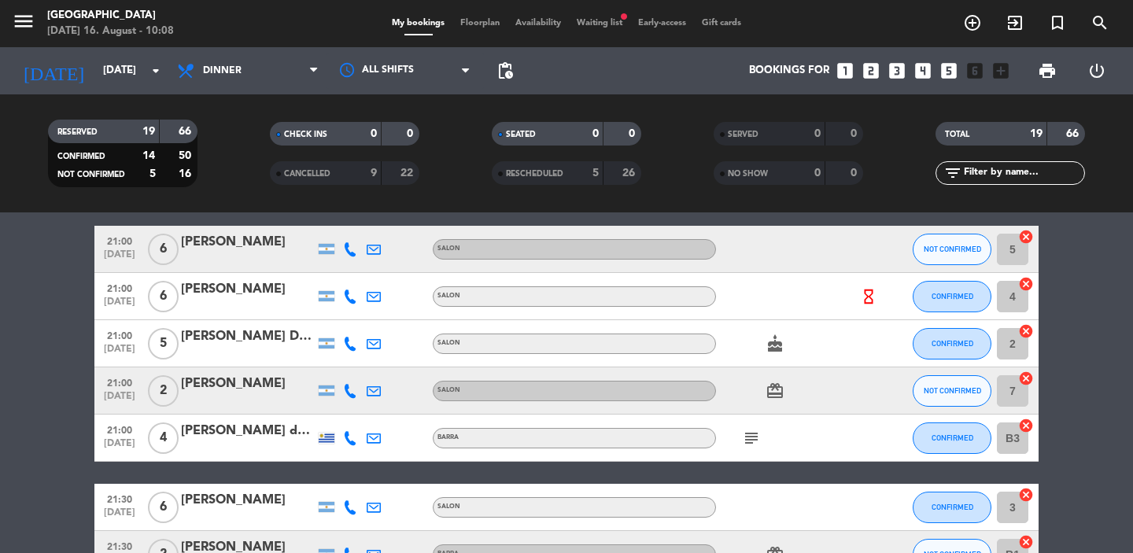
type input "[DATE]"
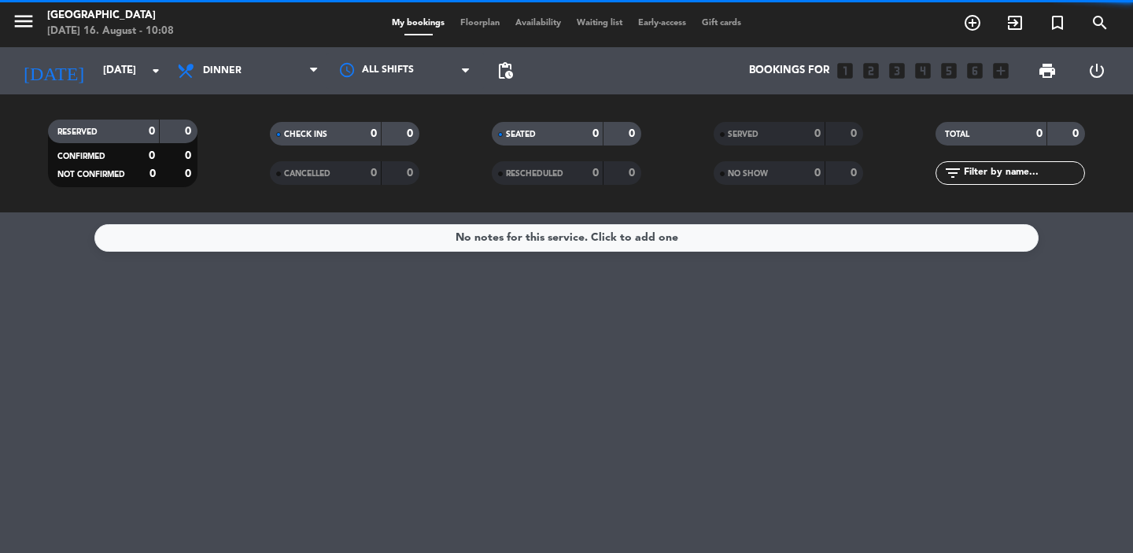
scroll to position [0, 0]
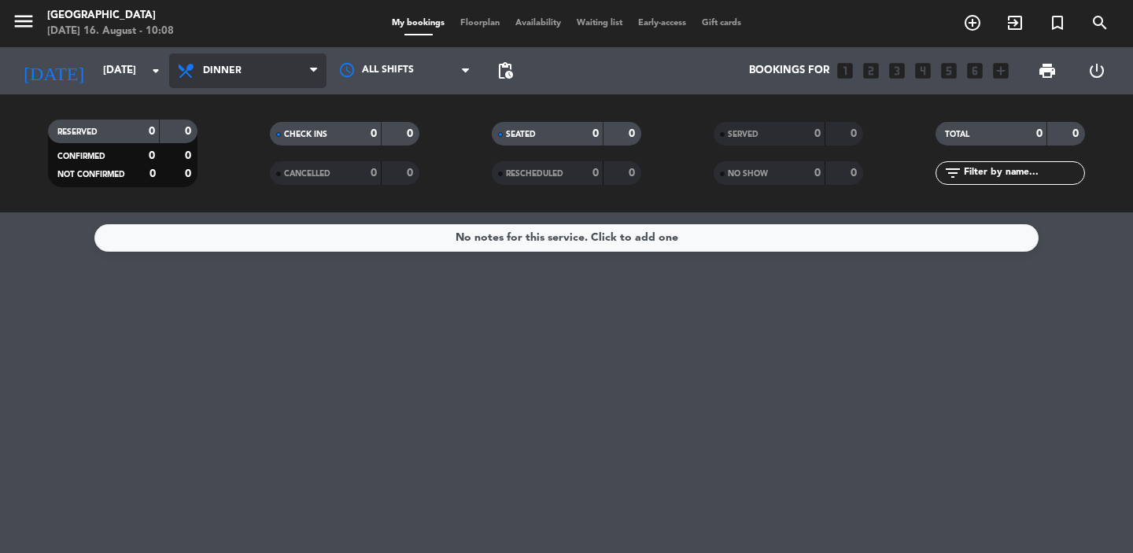
click at [273, 68] on span "Dinner" at bounding box center [247, 70] width 157 height 35
click at [247, 137] on div "menu [GEOGRAPHIC_DATA] [DATE] 16. August - 10:08 My bookings Floorplan Availabi…" at bounding box center [566, 106] width 1133 height 212
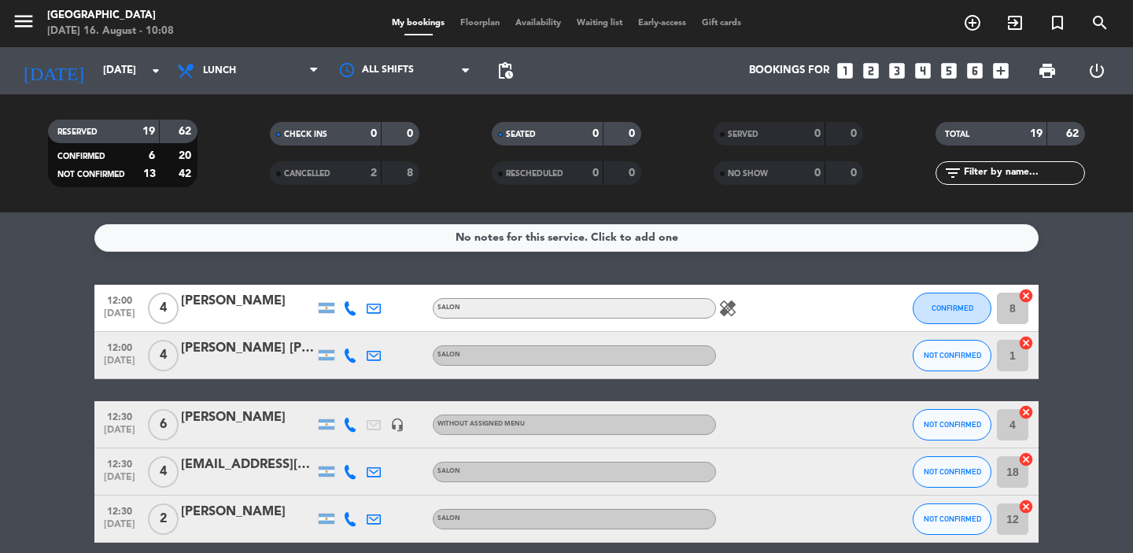
click at [728, 305] on icon "healing" at bounding box center [727, 308] width 19 height 19
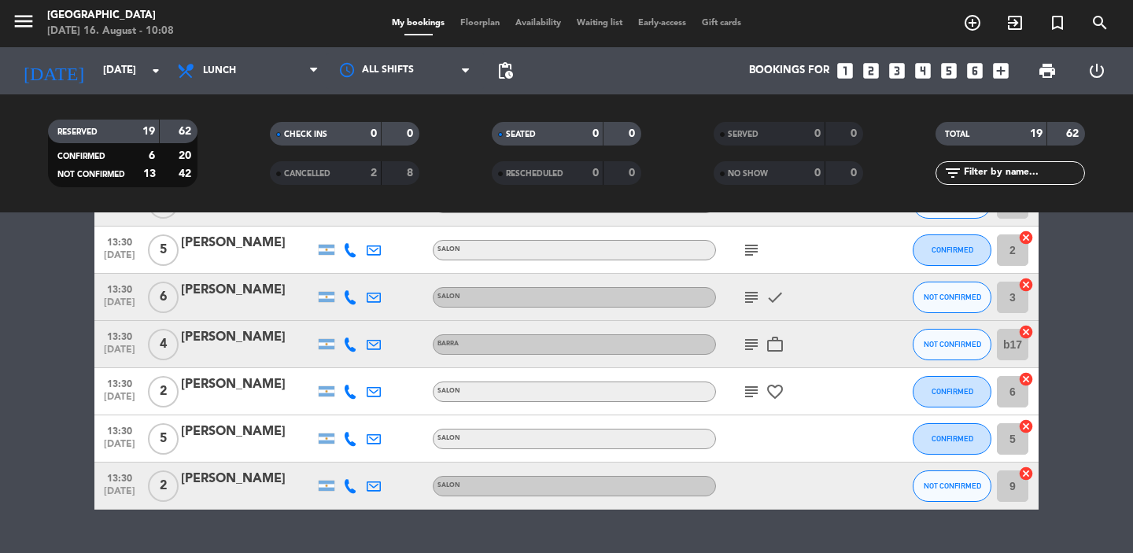
scroll to position [773, 0]
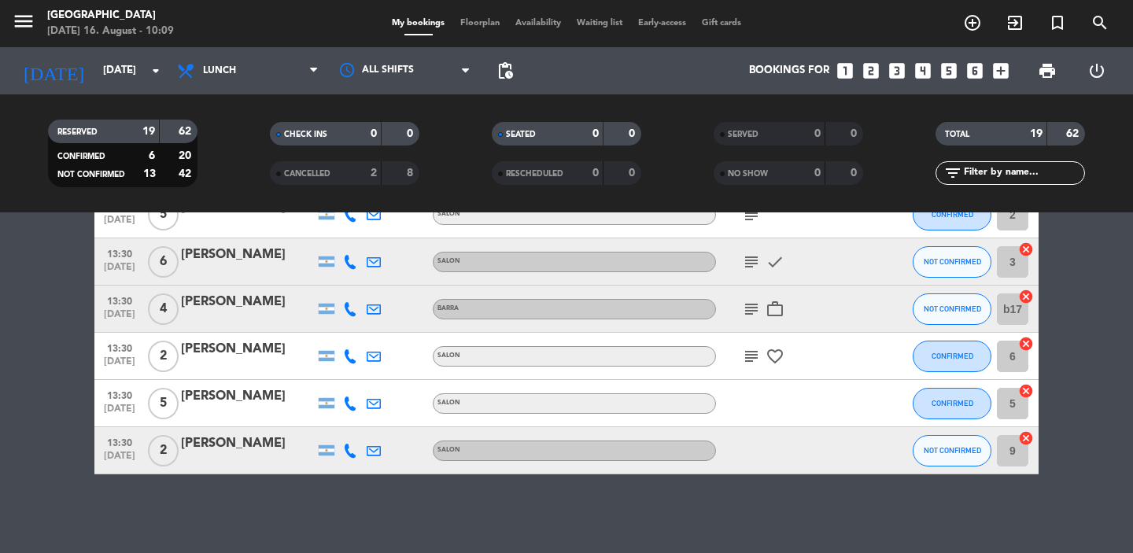
click at [746, 363] on icon "subject" at bounding box center [751, 356] width 19 height 19
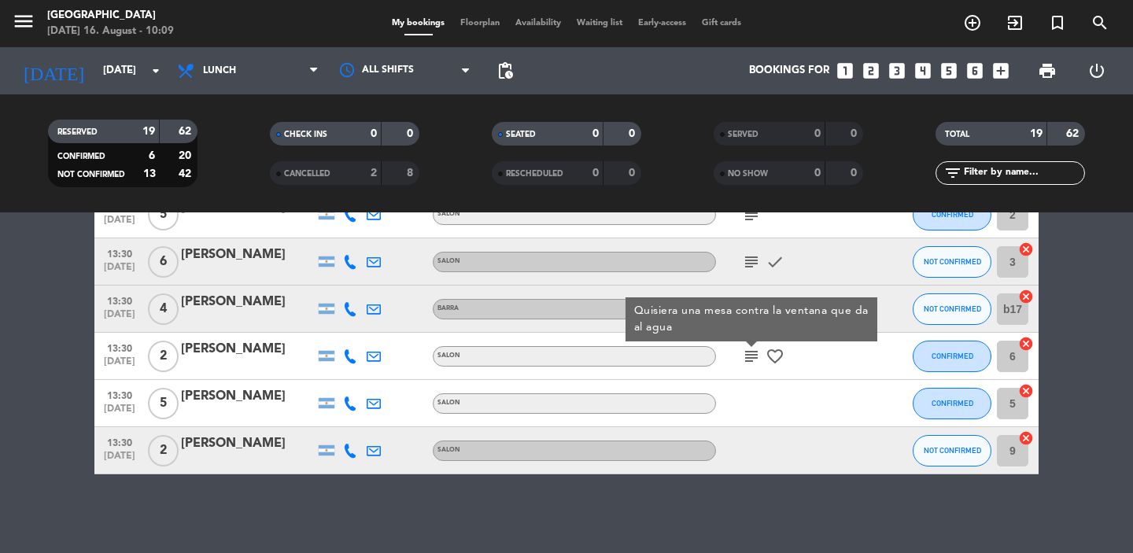
click at [750, 356] on icon "subject" at bounding box center [751, 356] width 19 height 19
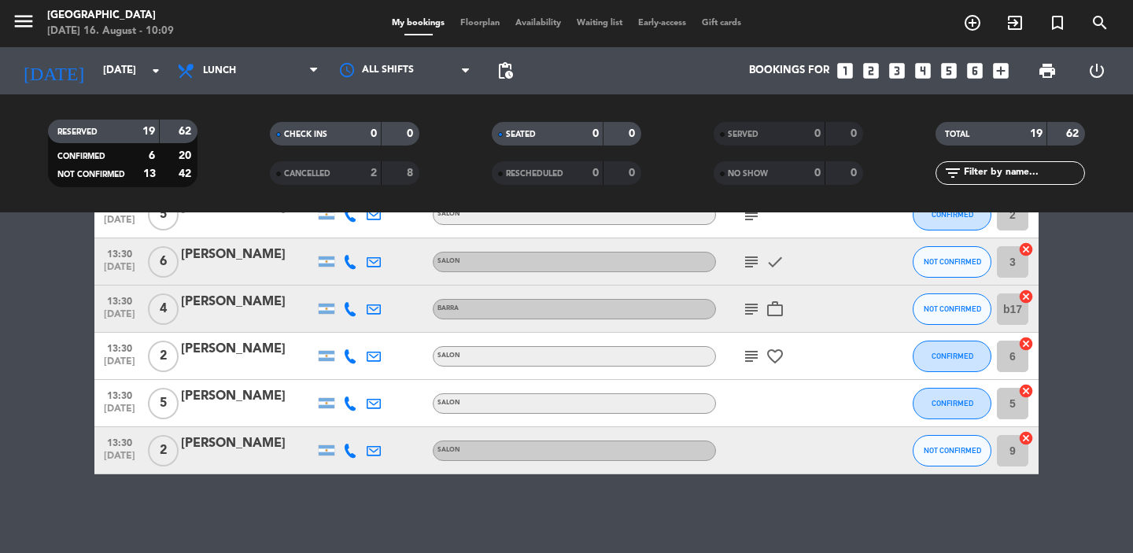
click at [750, 308] on icon "subject" at bounding box center [751, 309] width 19 height 19
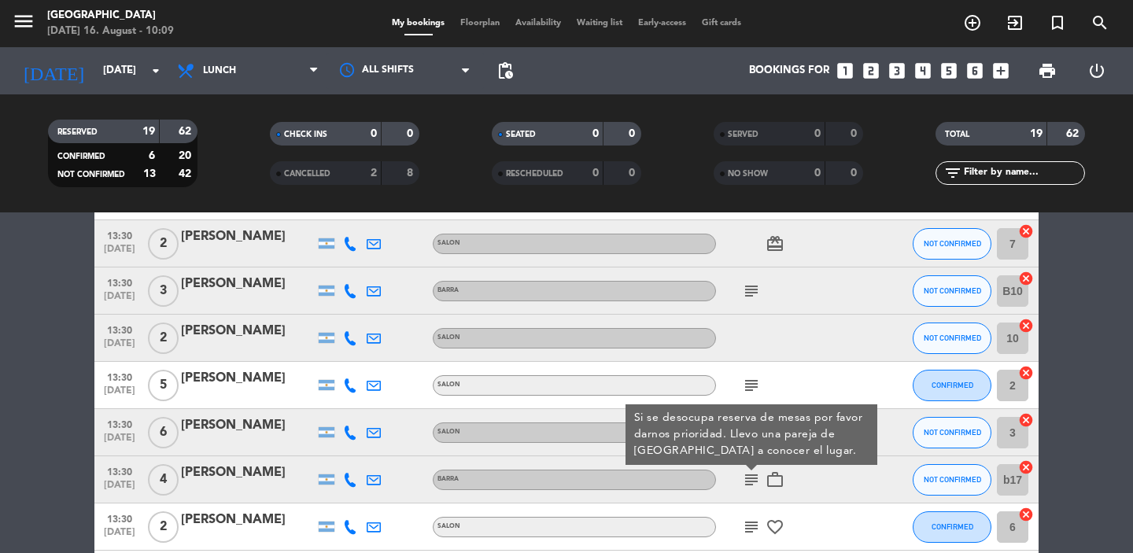
scroll to position [608, 0]
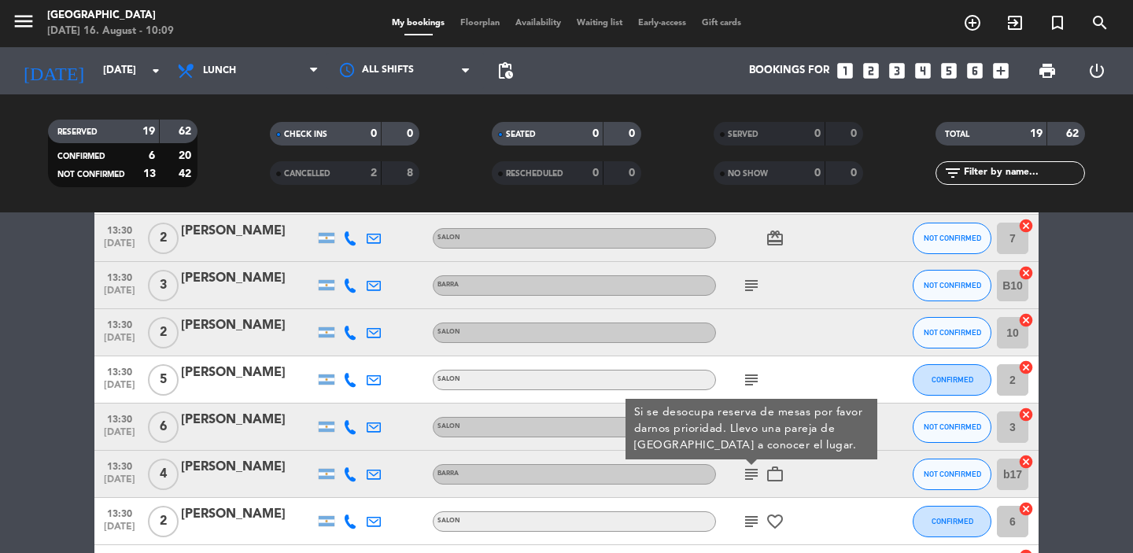
click at [493, 26] on span "Floorplan" at bounding box center [479, 23] width 55 height 9
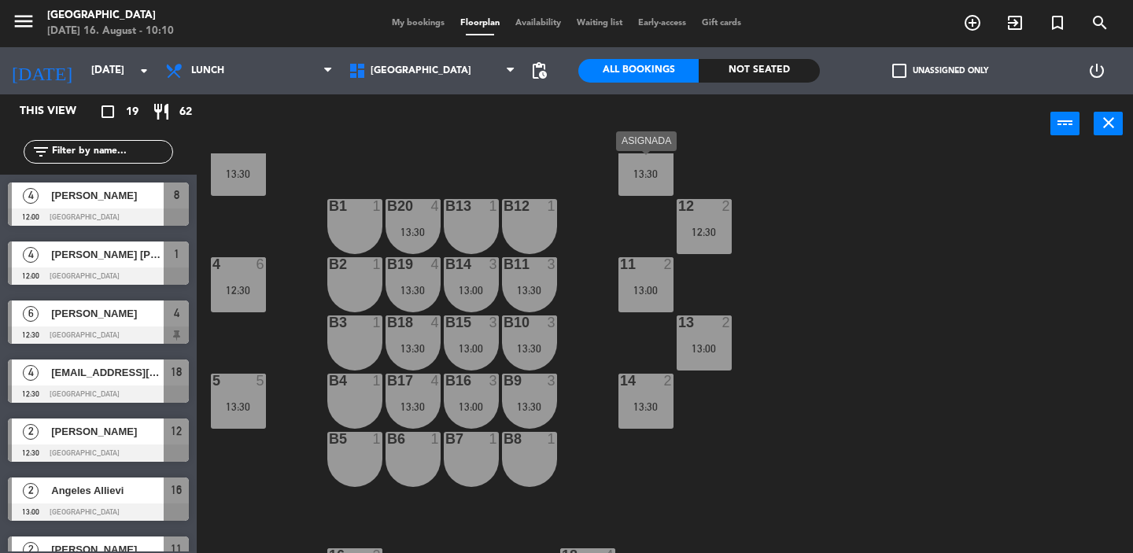
scroll to position [159, 0]
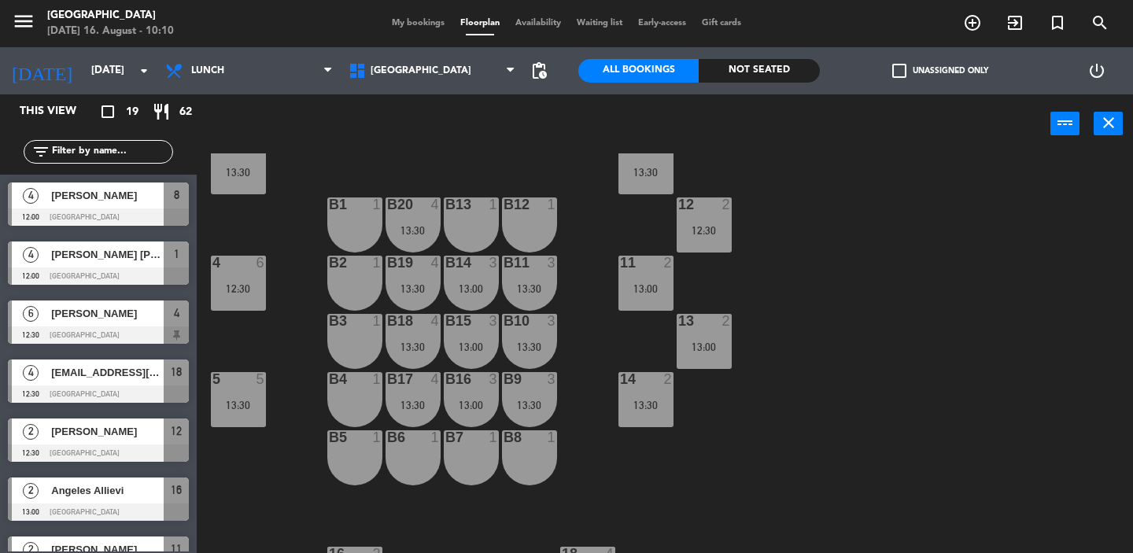
click at [123, 202] on span "[PERSON_NAME]" at bounding box center [107, 195] width 112 height 17
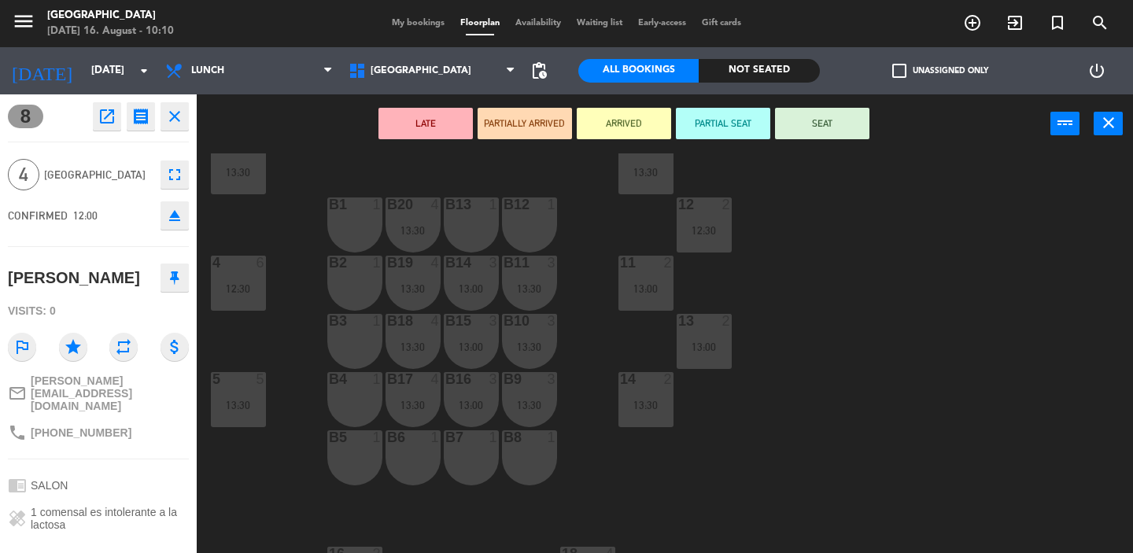
click at [173, 111] on icon "close" at bounding box center [174, 116] width 19 height 19
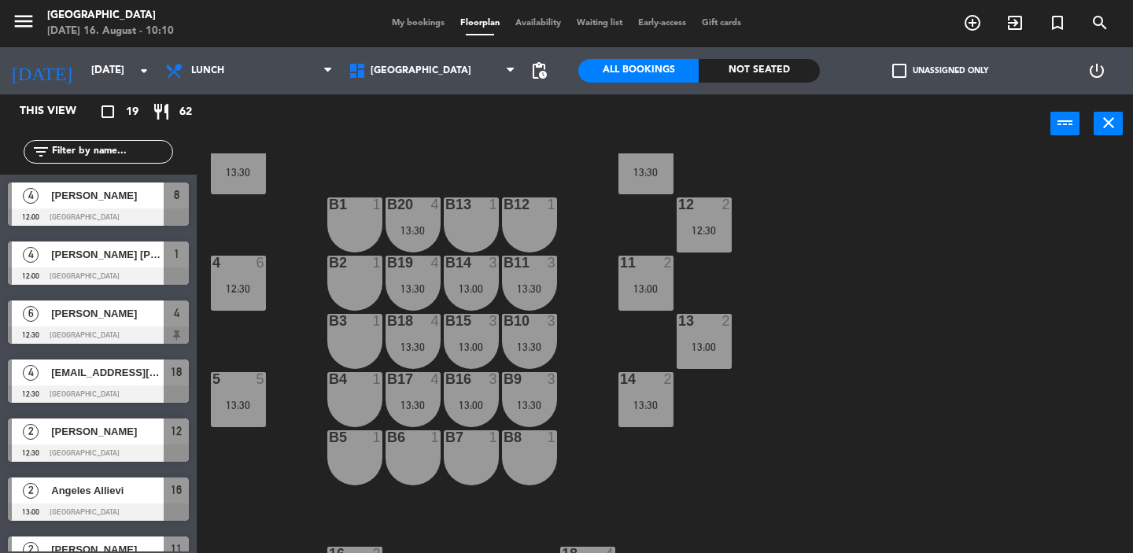
click at [425, 27] on span "My bookings" at bounding box center [418, 23] width 68 height 9
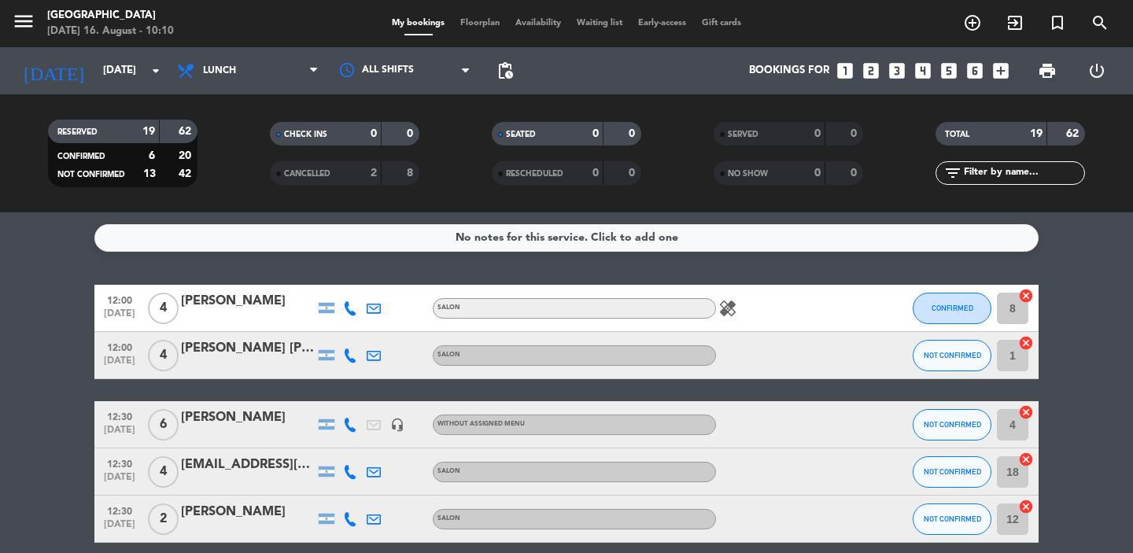
click at [353, 305] on icon at bounding box center [350, 308] width 14 height 14
click at [381, 282] on span at bounding box center [383, 282] width 13 height 13
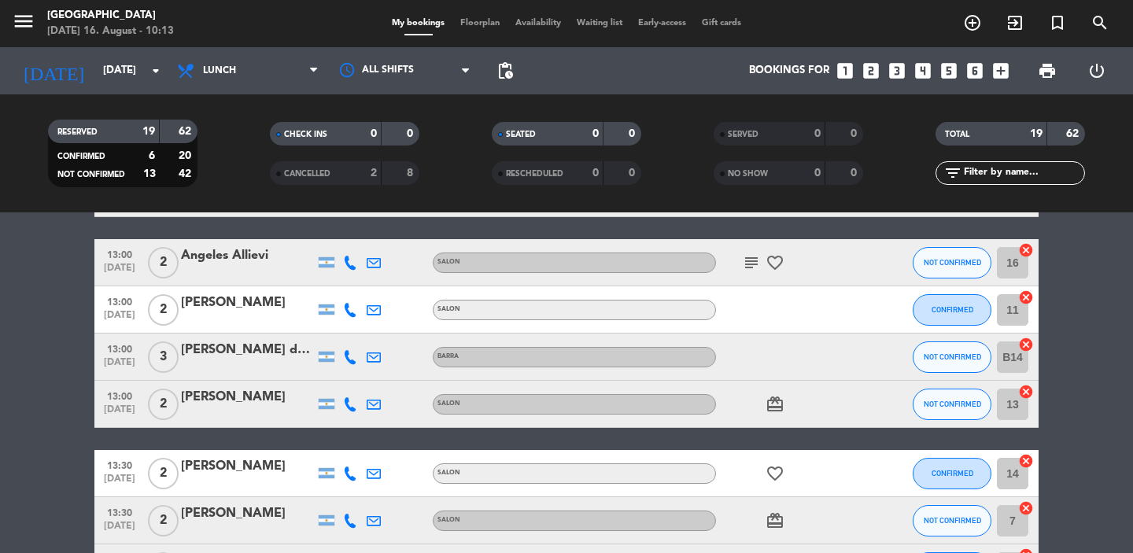
scroll to position [331, 0]
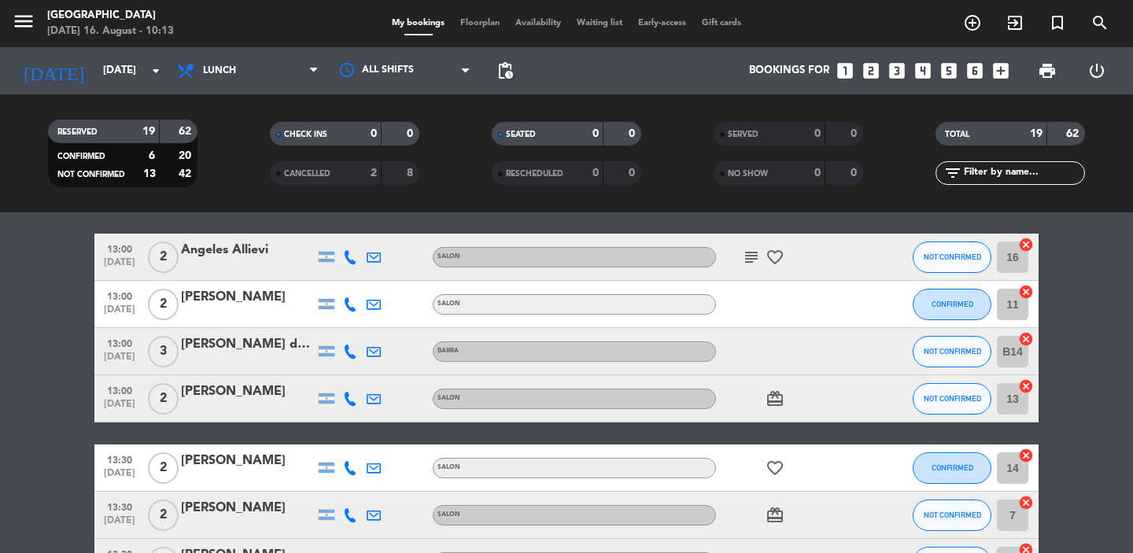
click at [750, 251] on icon "subject" at bounding box center [751, 257] width 19 height 19
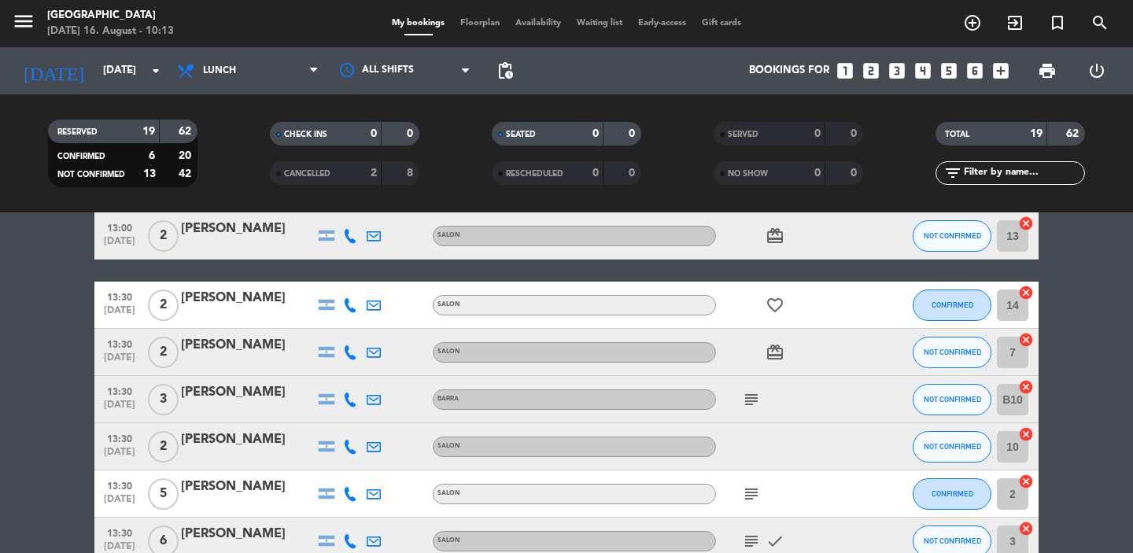
scroll to position [510, 0]
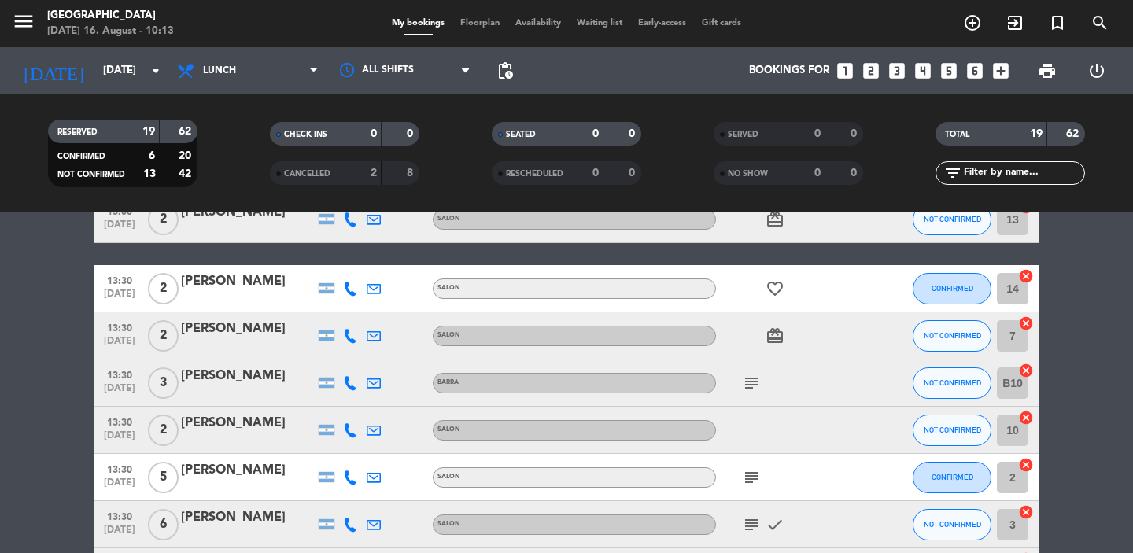
click at [750, 386] on icon "subject" at bounding box center [751, 383] width 19 height 19
click at [746, 484] on icon "subject" at bounding box center [751, 477] width 19 height 19
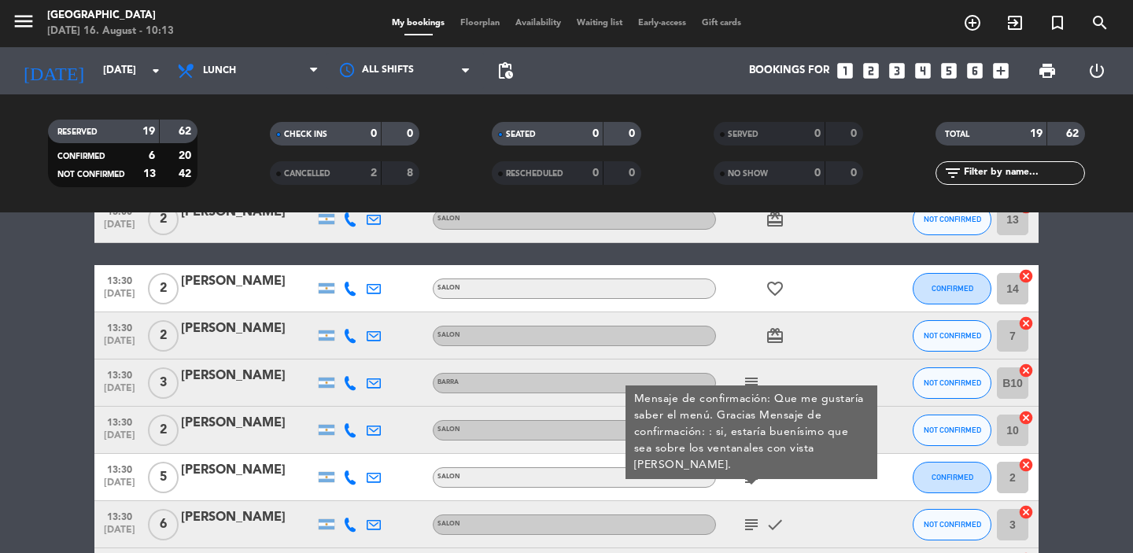
click at [753, 519] on icon "subject" at bounding box center [751, 524] width 19 height 19
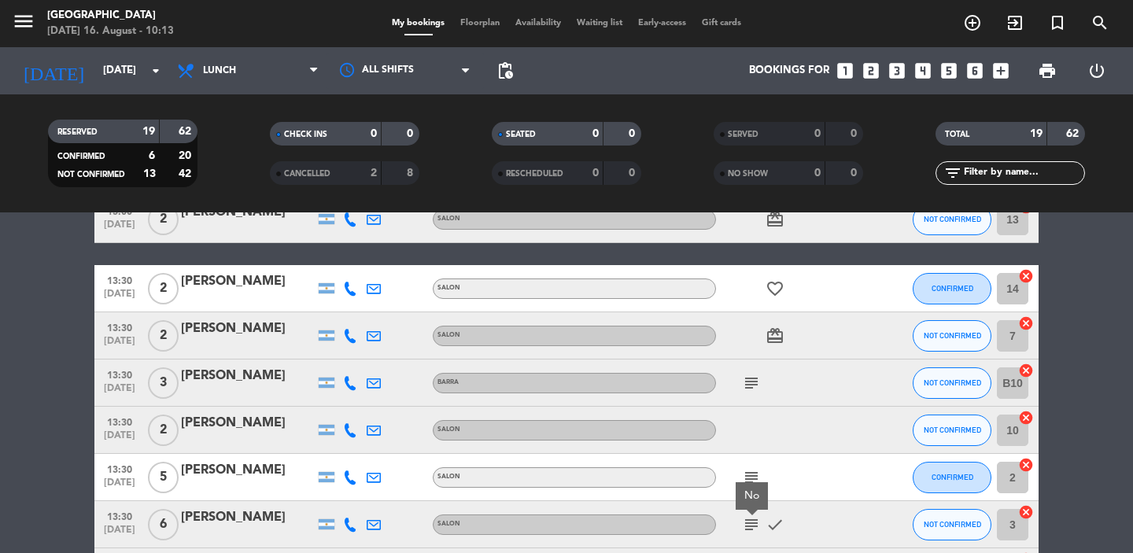
click at [752, 499] on div "No" at bounding box center [752, 496] width 16 height 17
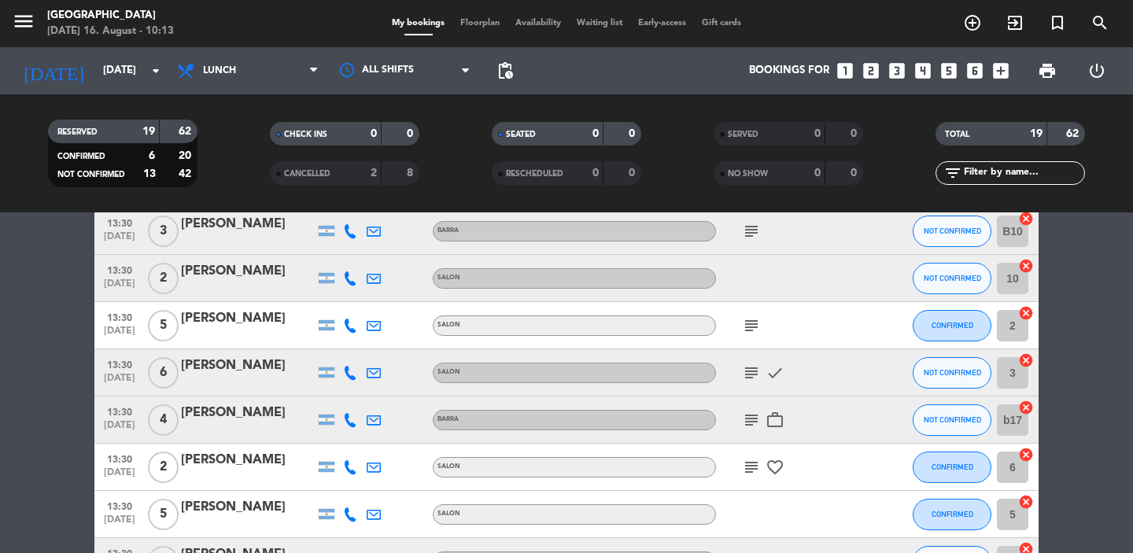
scroll to position [678, 0]
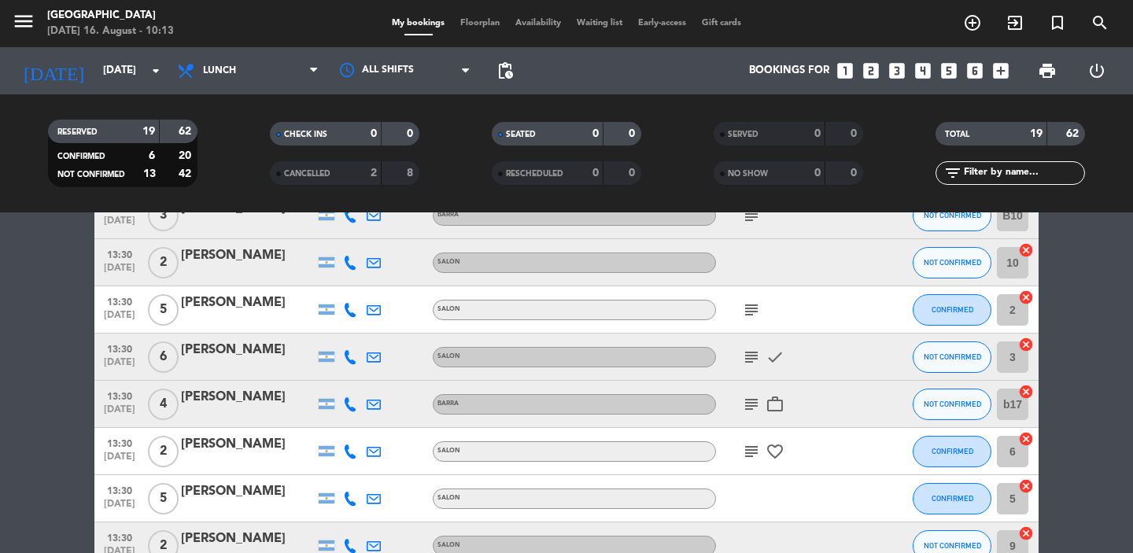
click at [749, 405] on icon "subject" at bounding box center [751, 404] width 19 height 19
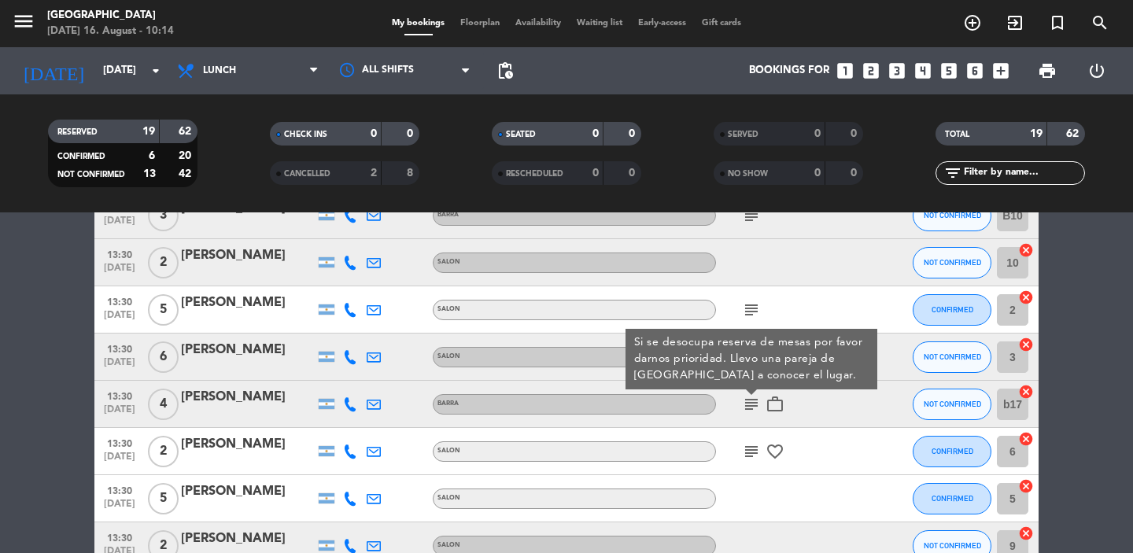
click at [749, 406] on icon "subject" at bounding box center [751, 404] width 19 height 19
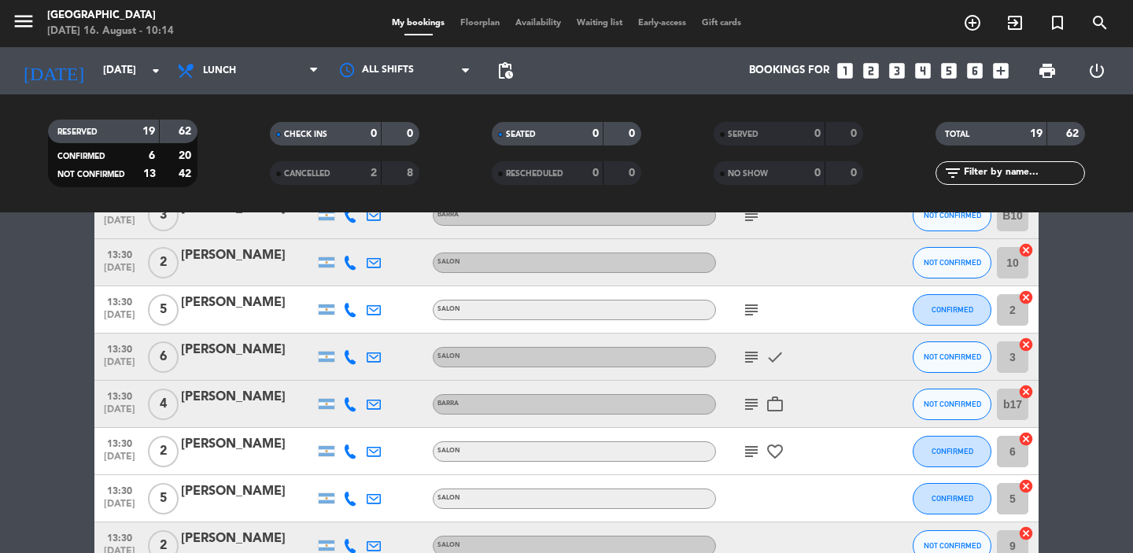
click at [750, 448] on icon "subject" at bounding box center [751, 451] width 19 height 19
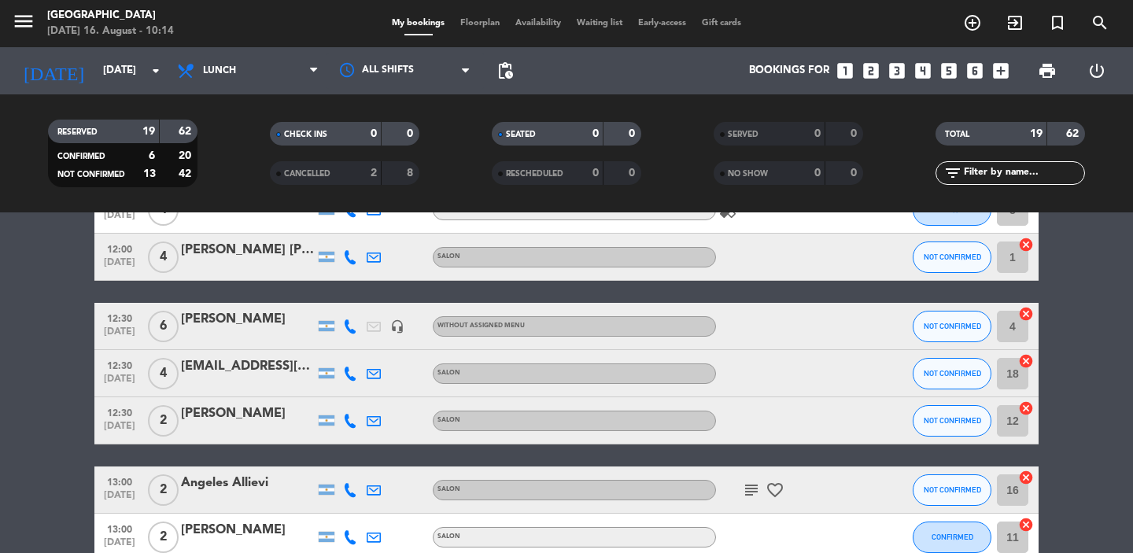
scroll to position [0, 0]
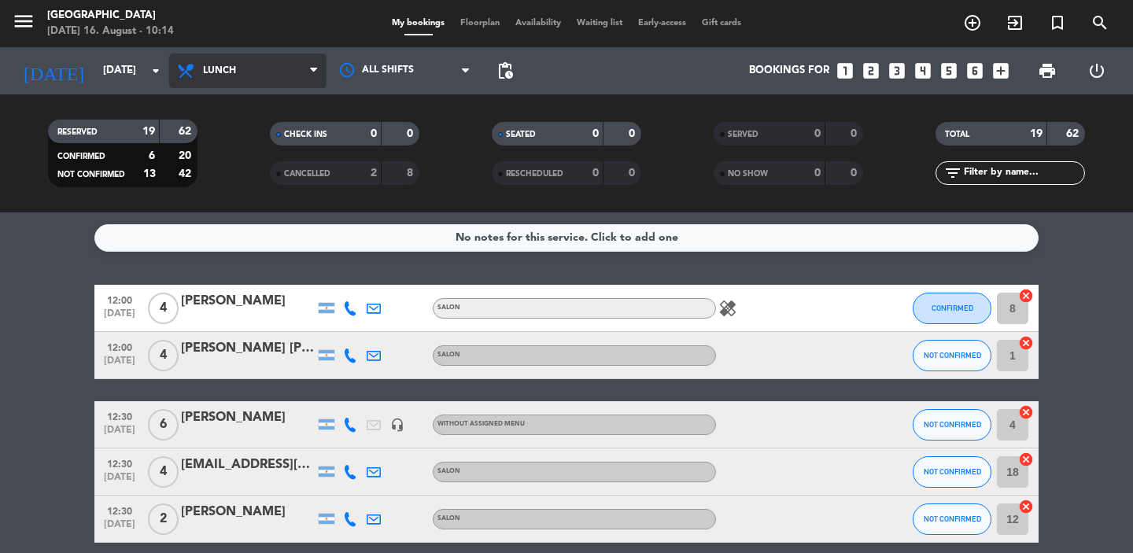
click at [294, 76] on span "Lunch" at bounding box center [247, 70] width 157 height 35
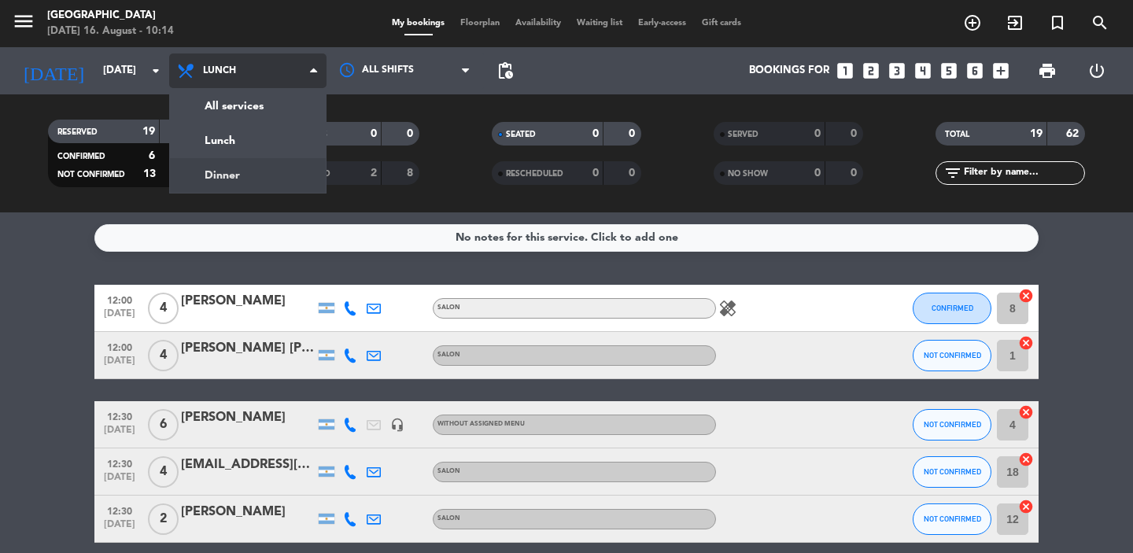
click at [254, 168] on div "menu [GEOGRAPHIC_DATA] [DATE] 16. August - 10:14 My bookings Floorplan Availabi…" at bounding box center [566, 106] width 1133 height 212
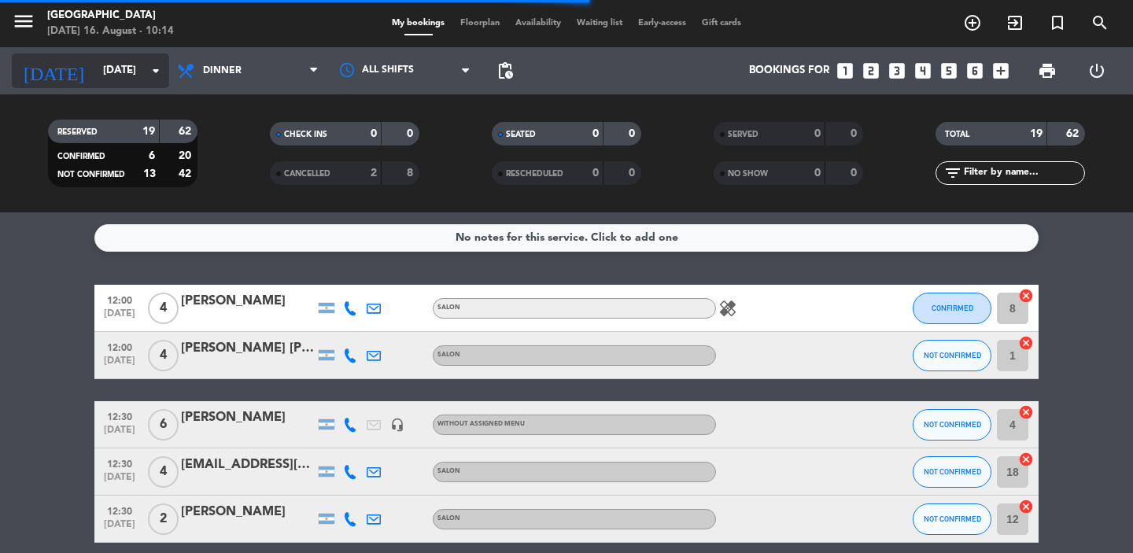
click at [164, 68] on icon "arrow_drop_down" at bounding box center [155, 70] width 19 height 19
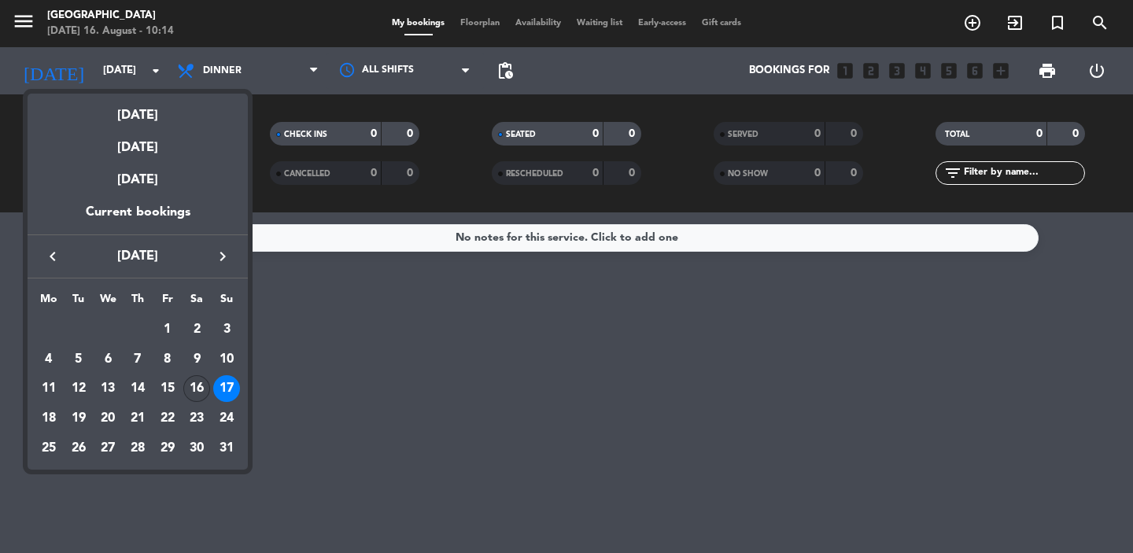
click at [200, 388] on div "16" at bounding box center [196, 388] width 27 height 27
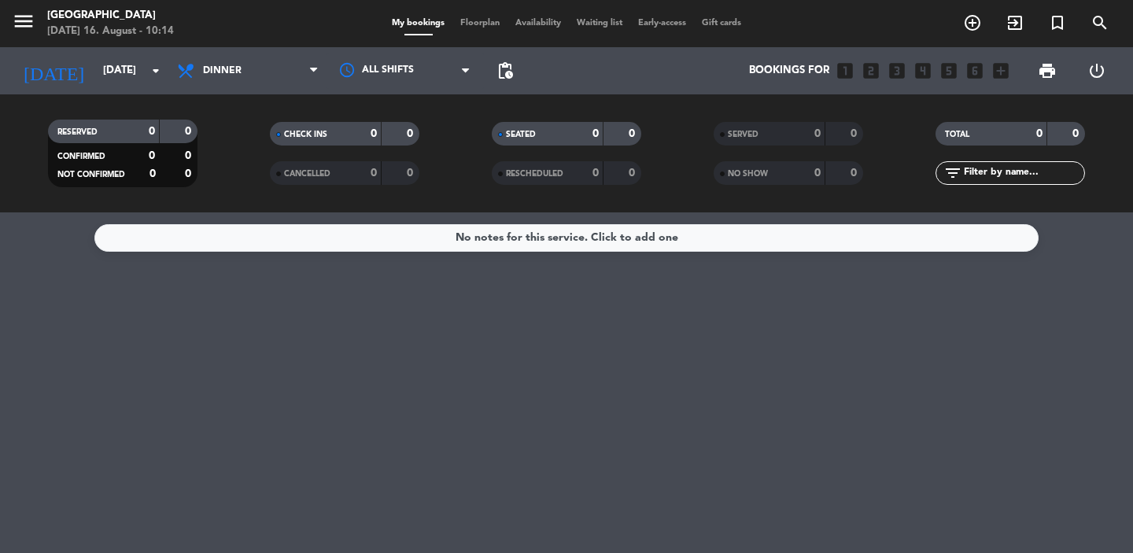
type input "[DATE]"
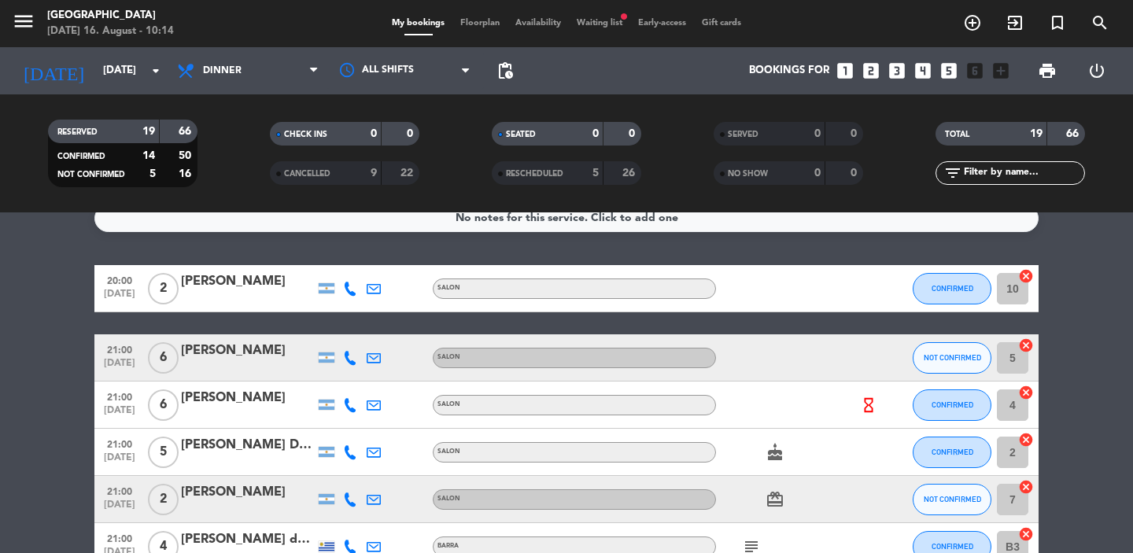
scroll to position [29, 0]
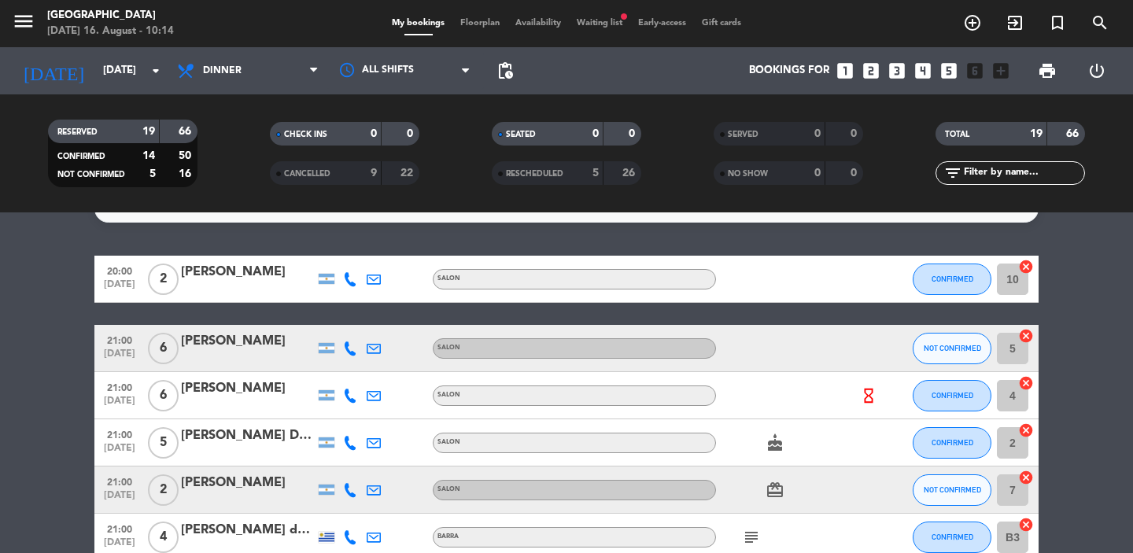
click at [776, 488] on icon "card_giftcard" at bounding box center [774, 490] width 19 height 19
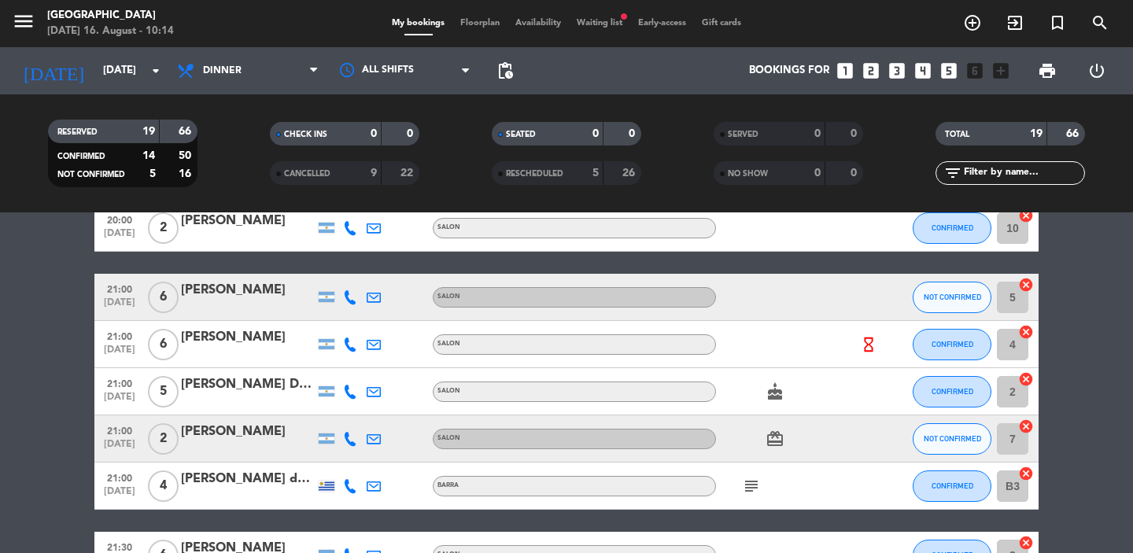
scroll to position [83, 0]
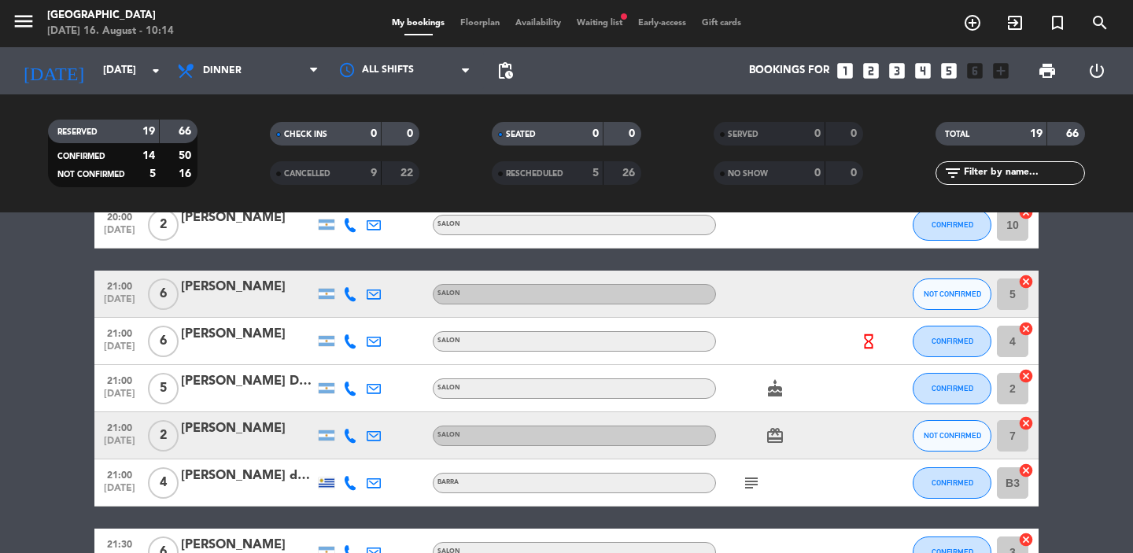
click at [752, 482] on icon "subject" at bounding box center [751, 482] width 19 height 19
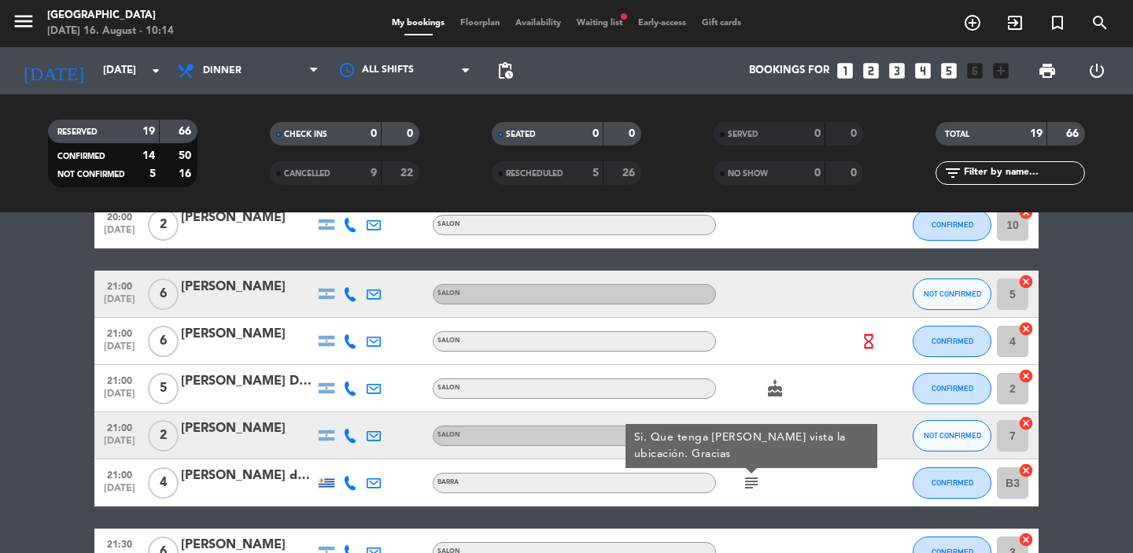
click at [746, 475] on icon "subject" at bounding box center [751, 482] width 19 height 19
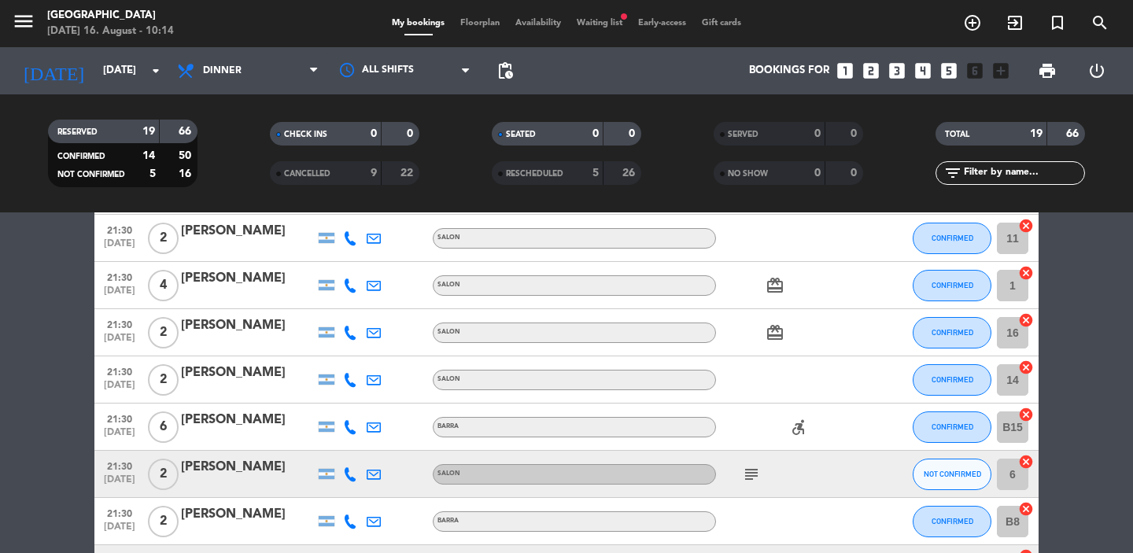
scroll to position [551, 0]
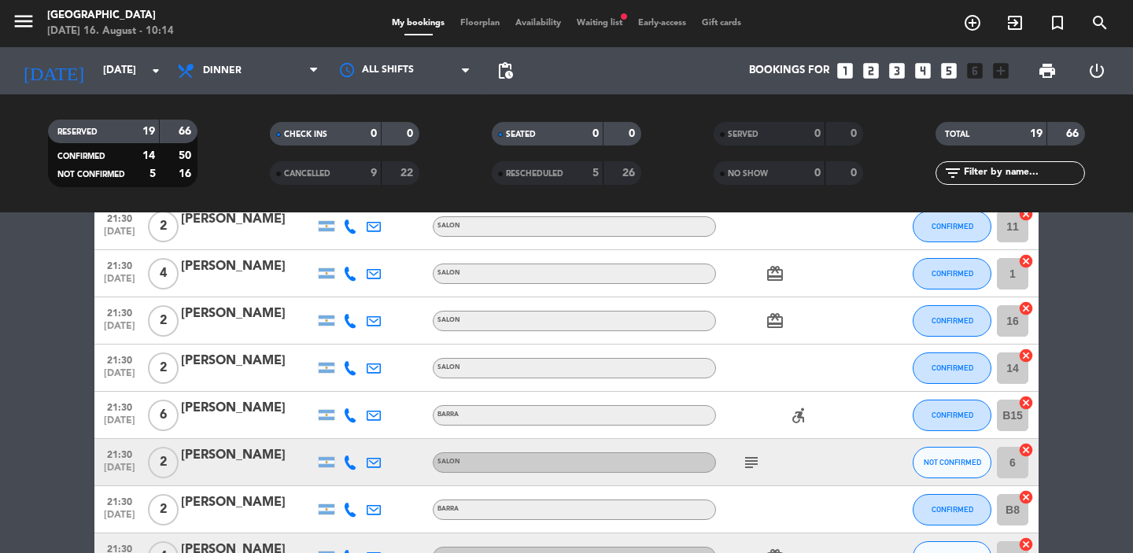
click at [753, 453] on icon "subject" at bounding box center [751, 462] width 19 height 19
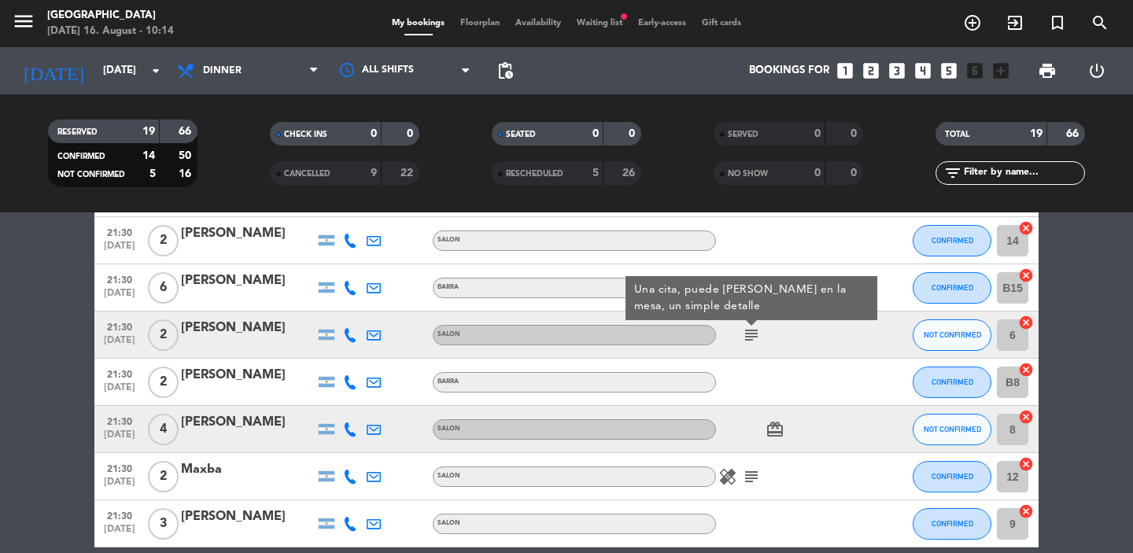
scroll to position [691, 0]
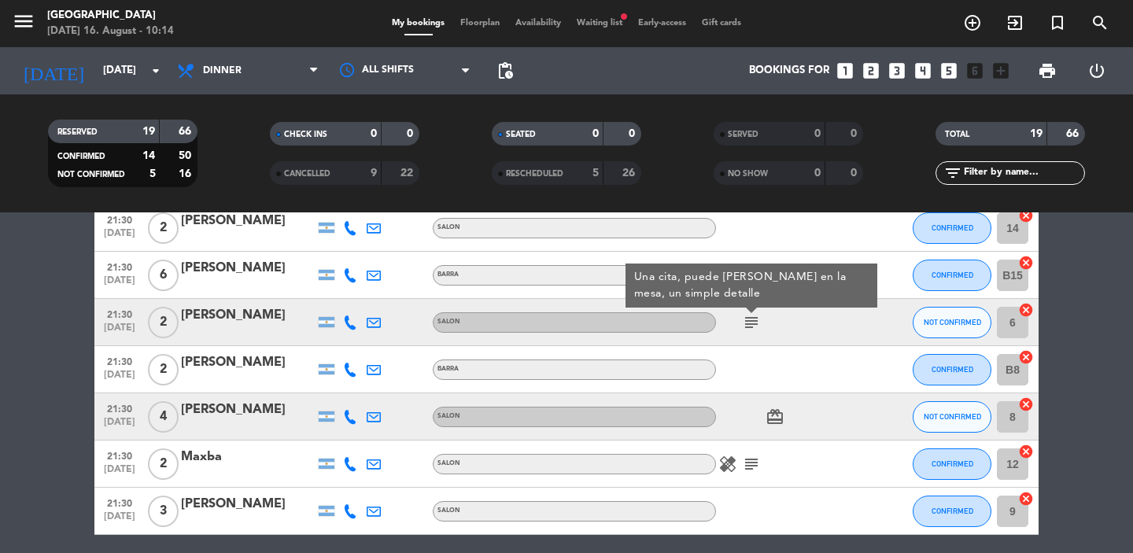
click at [726, 463] on icon "healing" at bounding box center [727, 464] width 19 height 19
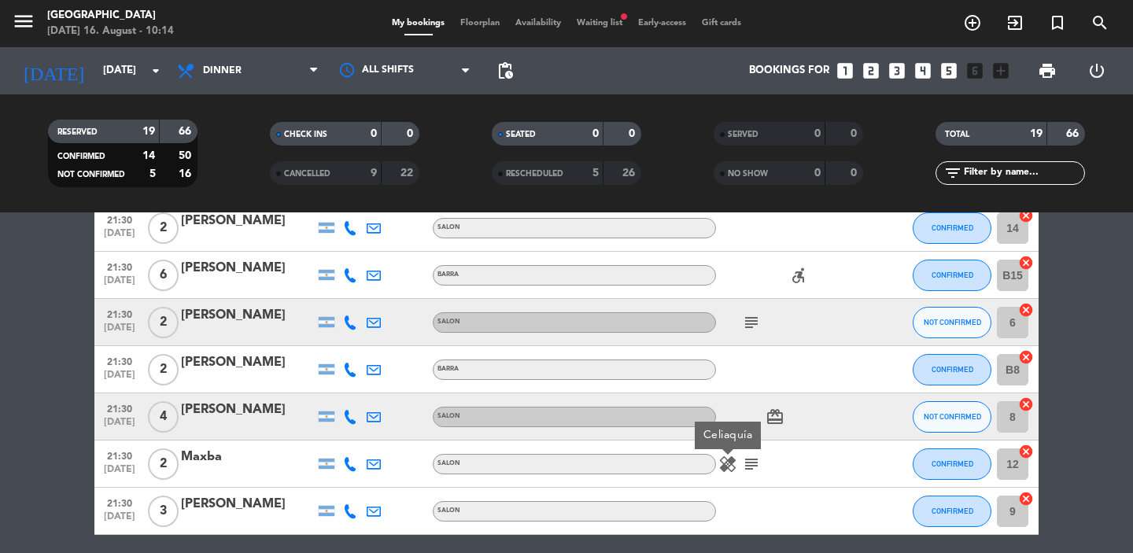
click at [726, 463] on icon "healing" at bounding box center [727, 464] width 19 height 19
click at [758, 461] on icon "subject" at bounding box center [751, 464] width 19 height 19
click at [346, 463] on icon at bounding box center [350, 464] width 14 height 14
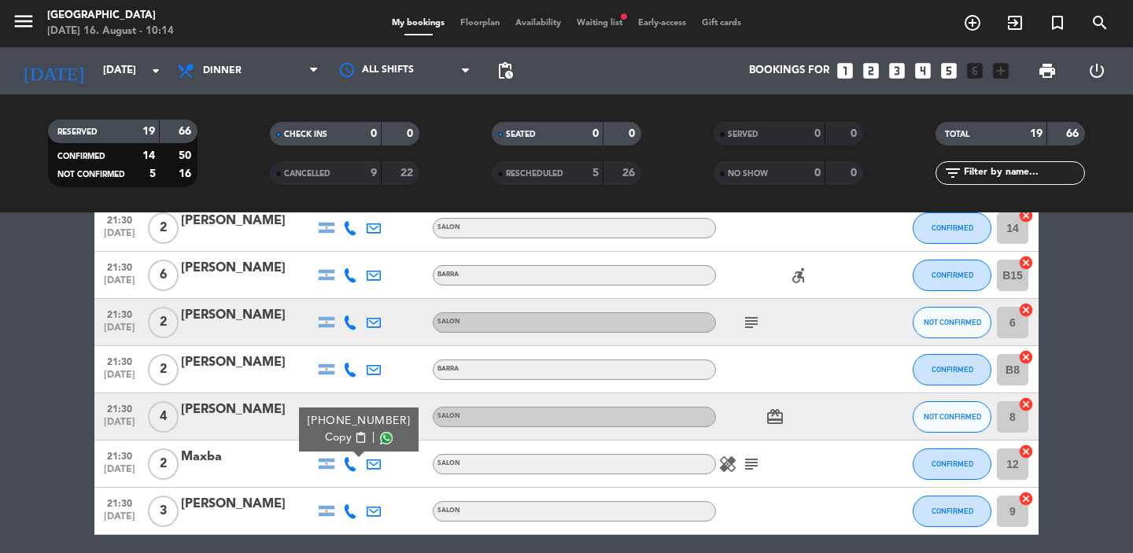
click at [382, 435] on span at bounding box center [386, 438] width 13 height 13
click at [380, 436] on span at bounding box center [386, 438] width 13 height 13
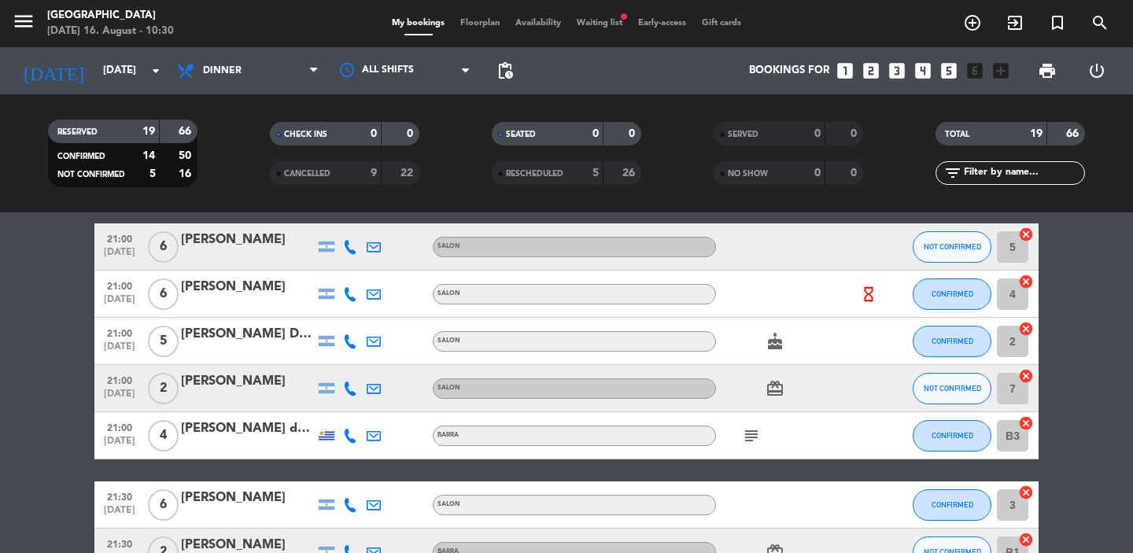
scroll to position [0, 0]
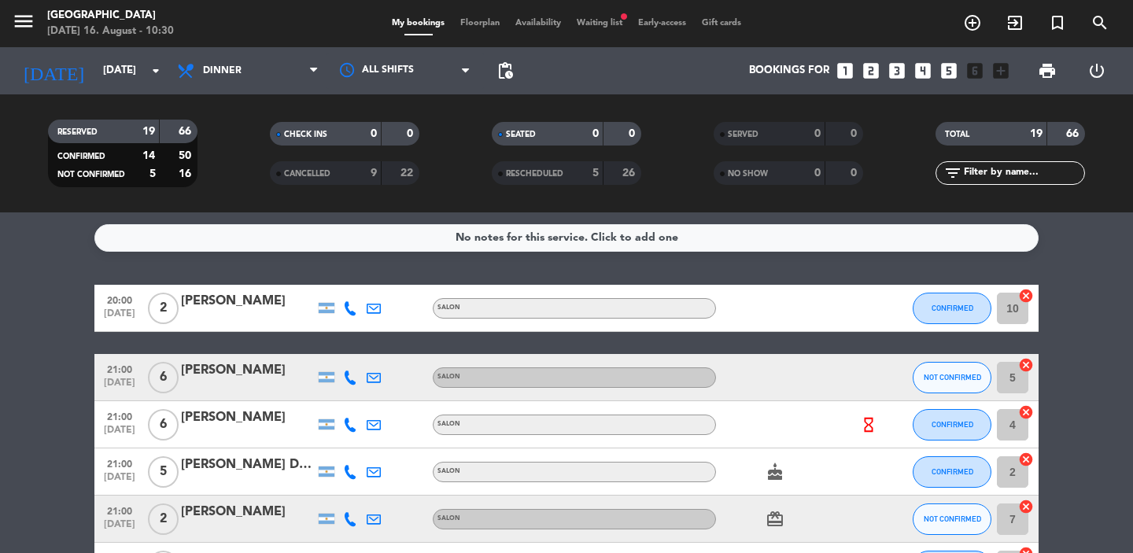
click at [459, 26] on span "Floorplan" at bounding box center [479, 23] width 55 height 9
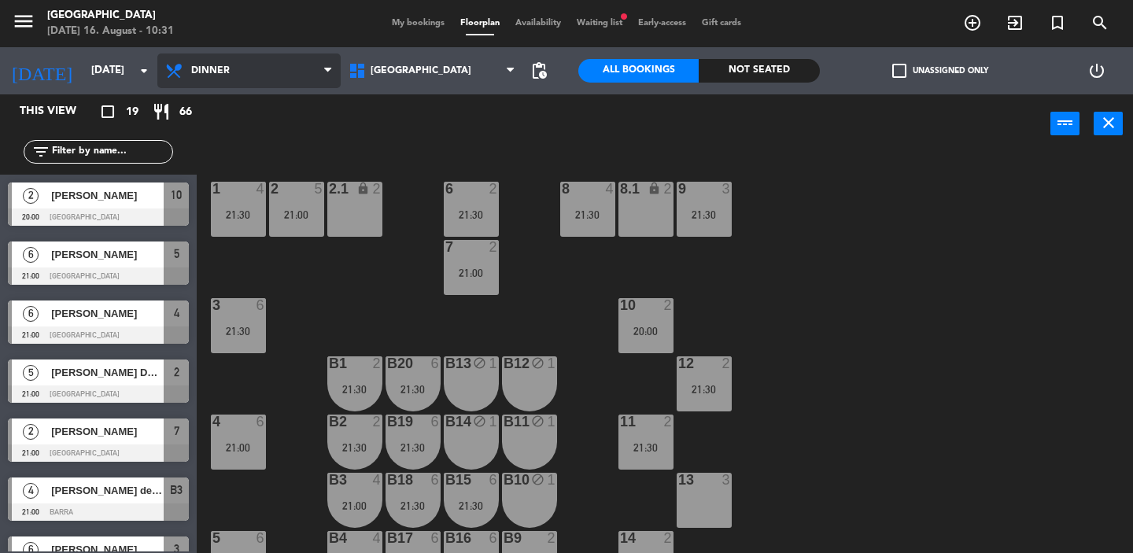
click at [246, 69] on span "Dinner" at bounding box center [248, 70] width 183 height 35
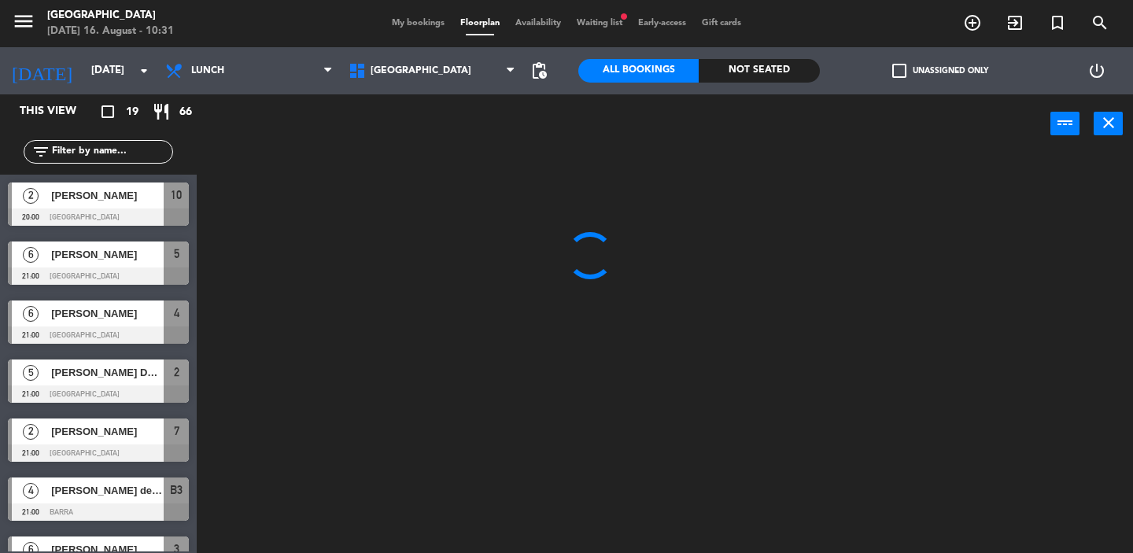
click at [239, 98] on ng-component "menu [GEOGRAPHIC_DATA] [DATE] 16. August - 10:31 My bookings Floorplan Availabi…" at bounding box center [566, 276] width 1133 height 553
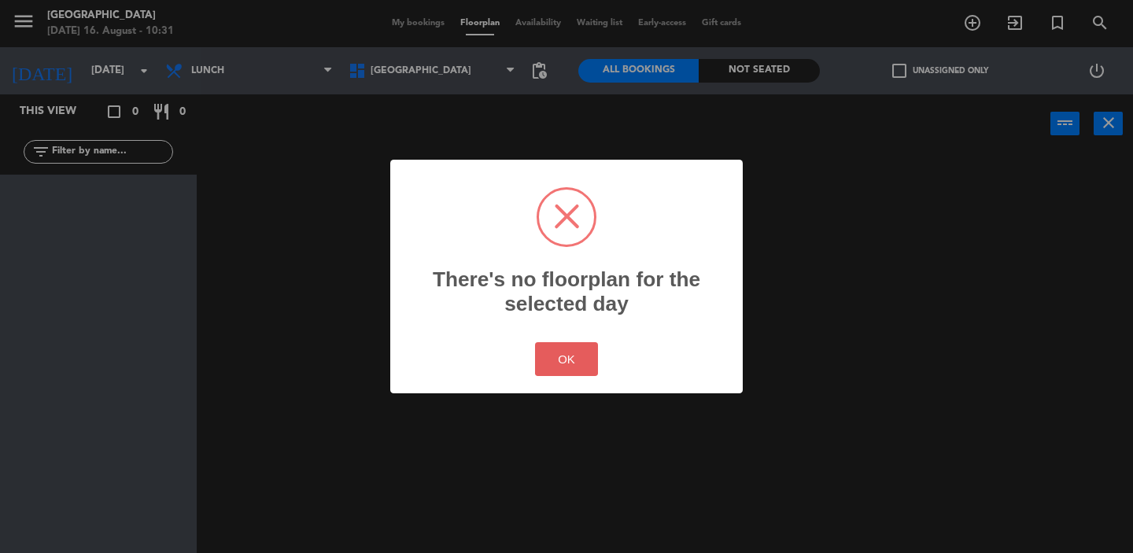
click at [575, 358] on button "OK" at bounding box center [567, 359] width 64 height 34
click at [563, 355] on button "OK" at bounding box center [567, 359] width 64 height 34
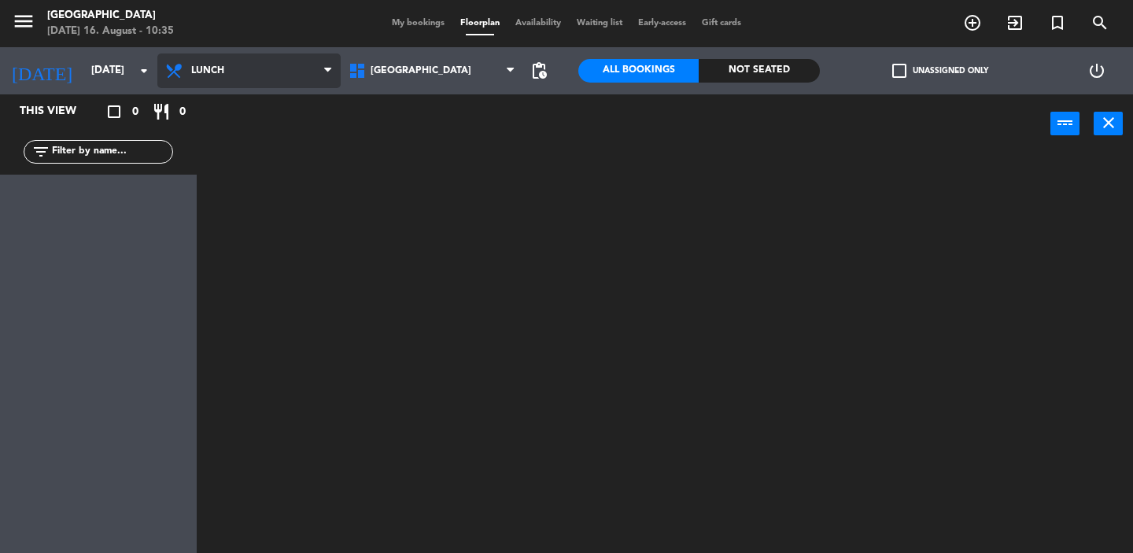
click at [311, 78] on span "Lunch" at bounding box center [248, 70] width 183 height 35
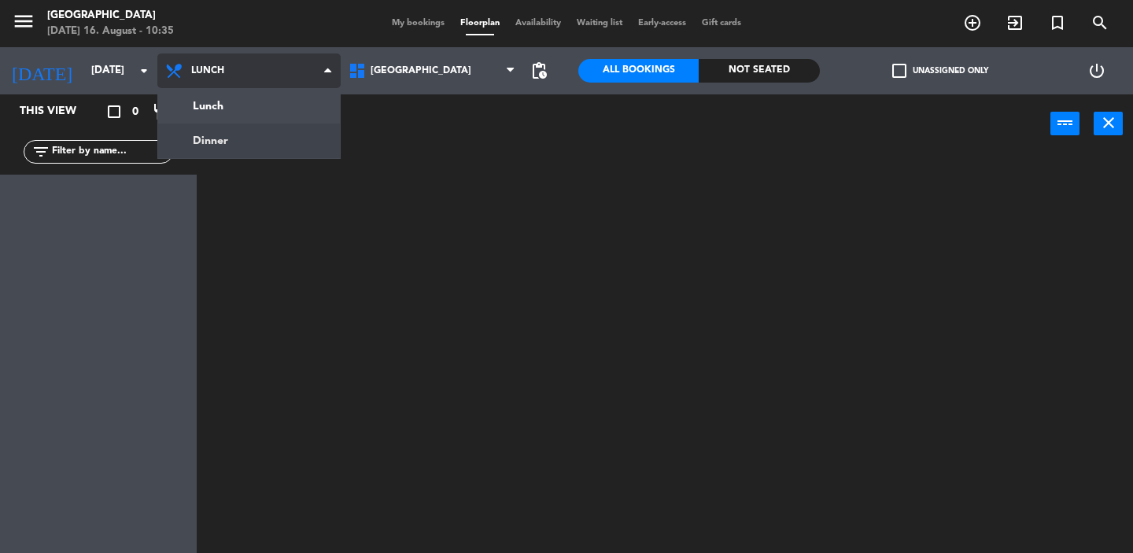
click at [293, 137] on ng-component "menu [GEOGRAPHIC_DATA] [DATE] 16. August - 10:35 My bookings Floorplan Availabi…" at bounding box center [566, 276] width 1133 height 553
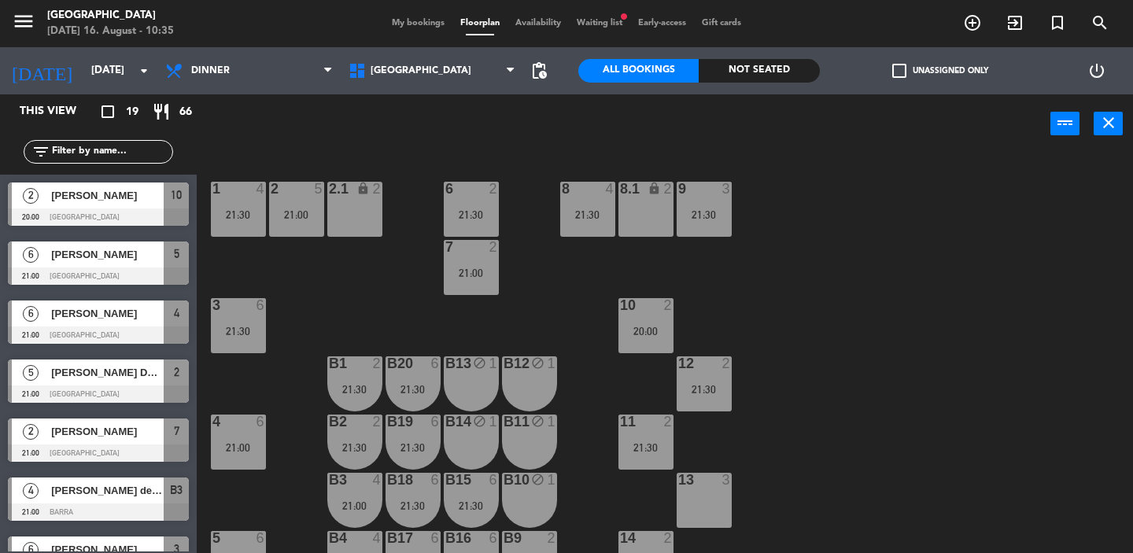
click at [600, 21] on span "Waiting list fiber_manual_record" at bounding box center [599, 23] width 61 height 9
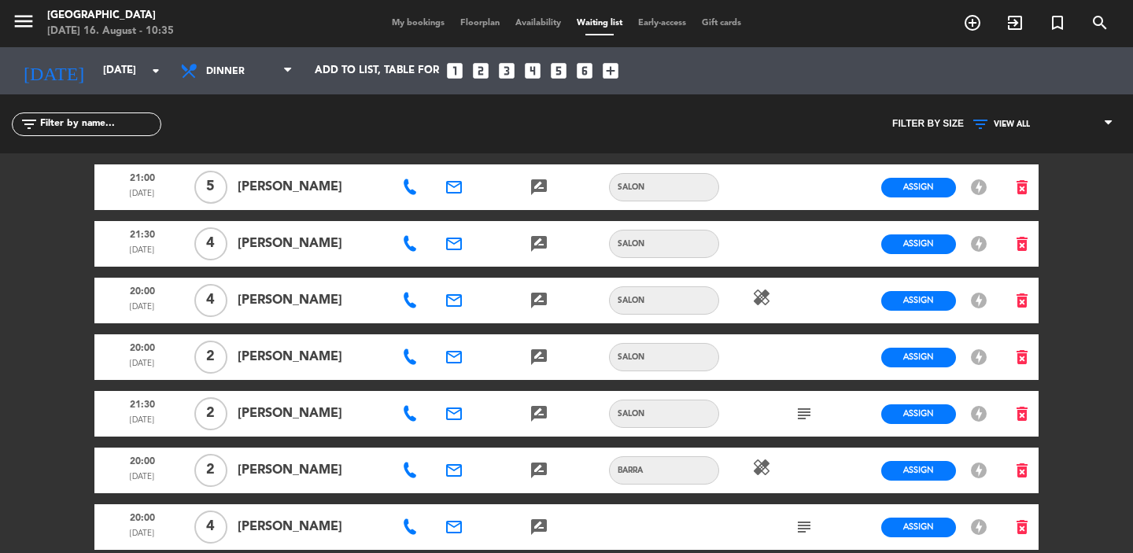
click at [759, 300] on icon "healing" at bounding box center [761, 297] width 19 height 19
click at [760, 460] on icon "healing" at bounding box center [761, 467] width 19 height 19
click at [762, 304] on icon "healing" at bounding box center [761, 297] width 19 height 19
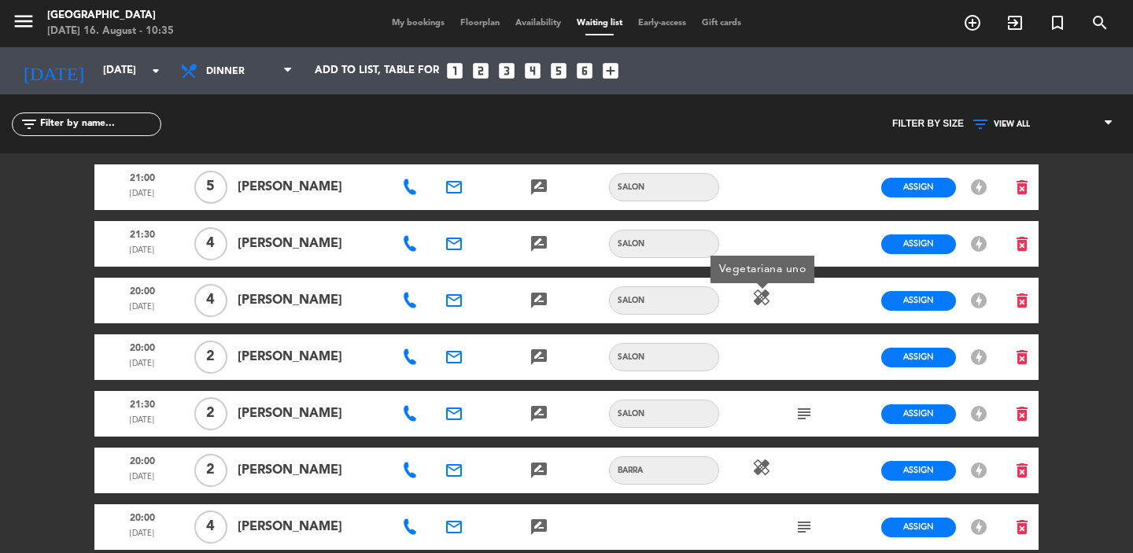
click at [762, 304] on icon "healing" at bounding box center [761, 297] width 19 height 19
click at [804, 406] on icon "subject" at bounding box center [803, 413] width 19 height 19
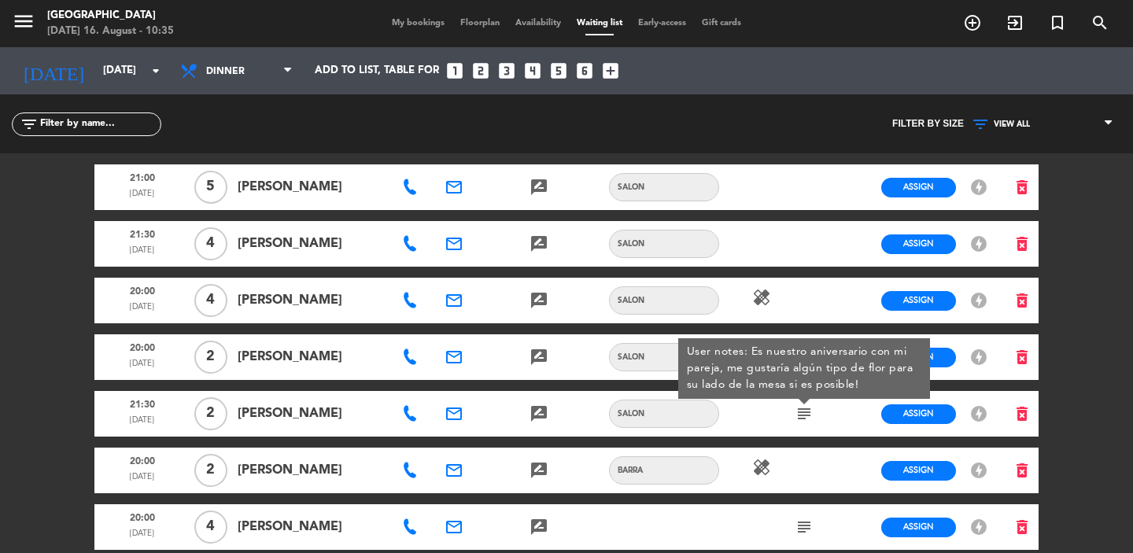
click at [804, 406] on icon "subject" at bounding box center [803, 413] width 19 height 19
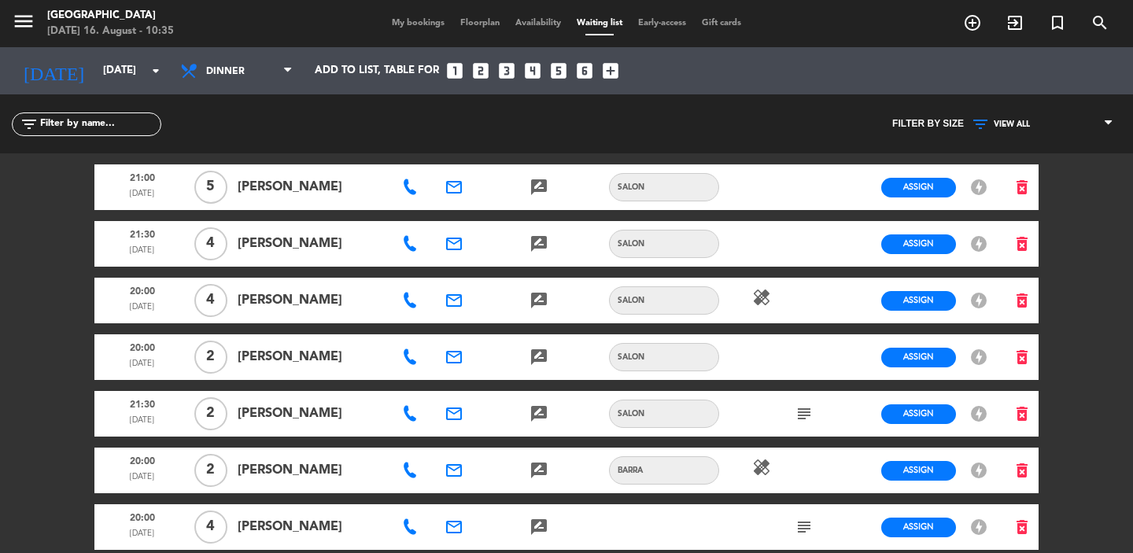
click at [807, 529] on icon "subject" at bounding box center [803, 527] width 19 height 19
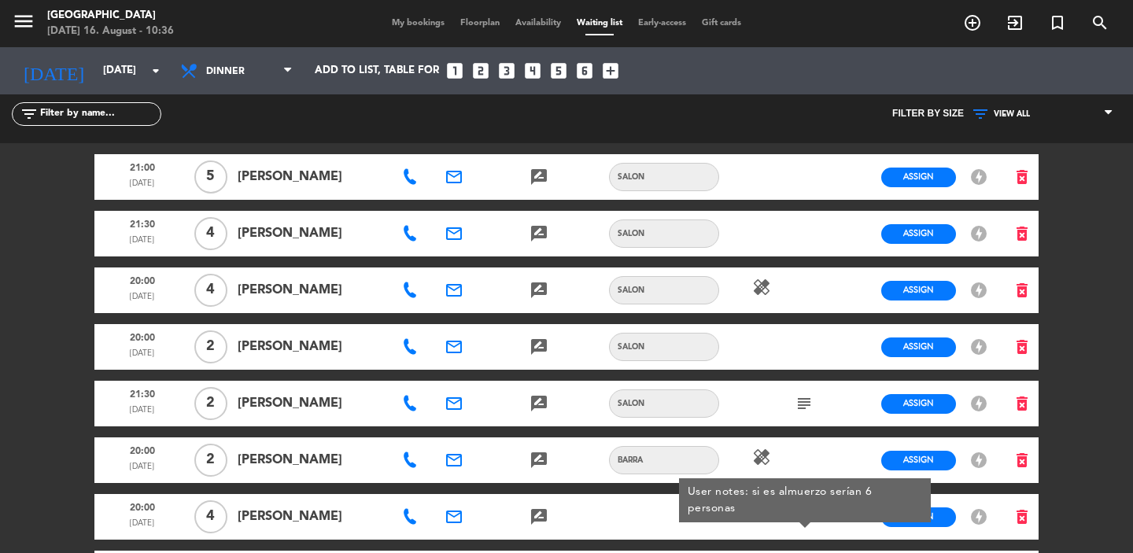
scroll to position [6, 0]
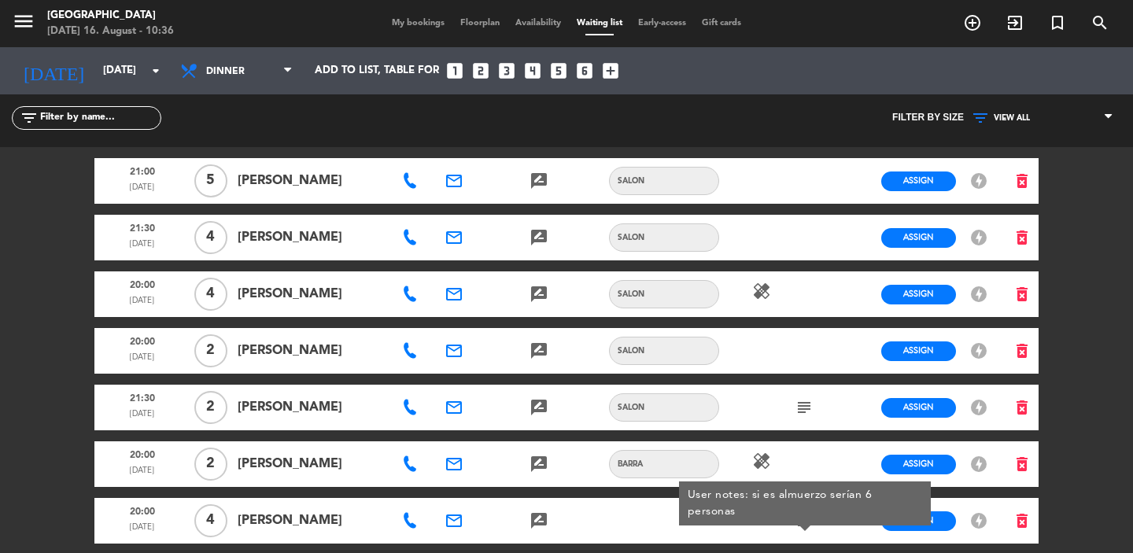
click at [466, 19] on span "Floorplan" at bounding box center [479, 23] width 55 height 9
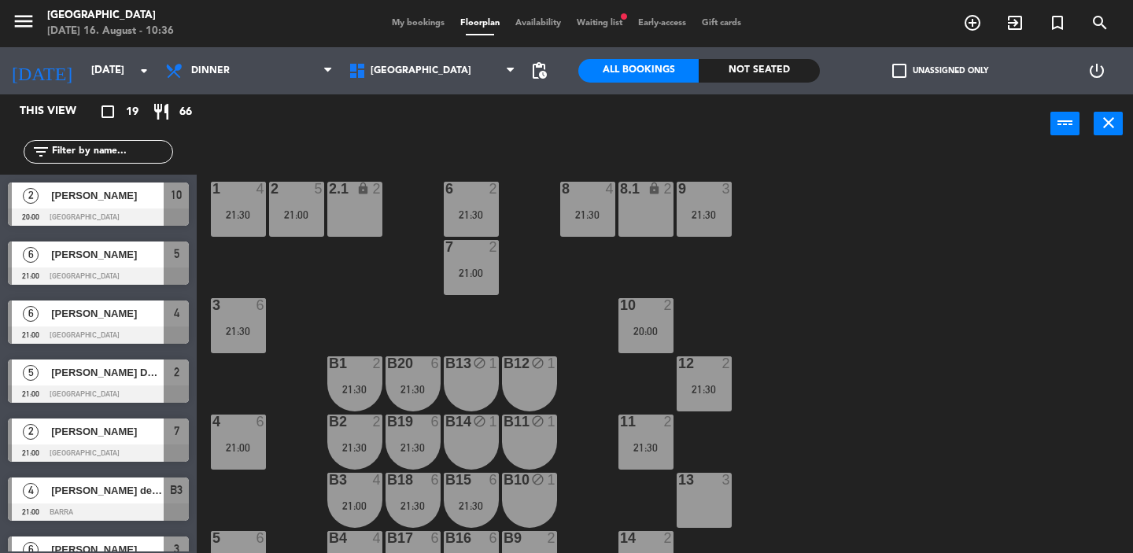
click at [422, 20] on span "My bookings" at bounding box center [418, 23] width 68 height 9
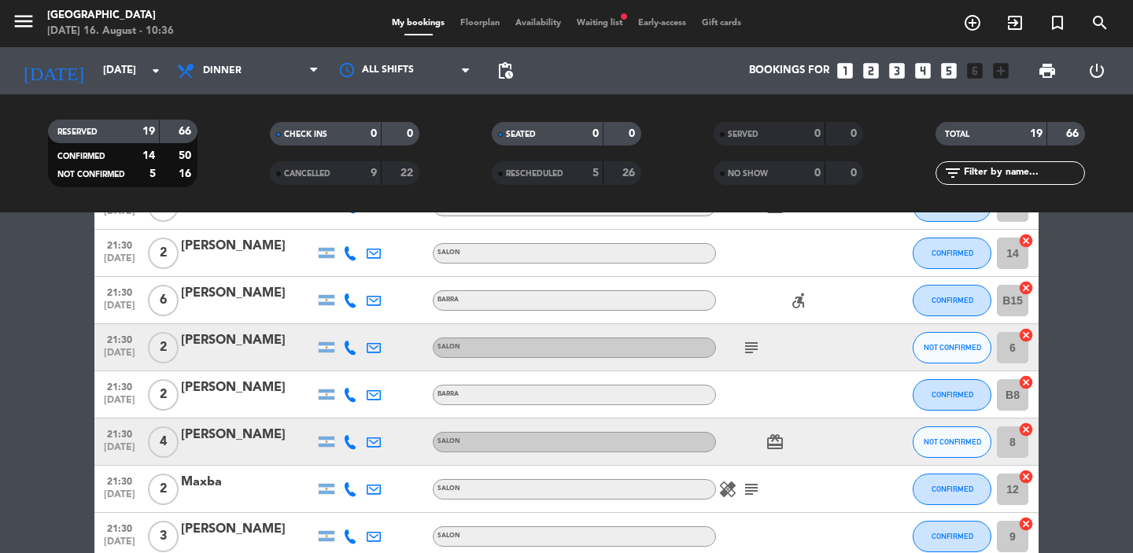
scroll to position [680, 0]
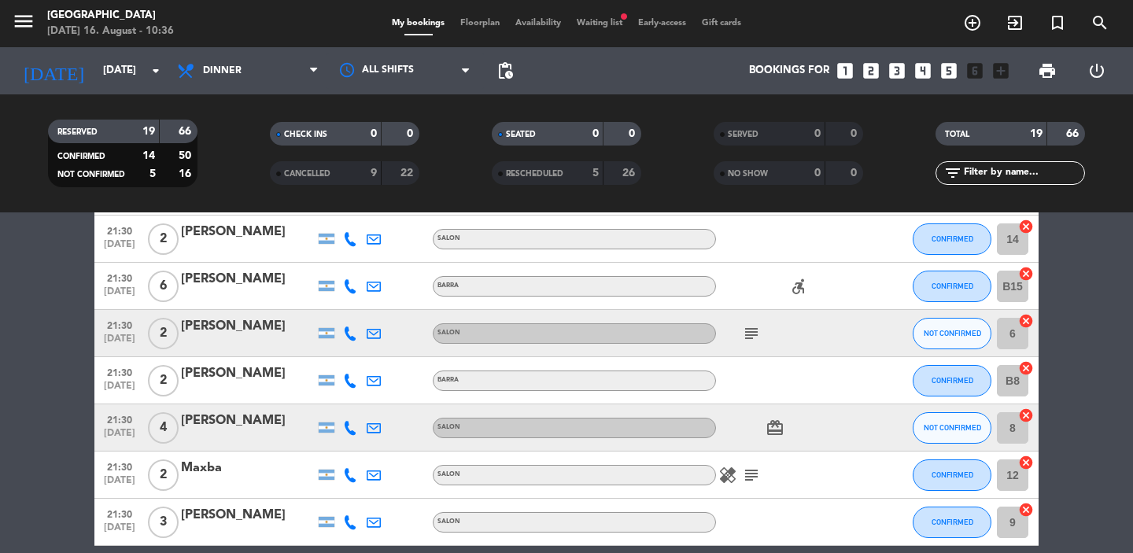
click at [729, 475] on icon "healing" at bounding box center [727, 475] width 19 height 19
click at [750, 470] on icon "subject" at bounding box center [751, 475] width 19 height 19
click at [352, 473] on icon at bounding box center [350, 475] width 14 height 14
click at [380, 448] on span at bounding box center [386, 449] width 13 height 13
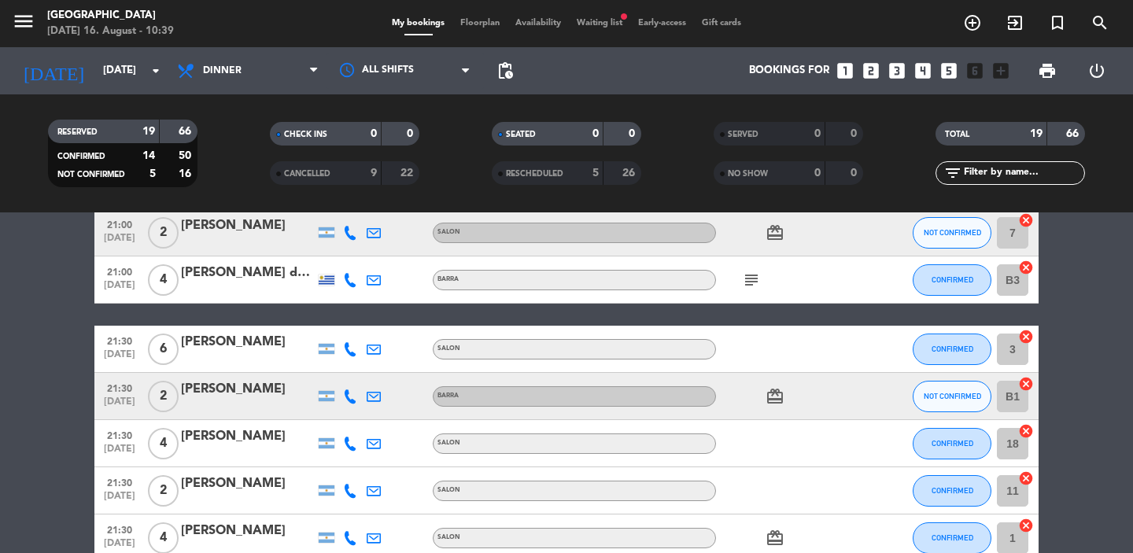
scroll to position [0, 0]
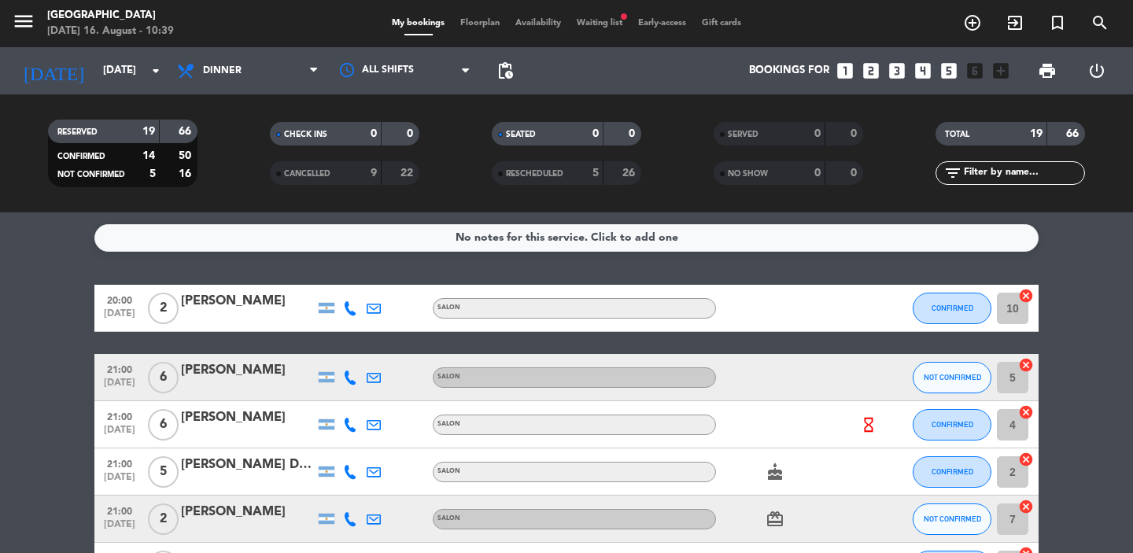
click at [870, 421] on icon "hourglass_empty" at bounding box center [868, 424] width 17 height 17
click at [870, 422] on icon "hourglass_empty" at bounding box center [868, 424] width 17 height 17
